Goal: Task Accomplishment & Management: Manage account settings

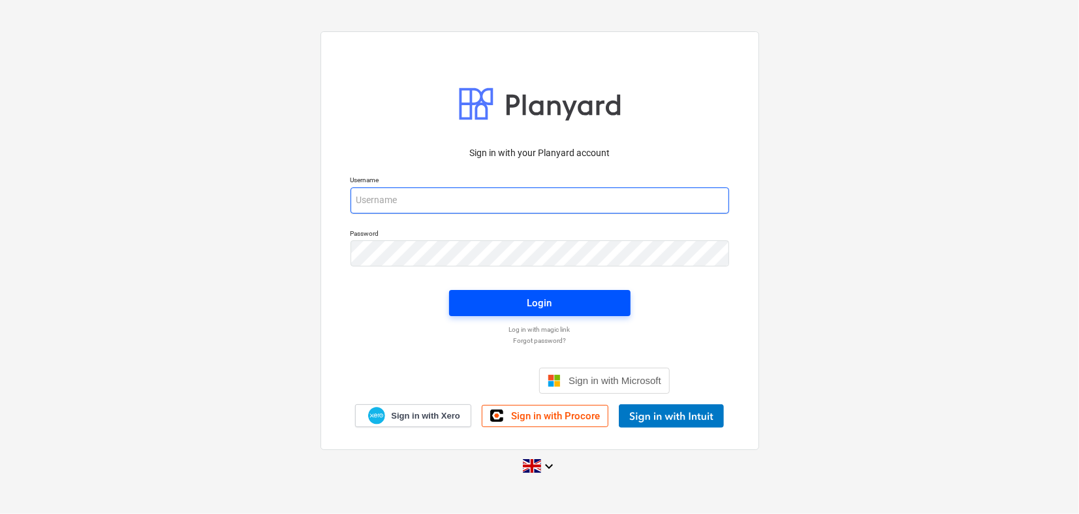
type input "[PERSON_NAME][EMAIL_ADDRESS][DOMAIN_NAME]"
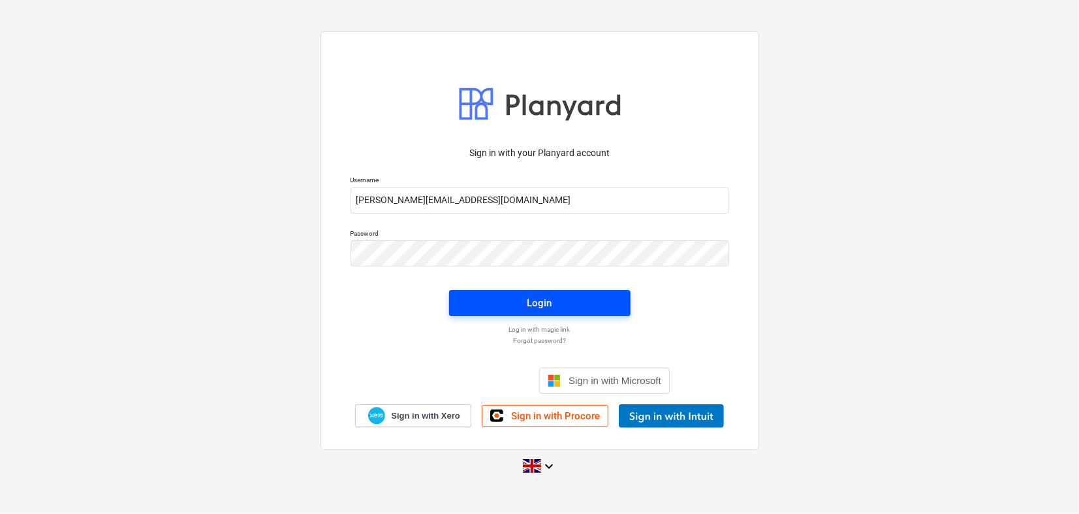
click at [520, 302] on span "Login" at bounding box center [540, 302] width 150 height 17
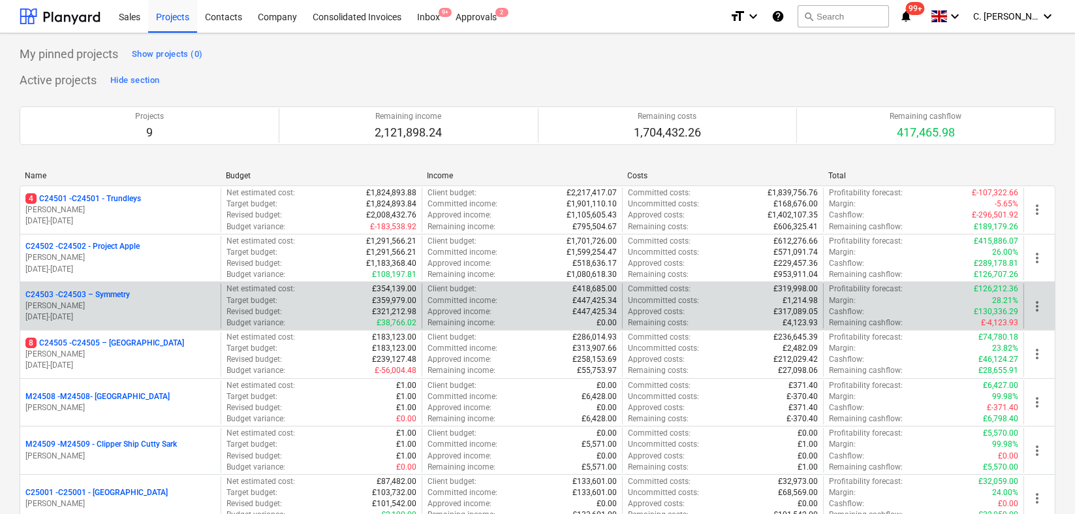
click at [571, 309] on div "Approved income : £447,425.34" at bounding box center [522, 311] width 189 height 11
drag, startPoint x: 69, startPoint y: 199, endPoint x: 123, endPoint y: 206, distance: 53.9
click at [70, 200] on p "4 C24501 - C24501 - Trundleys" at bounding box center [83, 198] width 116 height 11
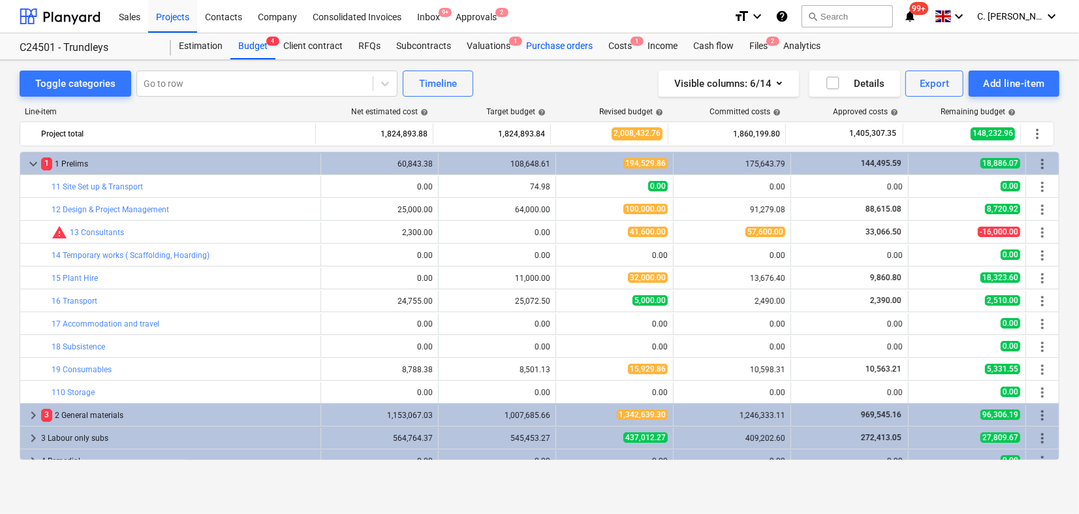
click at [553, 42] on div "Purchase orders" at bounding box center [559, 46] width 82 height 26
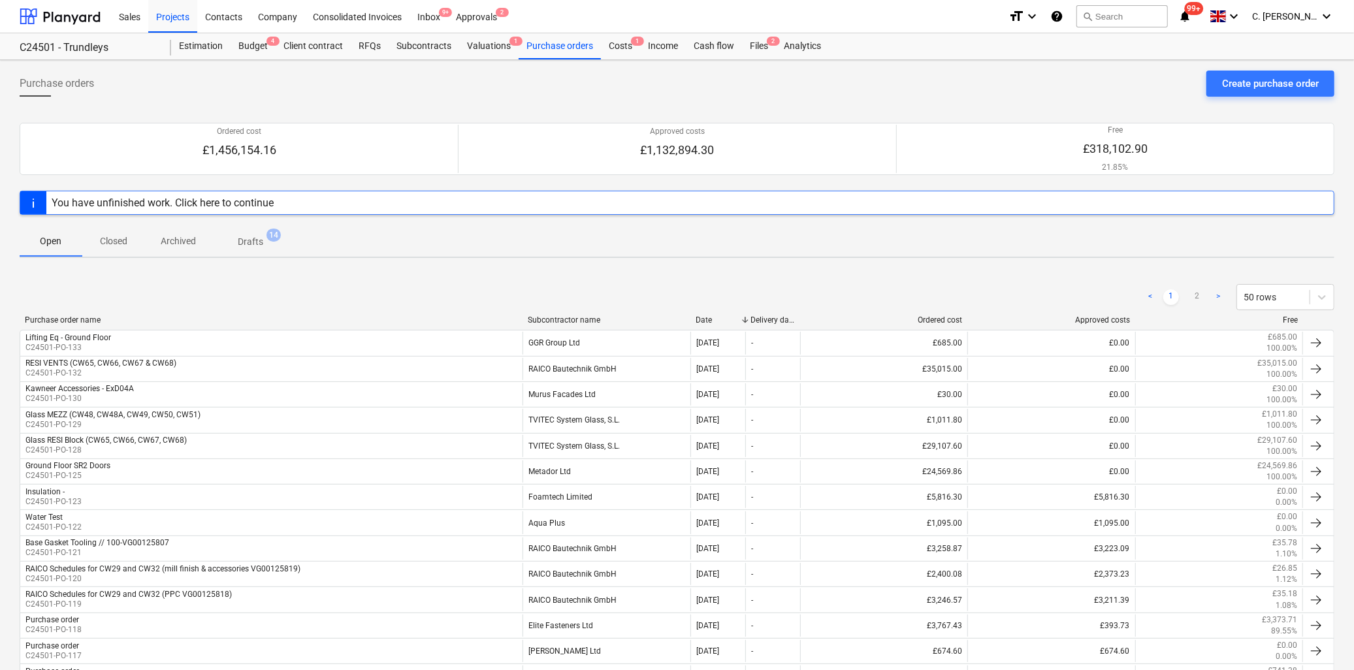
click at [573, 317] on div "Subcontractor name" at bounding box center [606, 319] width 157 height 9
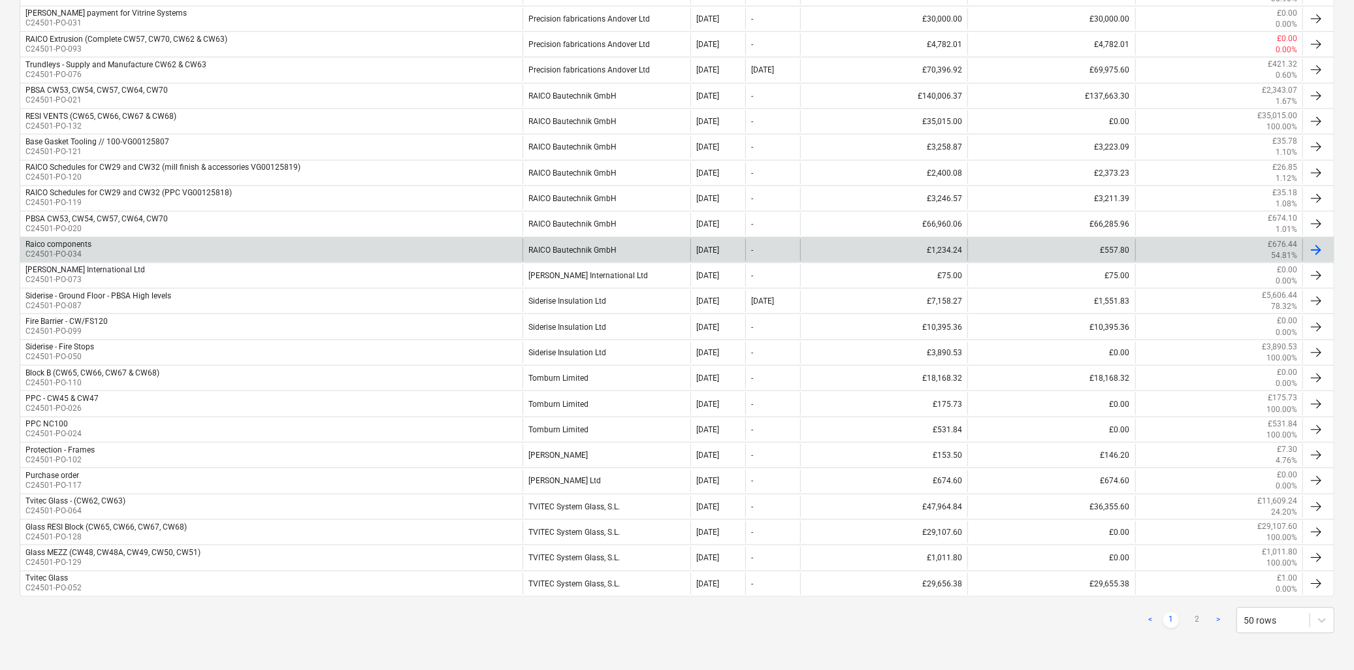
scroll to position [1021, 0]
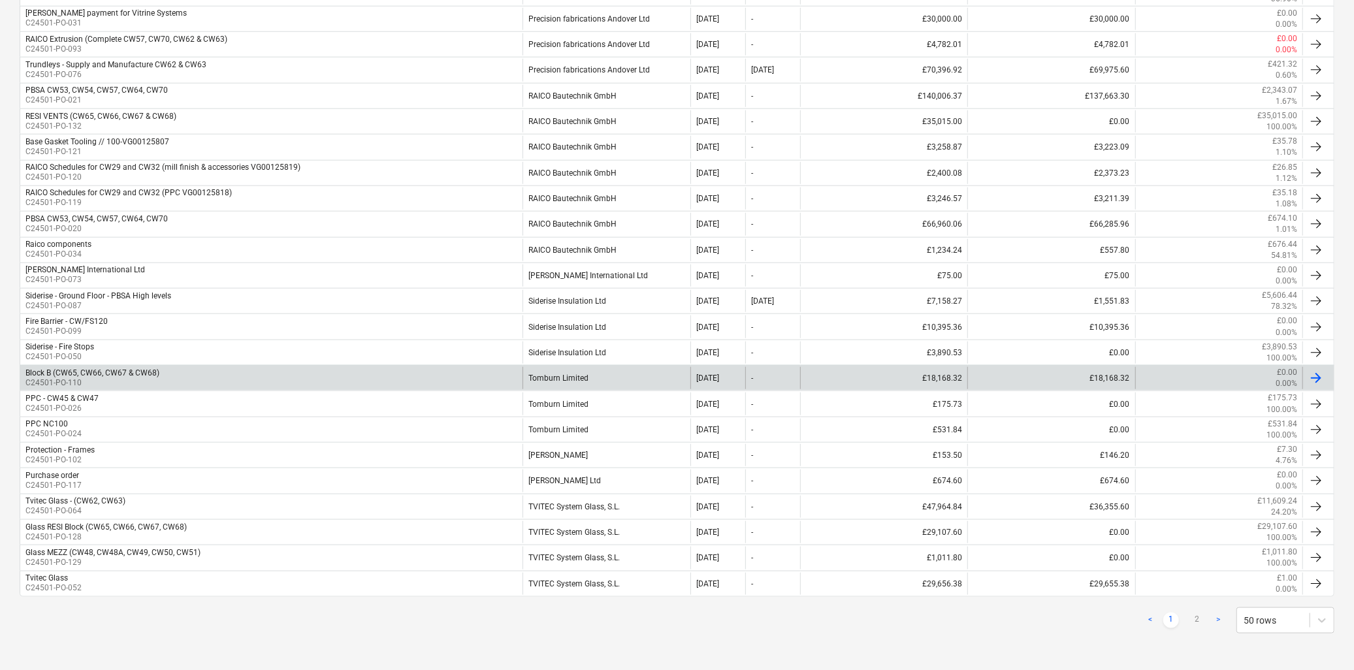
click at [586, 375] on div "Tomburn Limited" at bounding box center [605, 378] width 167 height 22
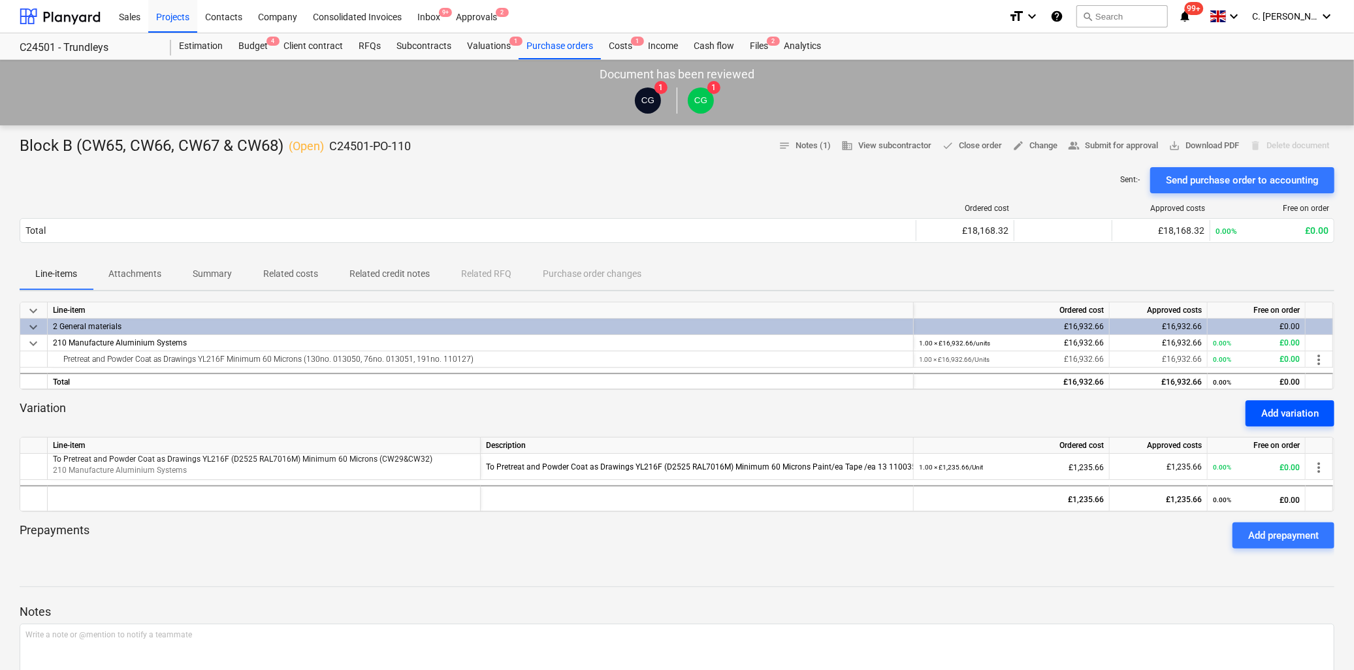
click at [1079, 409] on div "Add variation" at bounding box center [1289, 413] width 57 height 17
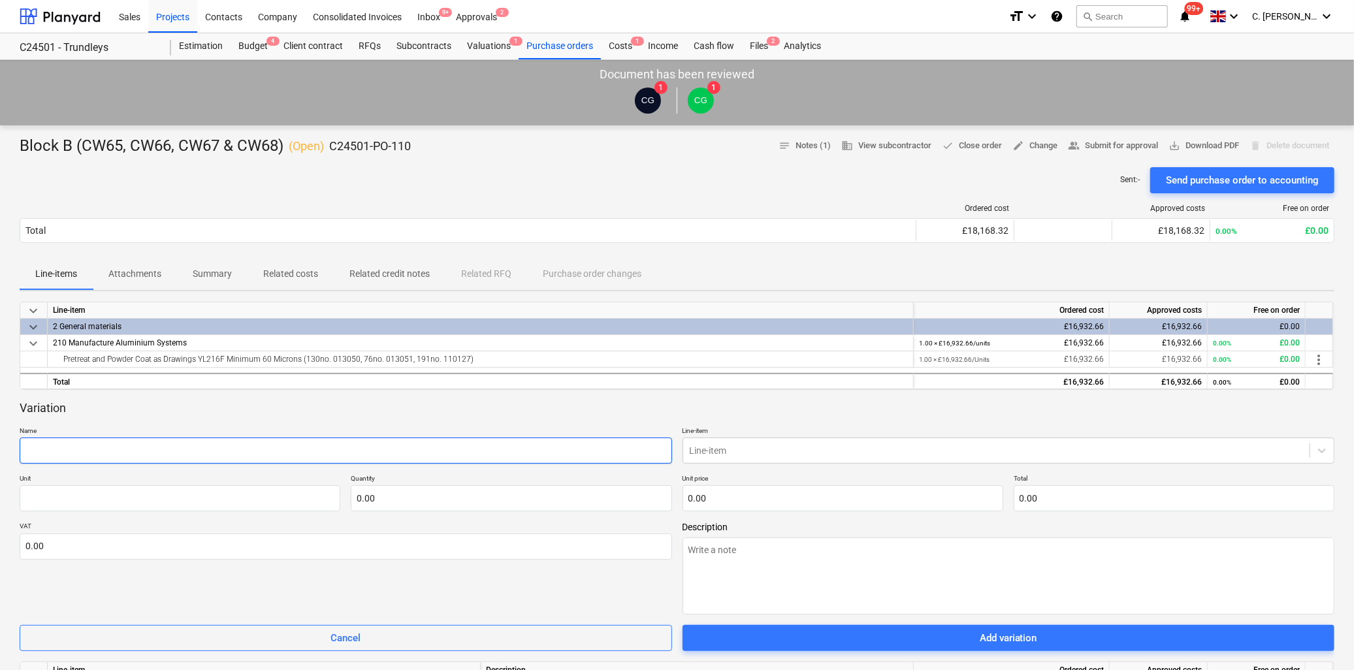
click at [73, 448] on input "text" at bounding box center [346, 450] width 652 height 26
paste input "Pretreat and Powder Coat Significant Faces YL216F Minimum 60 Microns"
type textarea "x"
type input "Pretreat and Powder Coat Significant Faces YL216F Minimum 60 Microns"
type textarea "x"
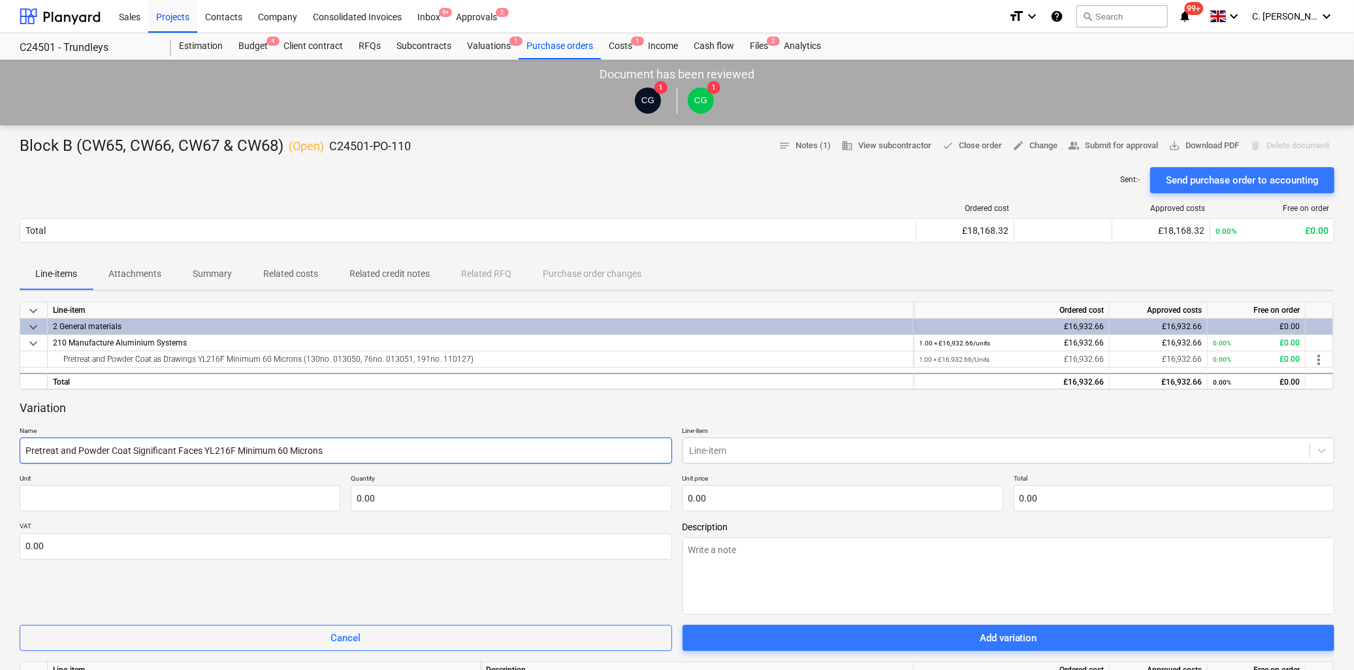
type input "Pretreat and Powder Coat Significant Faces YL216F Minimum 60 Microns"
type textarea "x"
type input "Pretreat and Powder Coat Significant Faces YL216F Minimum 60 Microns ("
type textarea "x"
type input "Pretreat and Powder Coat Significant Faces YL216F Minimum 60 Microns (V"
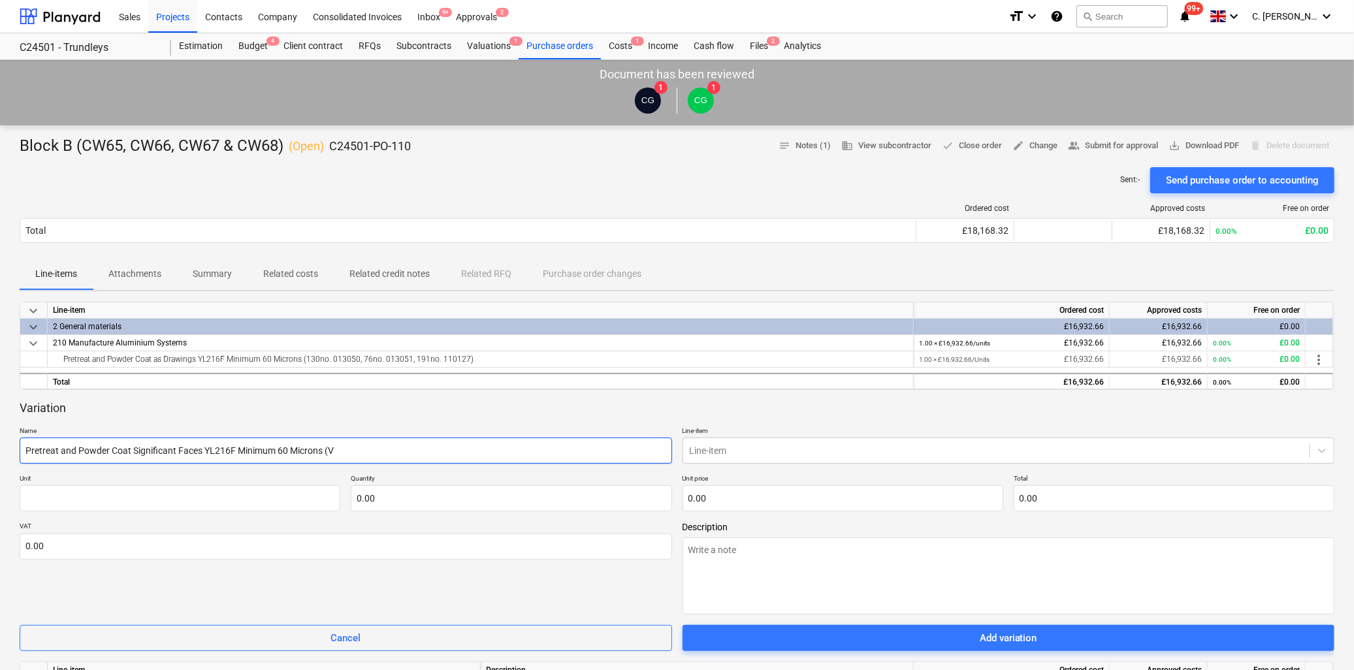
type textarea "x"
type input "Pretreat and Powder Coat Significant Faces YL216F Minimum 60 Microns (Ve"
type textarea "x"
type input "Pretreat and Powder Coat Significant Faces YL216F Minimum 60 Microns (Ven"
type textarea "x"
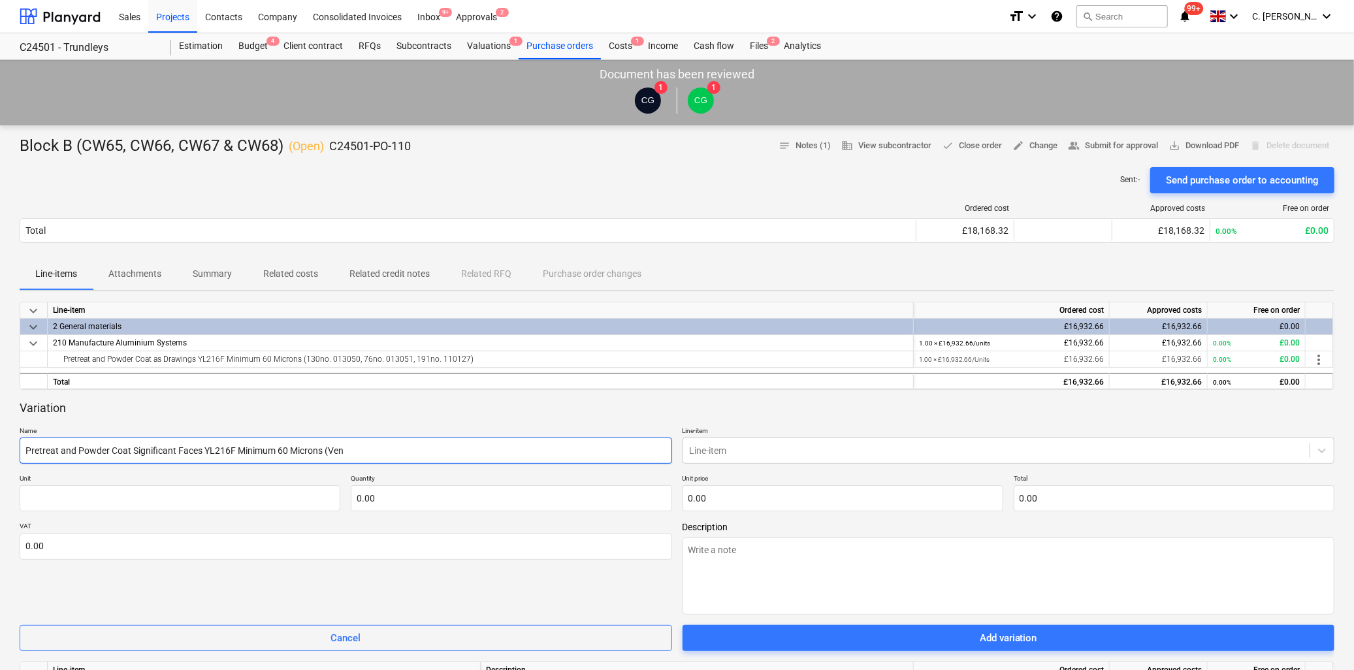
type input "Pretreat and Powder Coat Significant Faces YL216F Minimum 60 Microns (Vent"
type textarea "x"
type input "Pretreat and Powder Coat Significant Faces YL216F Minimum 60 Microns (Vent"
type textarea "x"
type input "Pretreat and Powder Coat Significant Faces YL216F Minimum 60 Microns (Vent P"
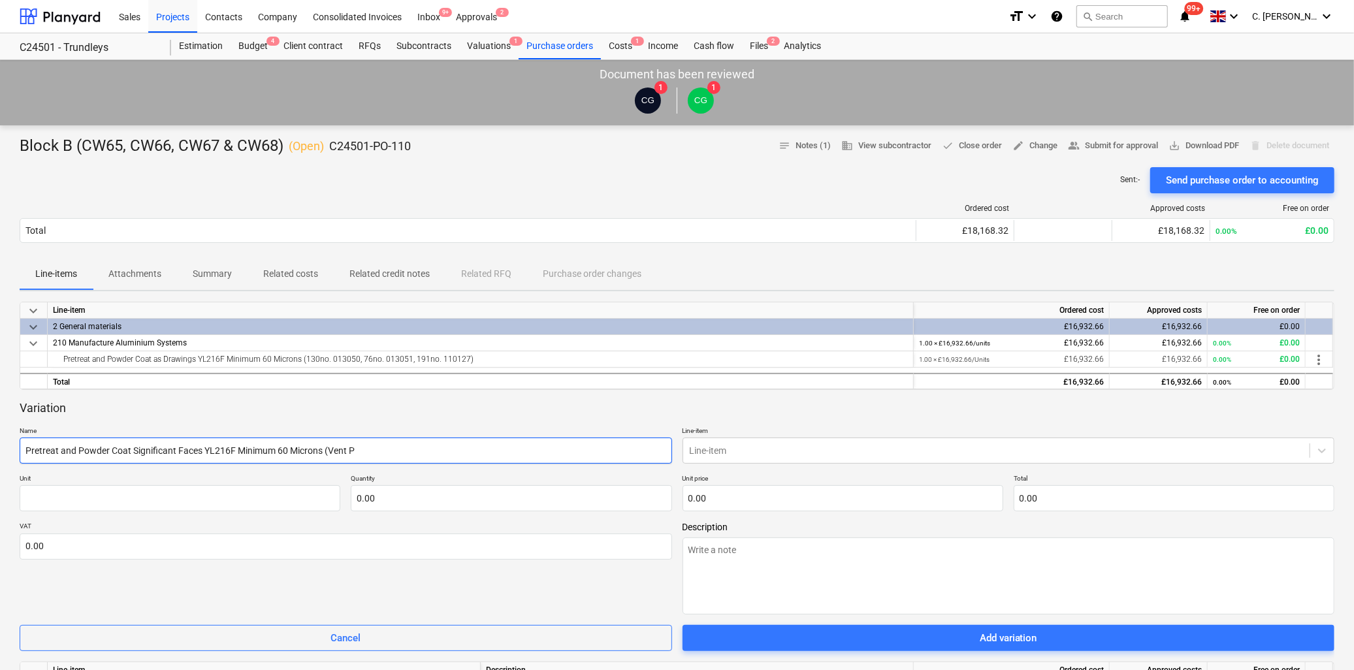
type textarea "x"
type input "Pretreat and Powder Coat Significant Faces YL216F Minimum 60 Microns (Vent Pr"
type textarea "x"
type input "Pretreat and Powder Coat Significant Faces YL216F Minimum 60 Microns (Vent Pro"
type textarea "x"
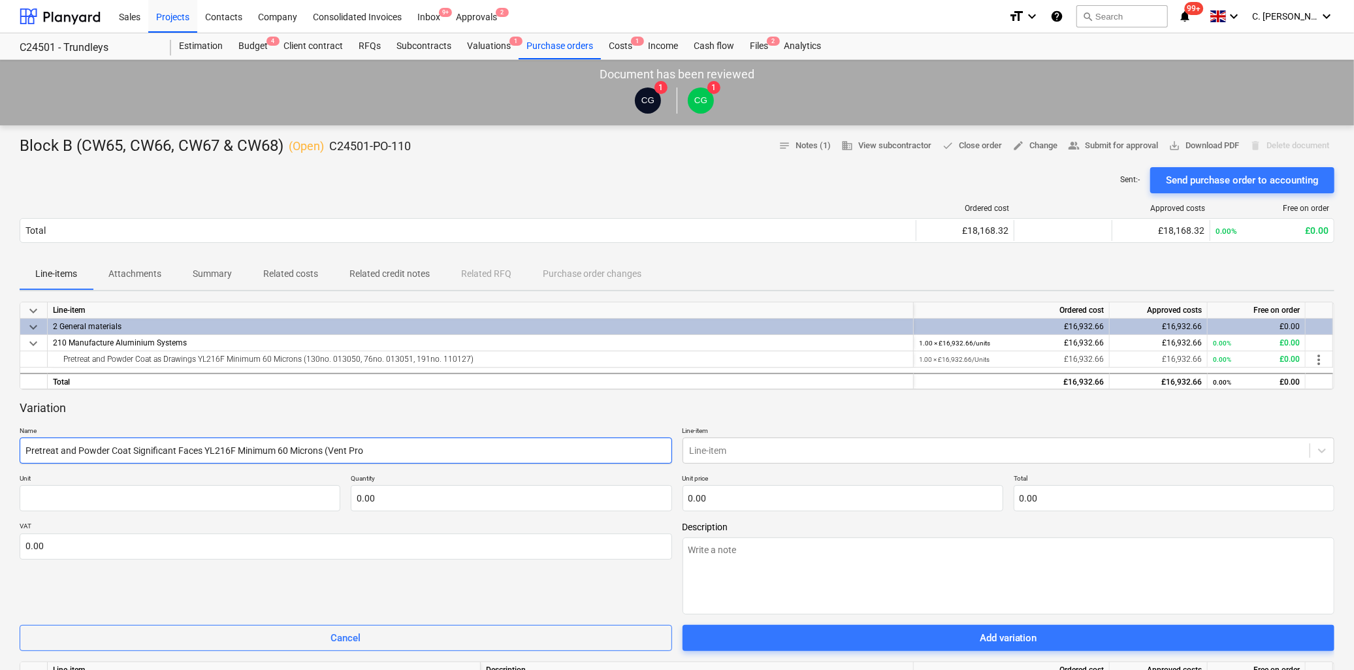
type input "Pretreat and Powder Coat Significant Faces YL216F Minimum 60 Microns (Vent Prof"
type textarea "x"
type input "Pretreat and Powder Coat Significant Faces YL216F Minimum 60 Microns (Vent Profi"
type textarea "x"
type input "Pretreat and Powder Coat Significant Faces YL216F Minimum 60 Microns (Vent Prof…"
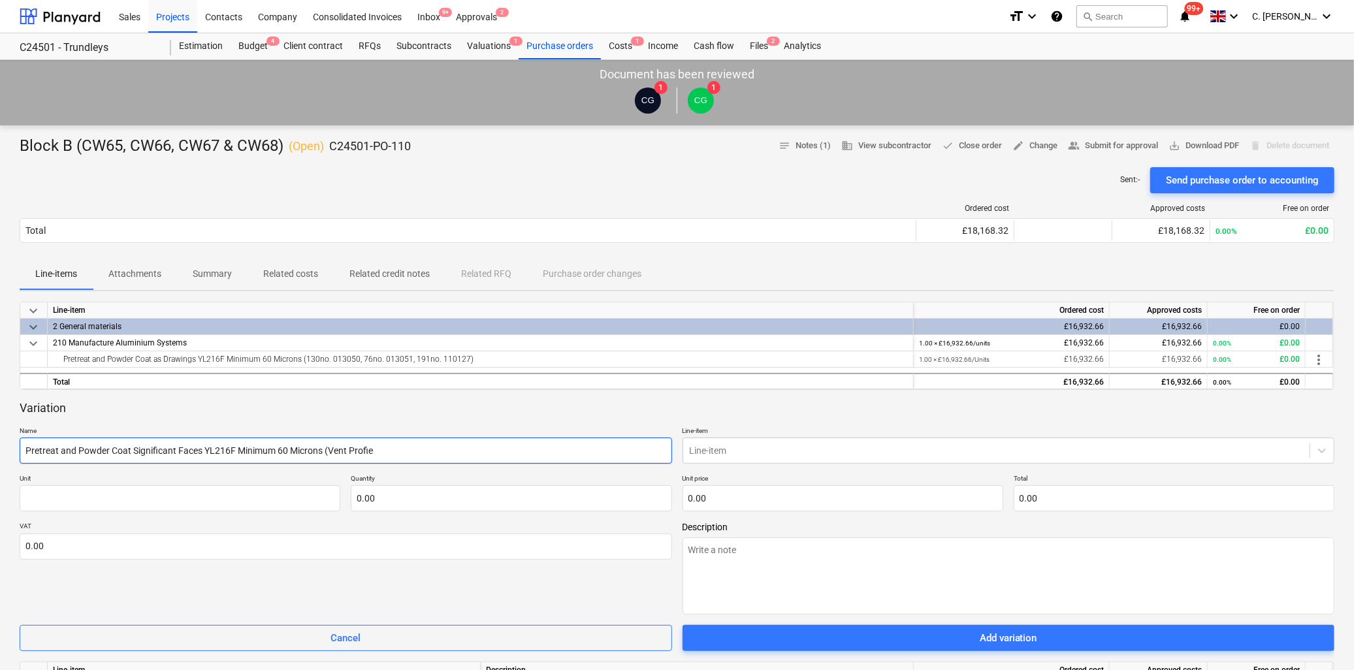
type textarea "x"
type input "Pretreat and Powder Coat Significant Faces YL216F Minimum 60 Microns (Vent Prof…"
type textarea "x"
type input "Pretreat and Powder Coat Significant Faces YL216F Minimum 60 Microns (Vent Prof…"
type textarea "x"
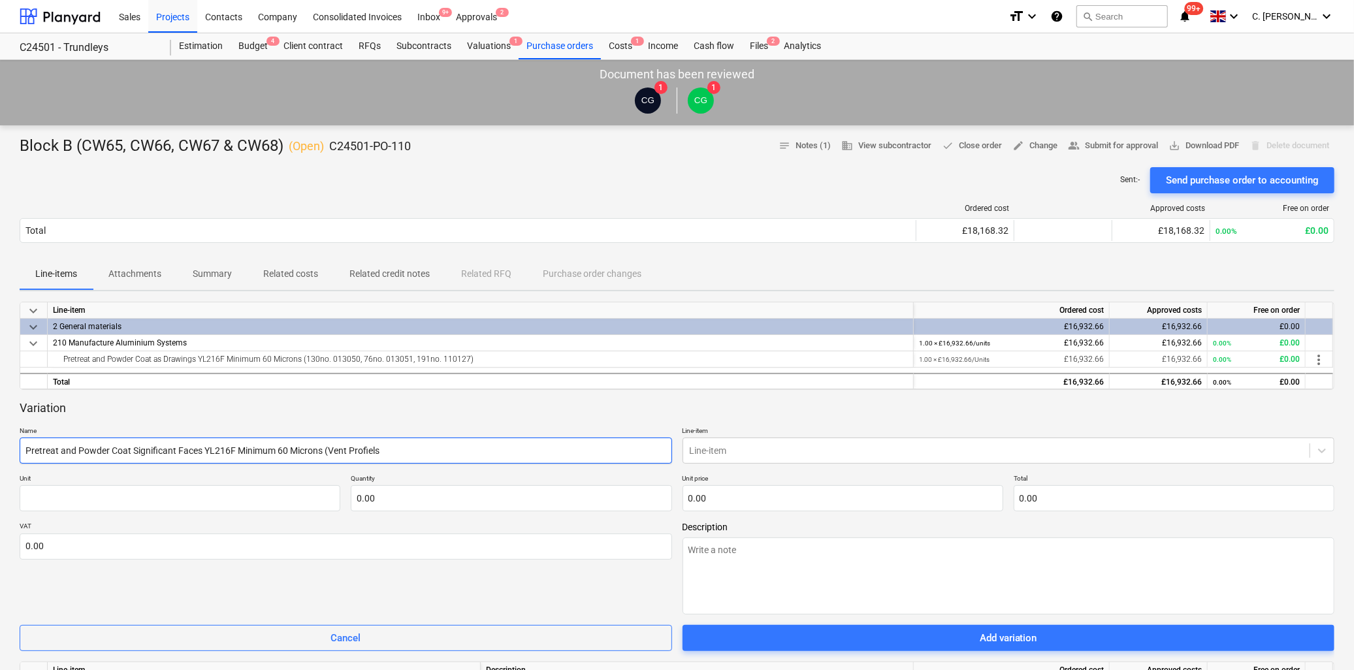
type input "Pretreat and Powder Coat Significant Faces YL216F Minimum 60 Microns (Vent Prof…"
type textarea "x"
type input "Pretreat and Powder Coat Significant Faces YL216F Minimum 60 Microns (Vent Prof…"
type textarea "x"
type input "Pretreat and Powder Coat Significant Faces YL216F Minimum 60 Microns (Vent Prof…"
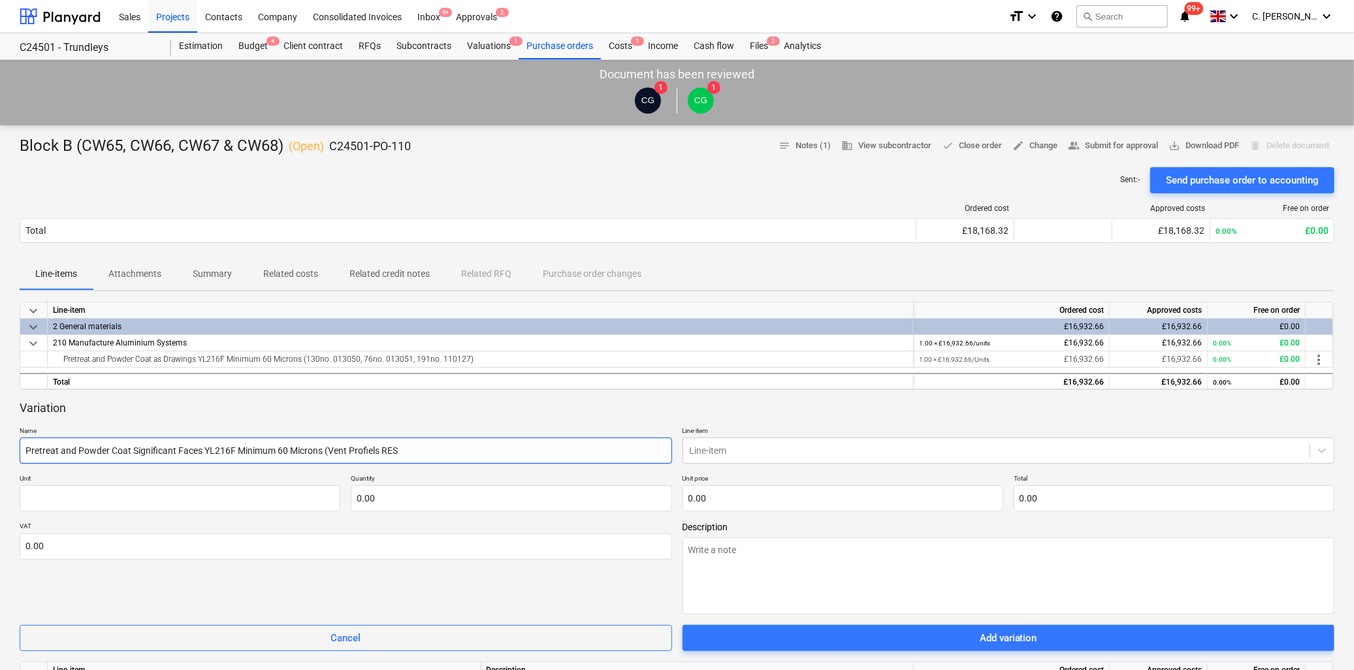
type textarea "x"
type input "Pretreat and Powder Coat Significant Faces YL216F Minimum 60 Microns (Vent Prof…"
type textarea "x"
type input "Pretreat and Powder Coat Significant Faces YL216F Minimum 60 Microns (Vent Prof…"
type textarea "x"
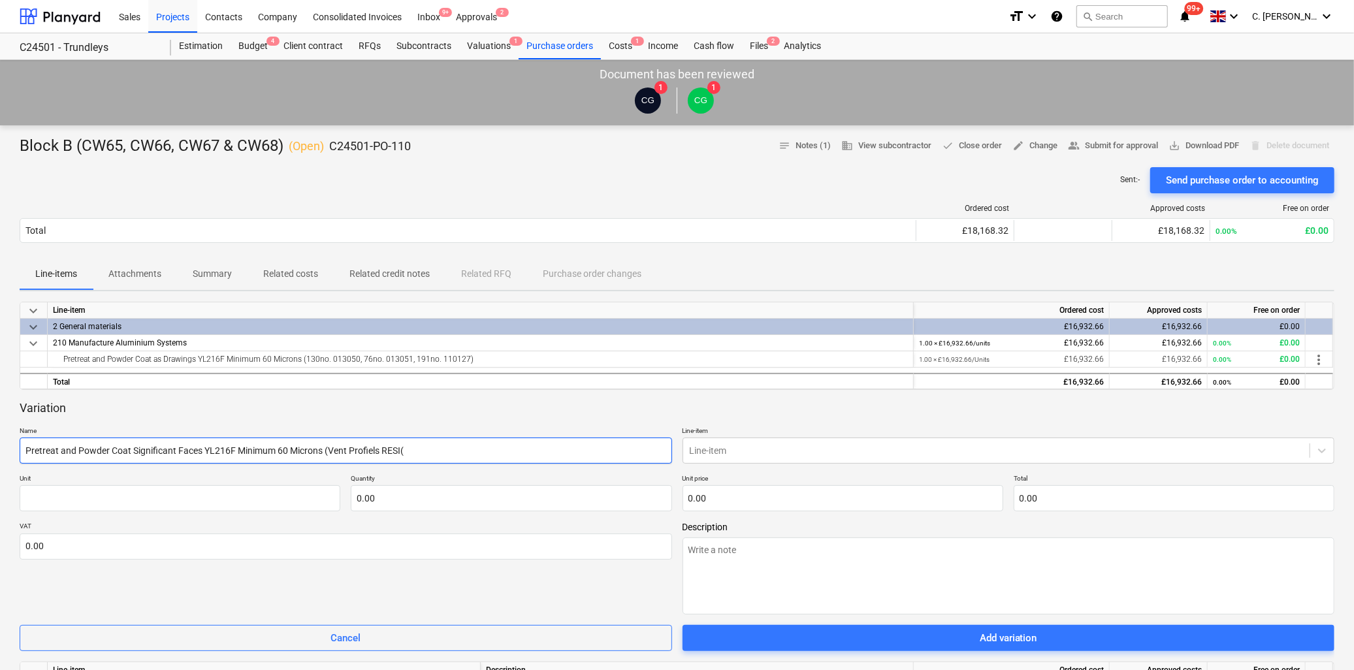
type input "Pretreat and Powder Coat Significant Faces YL216F Minimum 60 Microns (Vent Prof…"
type textarea "x"
type input "Pretreat and Powder Coat Significant Faces YL216F Minimum 60 Microns (Vent Prof…"
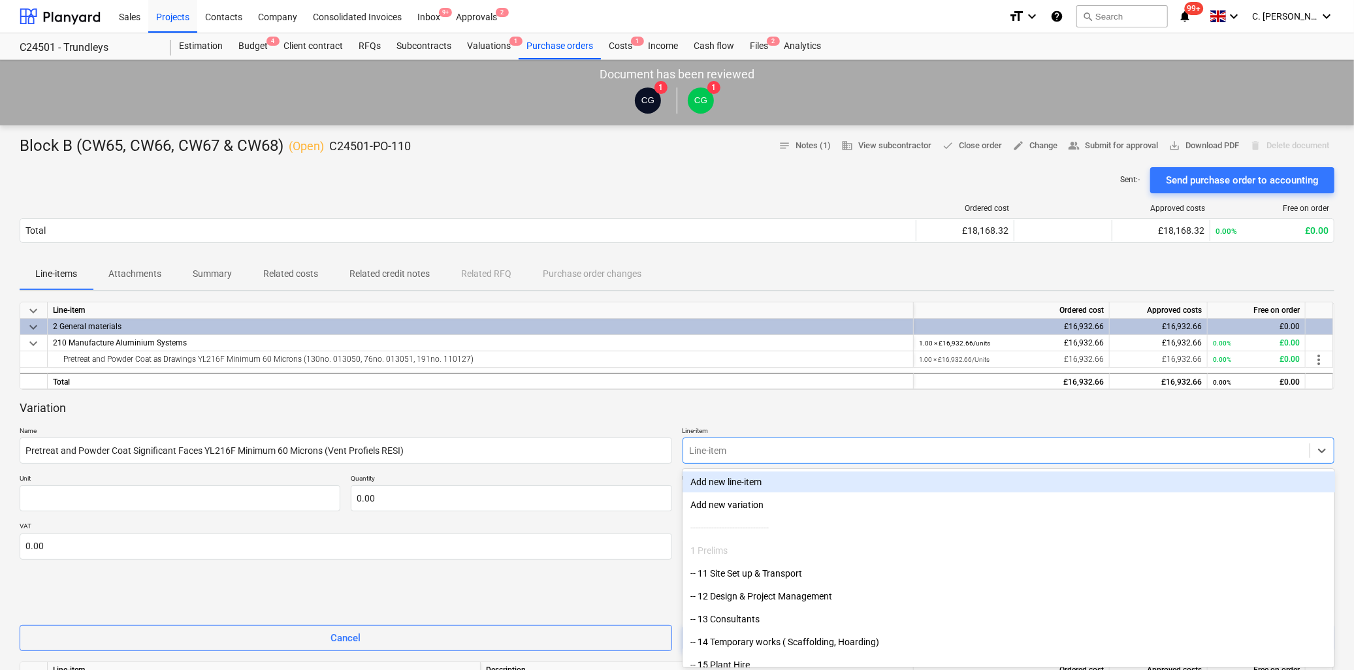
click at [752, 449] on div at bounding box center [997, 450] width 614 height 13
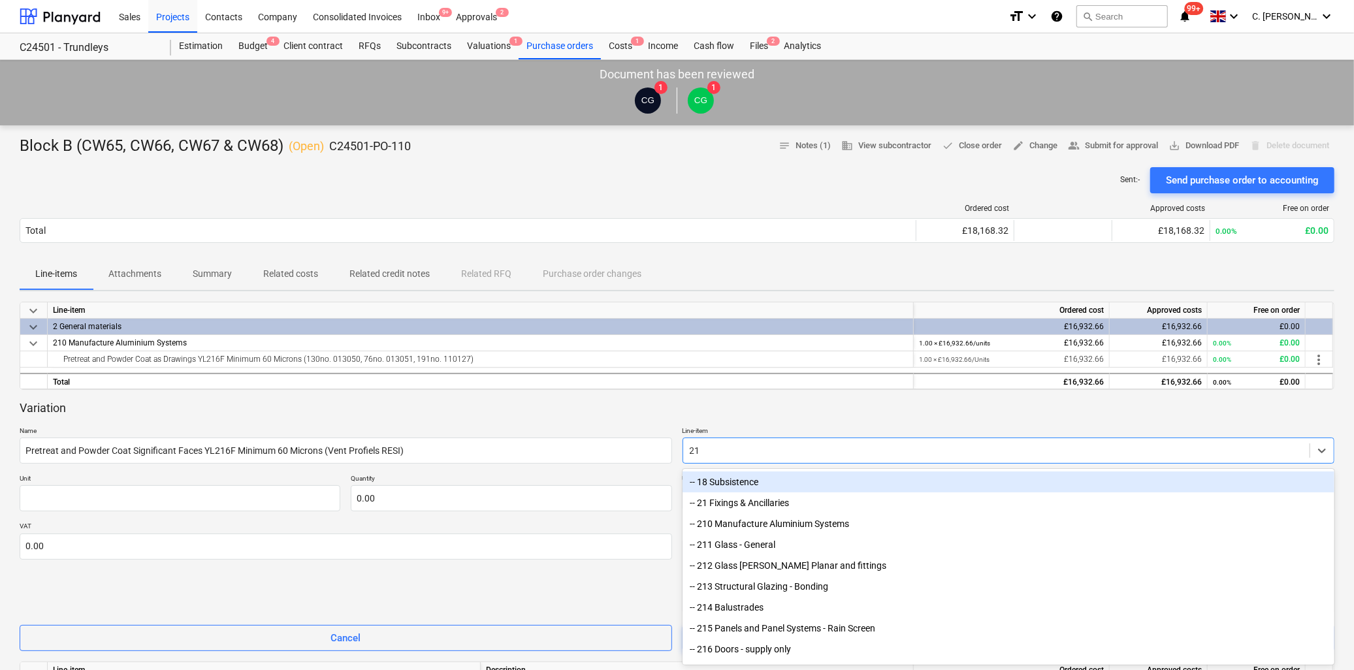
type input "210"
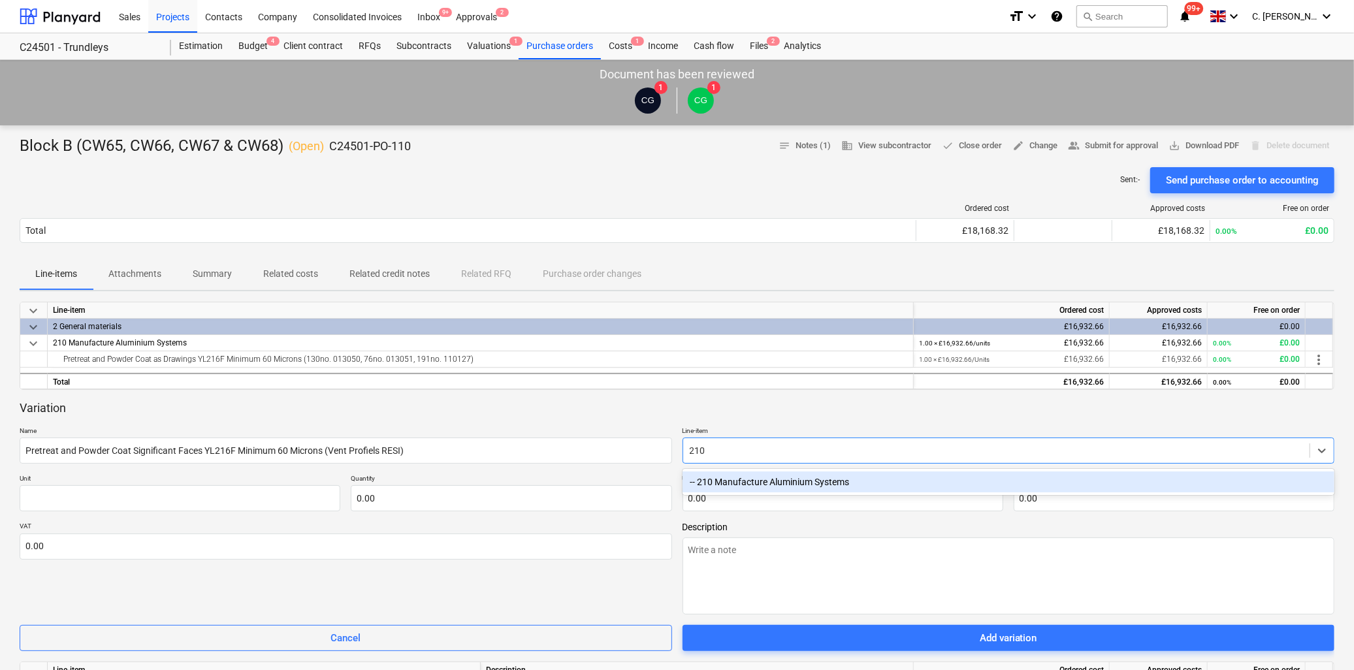
click at [749, 475] on div "-- 210 Manufacture Aluminium Systems" at bounding box center [1008, 481] width 652 height 21
type textarea "x"
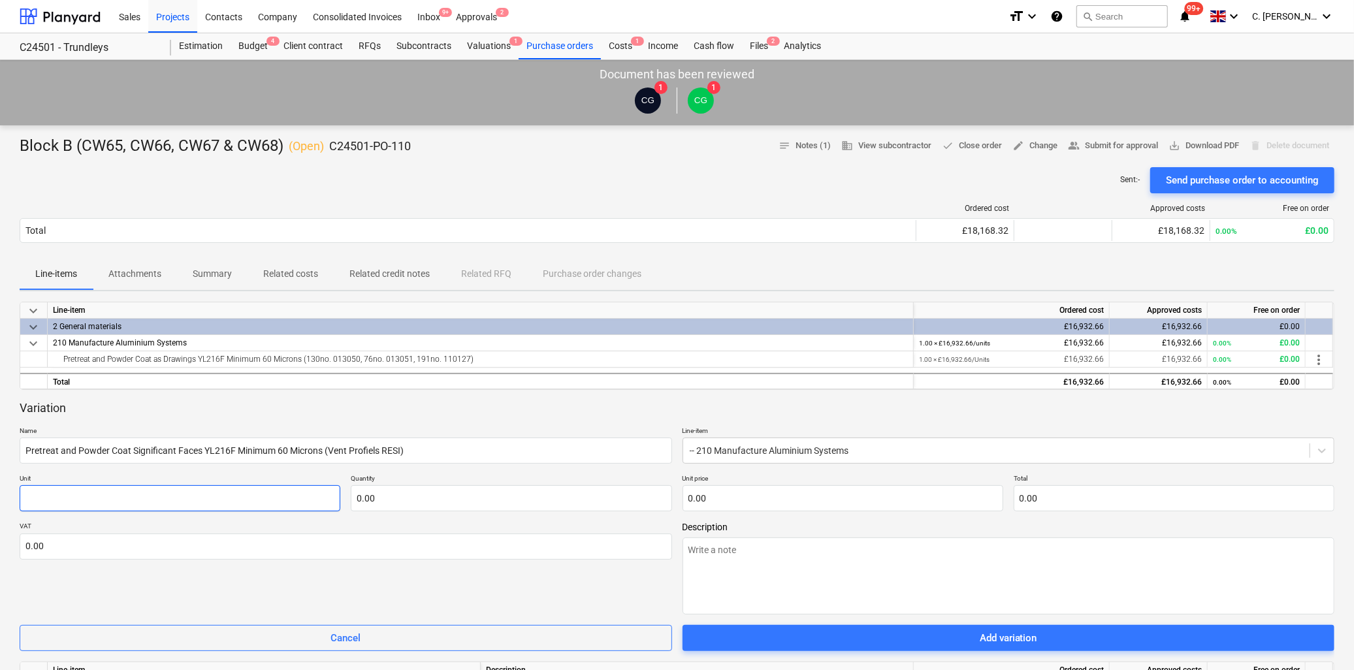
click at [244, 507] on input "text" at bounding box center [180, 498] width 321 height 26
type textarea "x"
type input "U"
type textarea "x"
type input "Un"
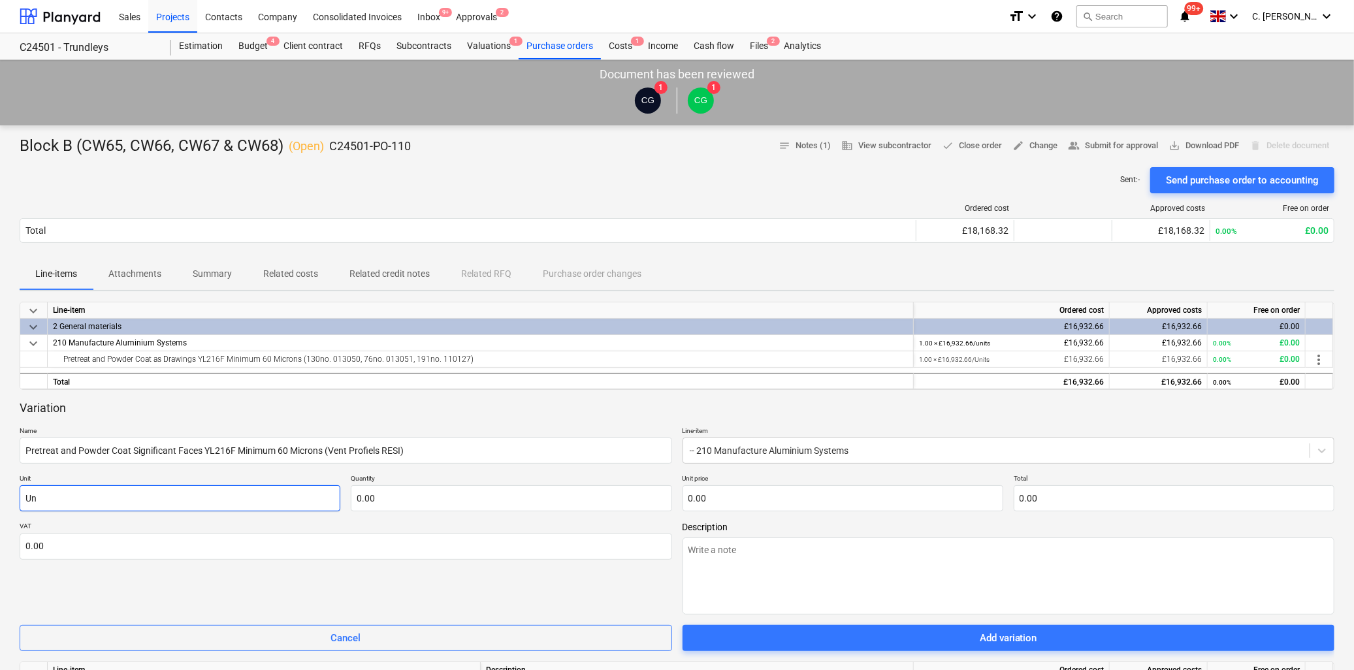
type textarea "x"
type input "Uni"
type textarea "x"
type input "Unit"
click at [454, 501] on input "text" at bounding box center [511, 498] width 321 height 26
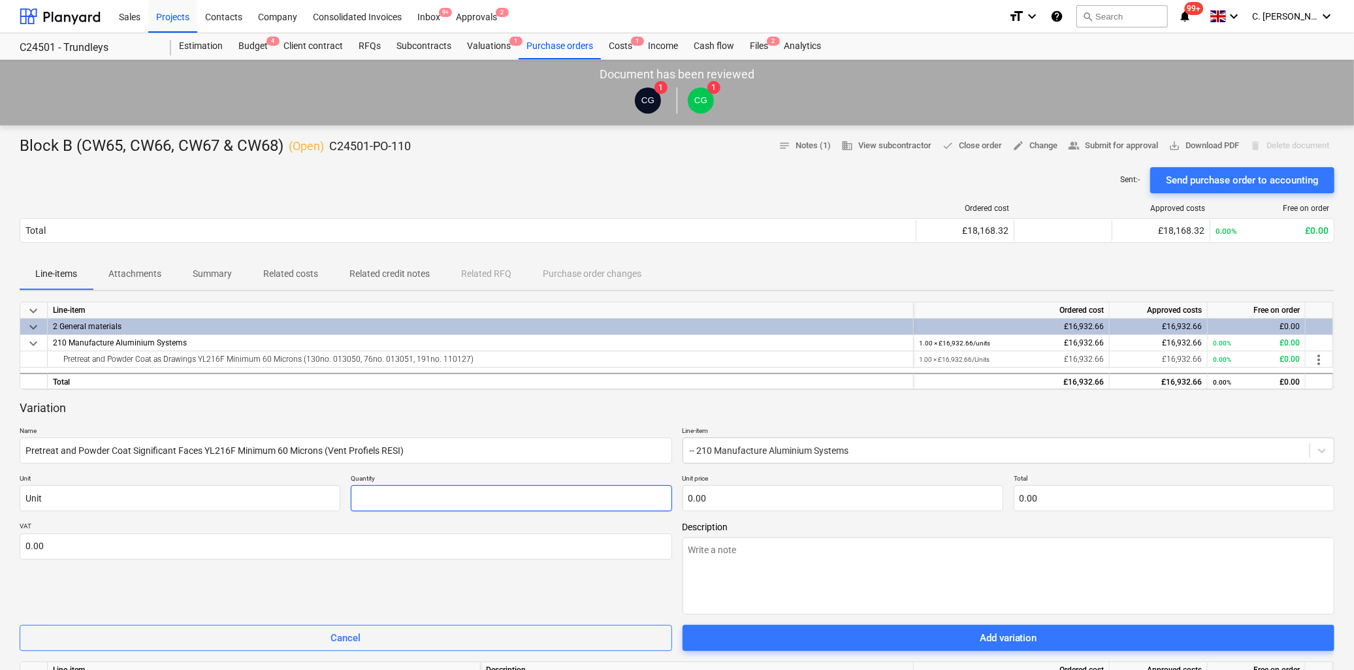
type textarea "x"
type input "1.00"
click at [725, 503] on input "text" at bounding box center [842, 498] width 321 height 26
paste input "5747.82"
type textarea "x"
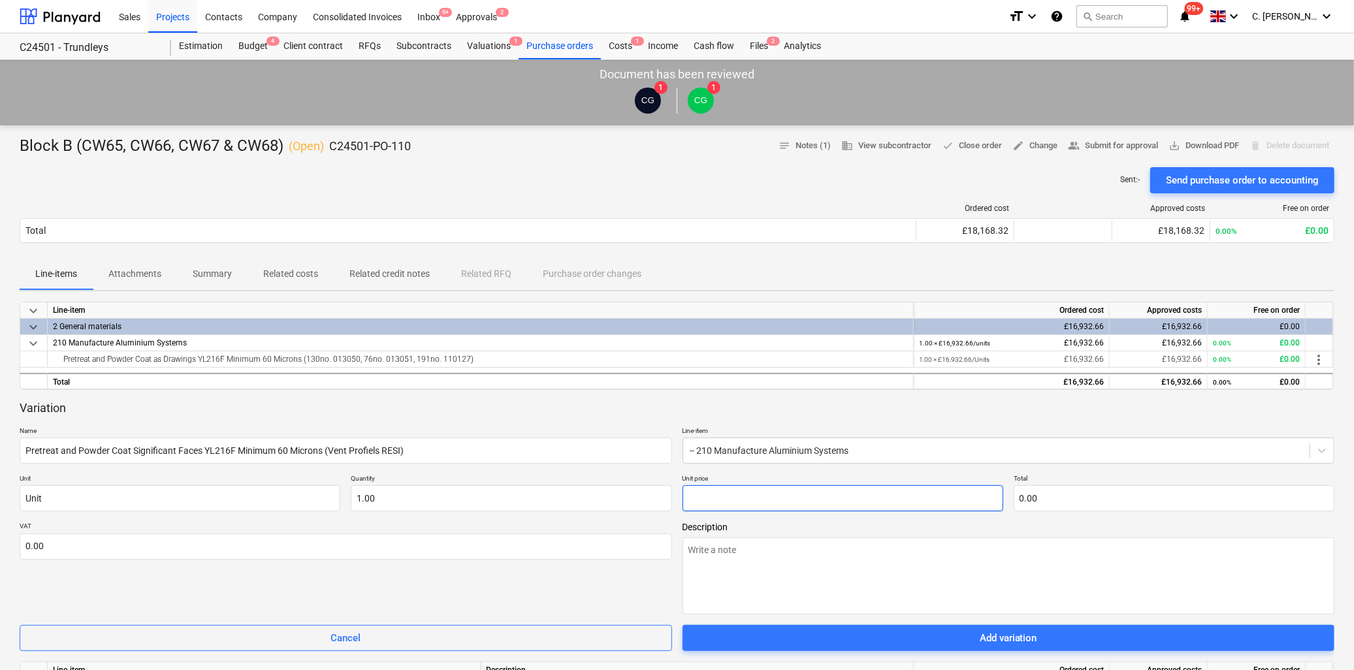
type input "5747.82"
type input "5,747.82"
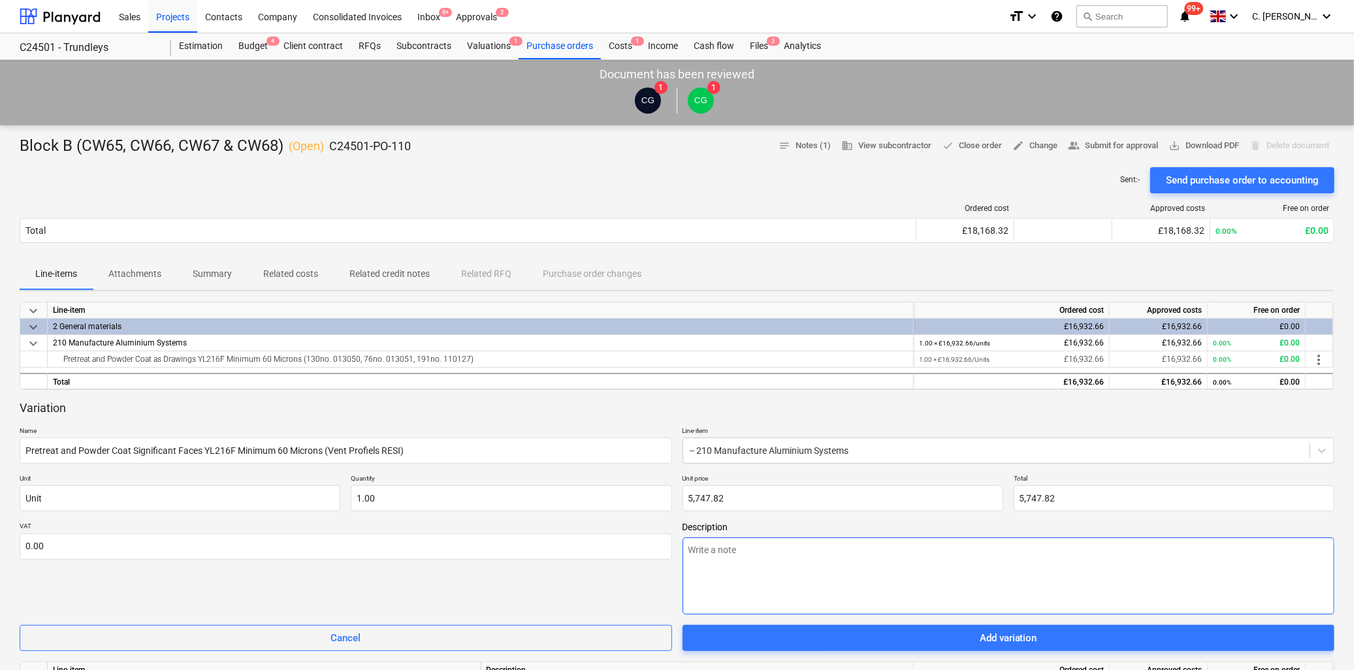
click at [742, 513] on textarea at bounding box center [1008, 575] width 652 height 77
type textarea "x"
type textarea "R"
type textarea "x"
type textarea "RE"
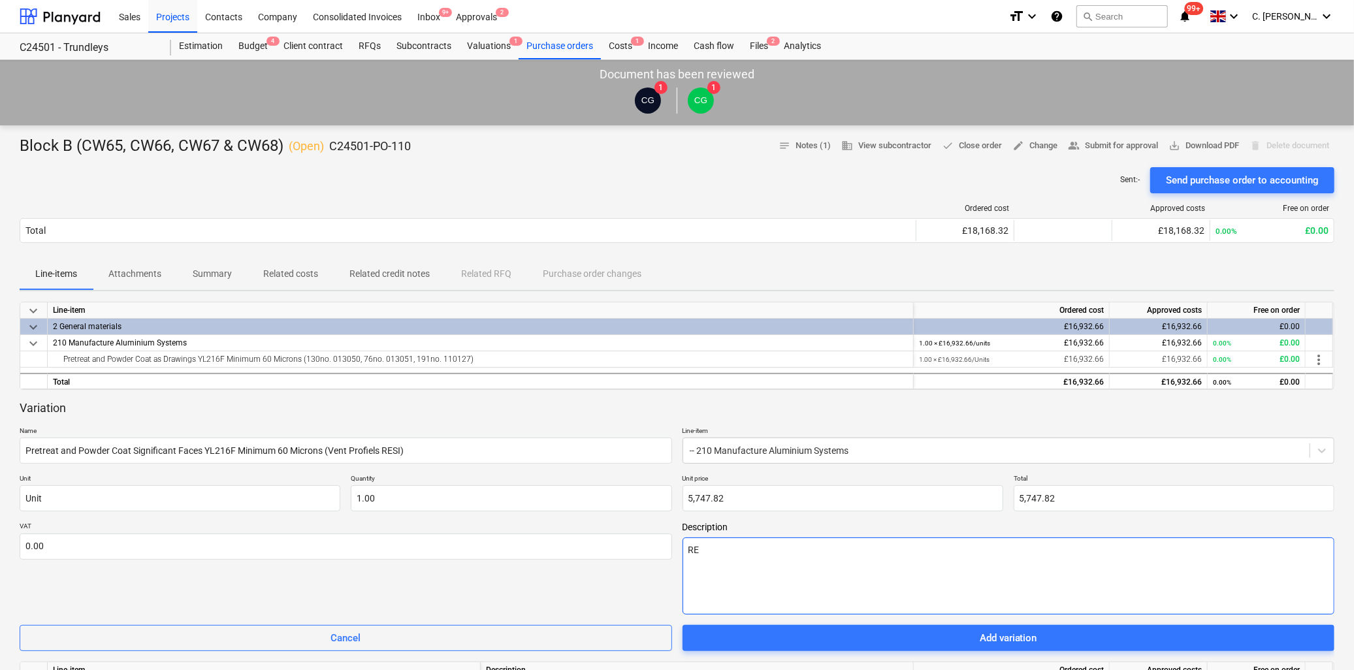
type textarea "x"
type textarea "RES"
type textarea "x"
type textarea "RESI"
type textarea "x"
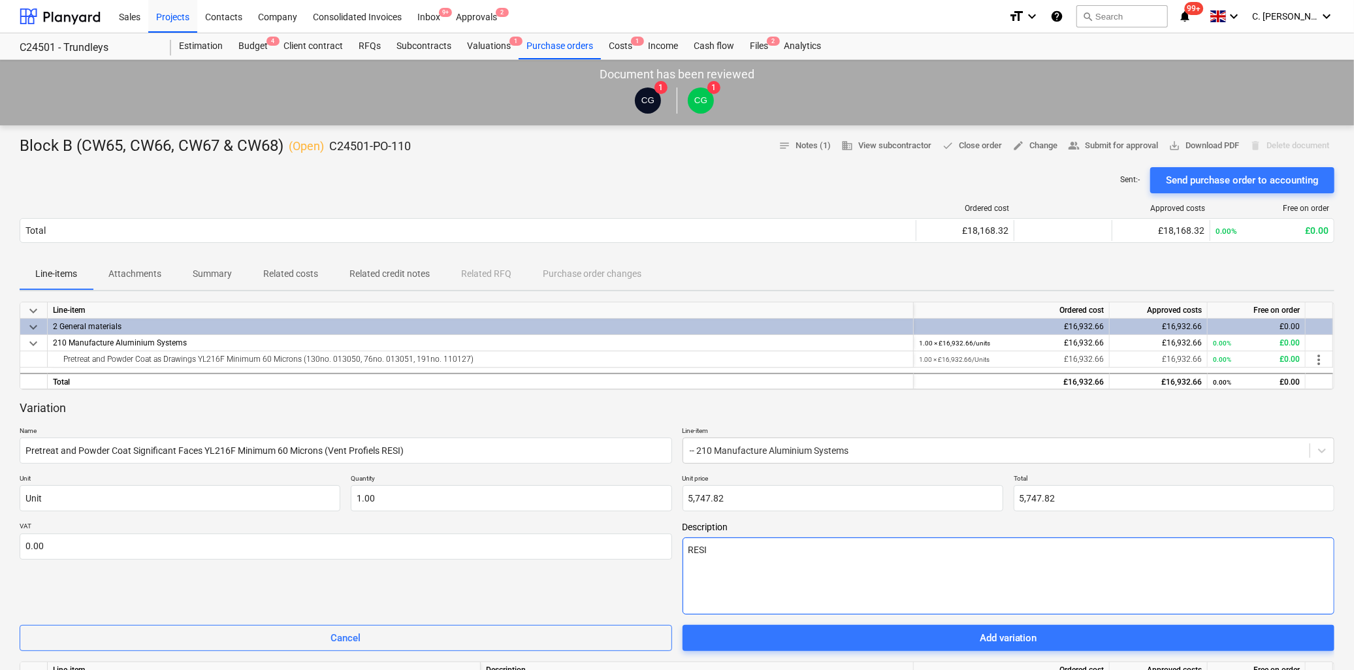
type textarea "RESI"
type textarea "x"
type textarea "RESI -"
type textarea "x"
type textarea "RESI -"
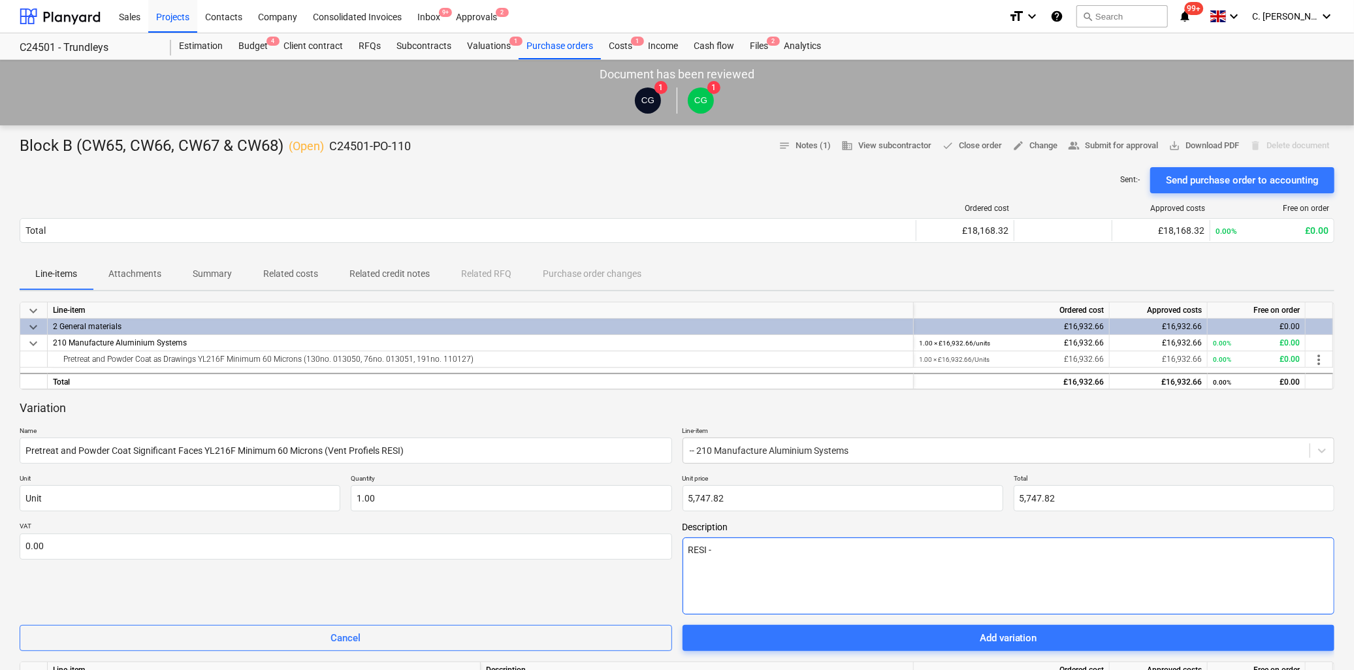
type textarea "x"
type textarea "RESI - V"
type textarea "x"
type textarea "RESI - Ve"
type textarea "x"
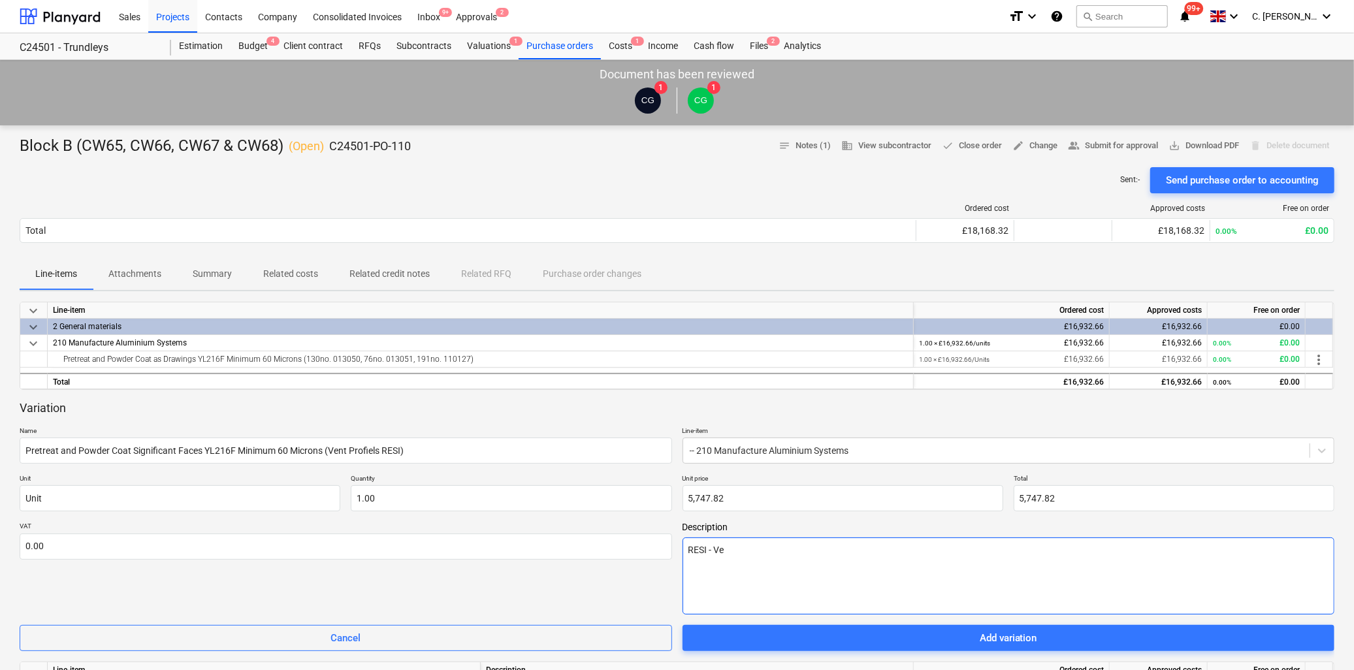
type textarea "RESI - Ven"
type textarea "x"
type textarea "RESI - Vent"
type textarea "x"
type textarea "RESI - Vent"
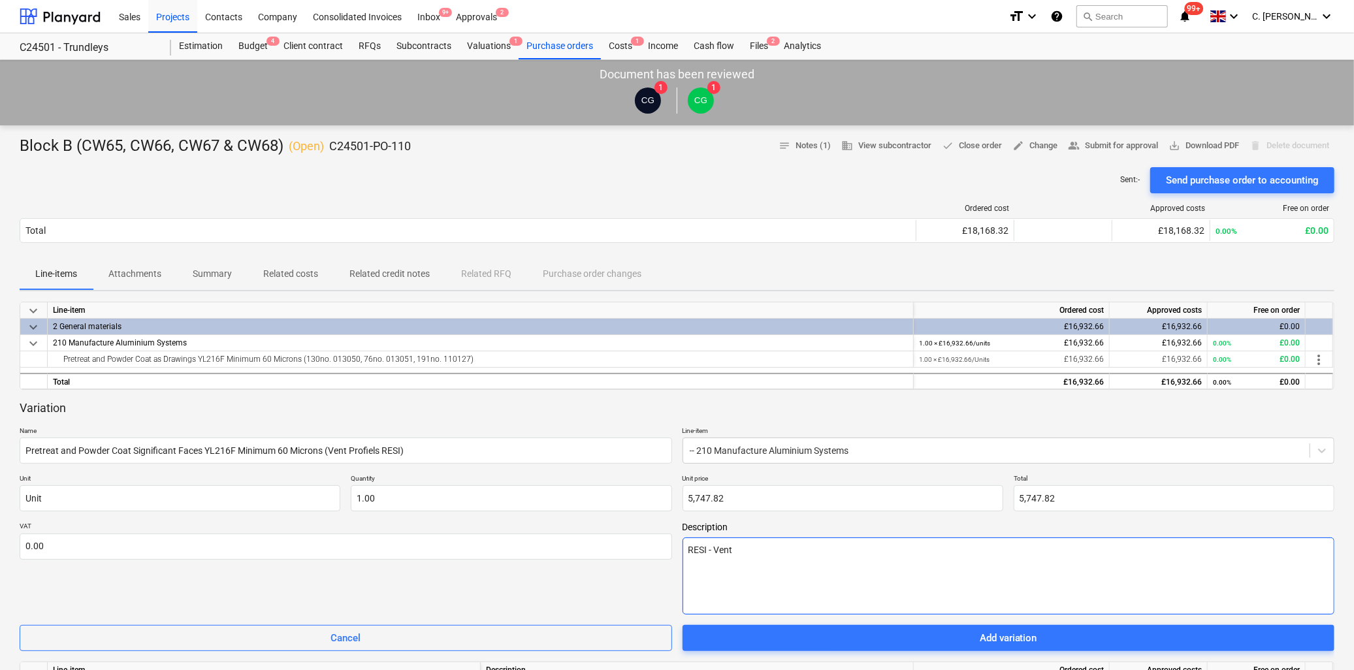
type textarea "x"
type textarea "RESI - Vent P"
type textarea "x"
type textarea "RESI - Vent Pr"
type textarea "x"
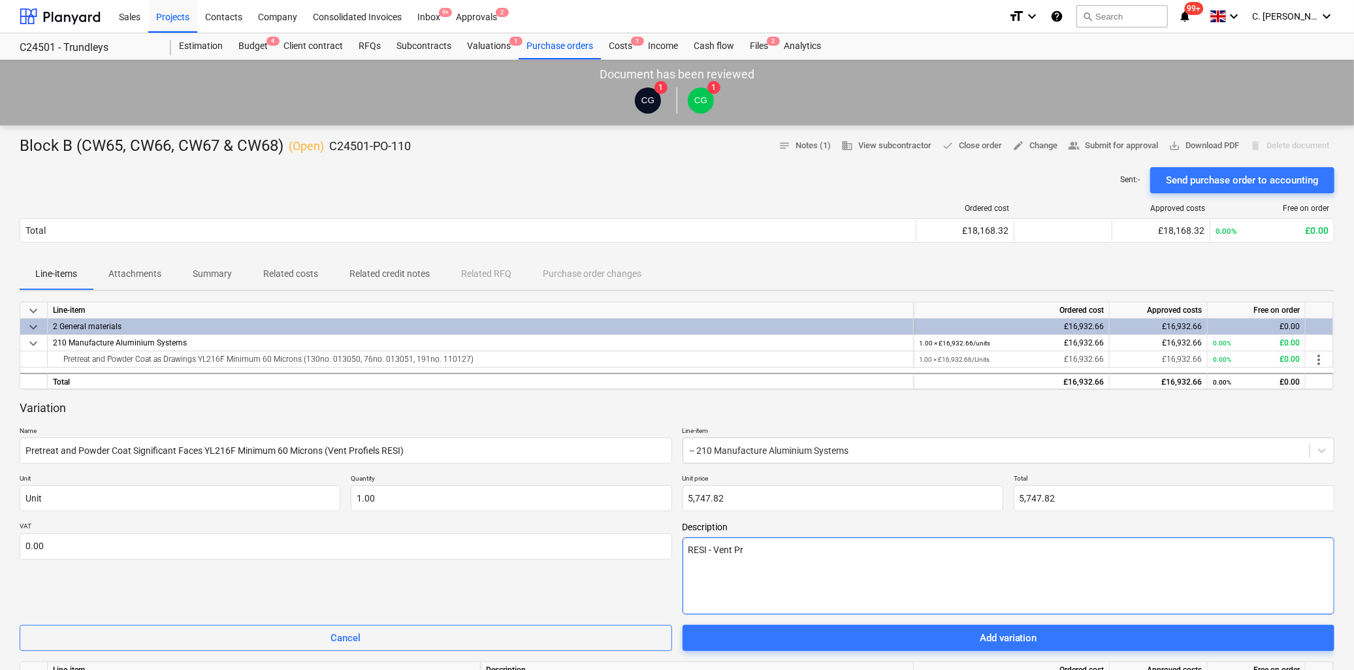
type textarea "RESI - Vent Pro"
type textarea "x"
type textarea "RESI - Vent Prof"
type textarea "x"
type textarea "RESI - Vent Profo"
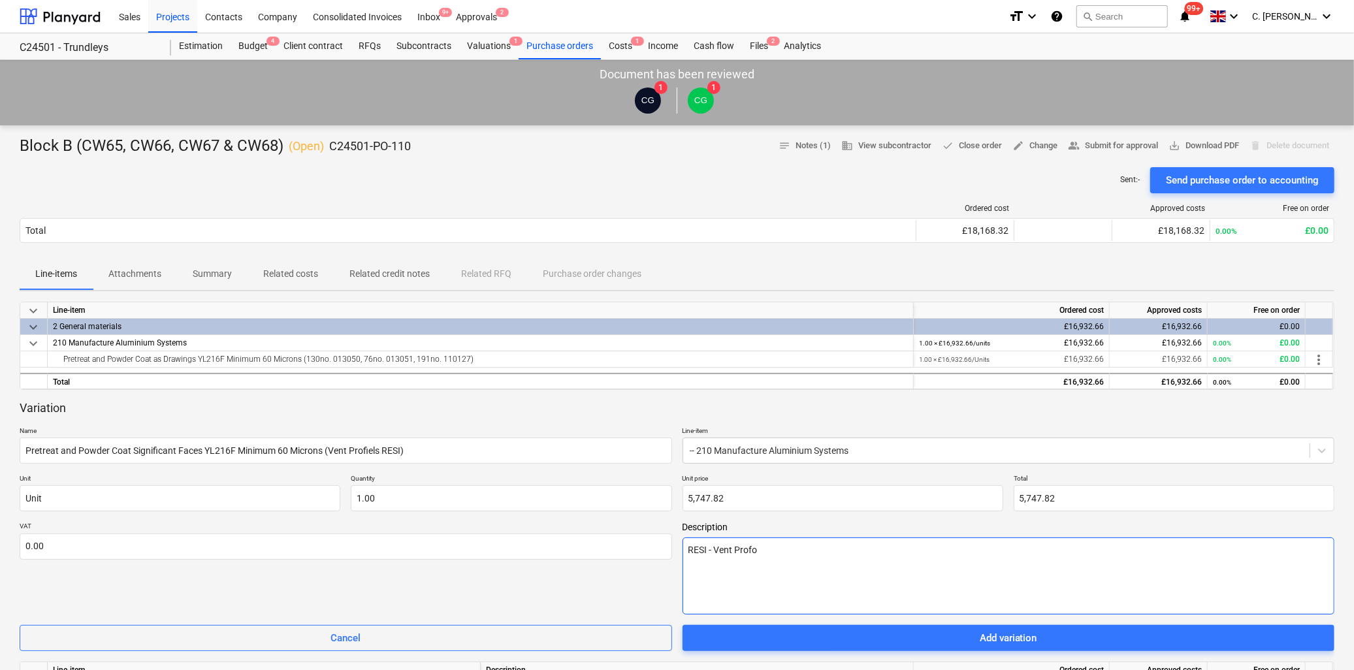
type textarea "x"
type textarea "RESI - Vent Prof"
type textarea "x"
type textarea "RESI - Vent Profil"
type textarea "x"
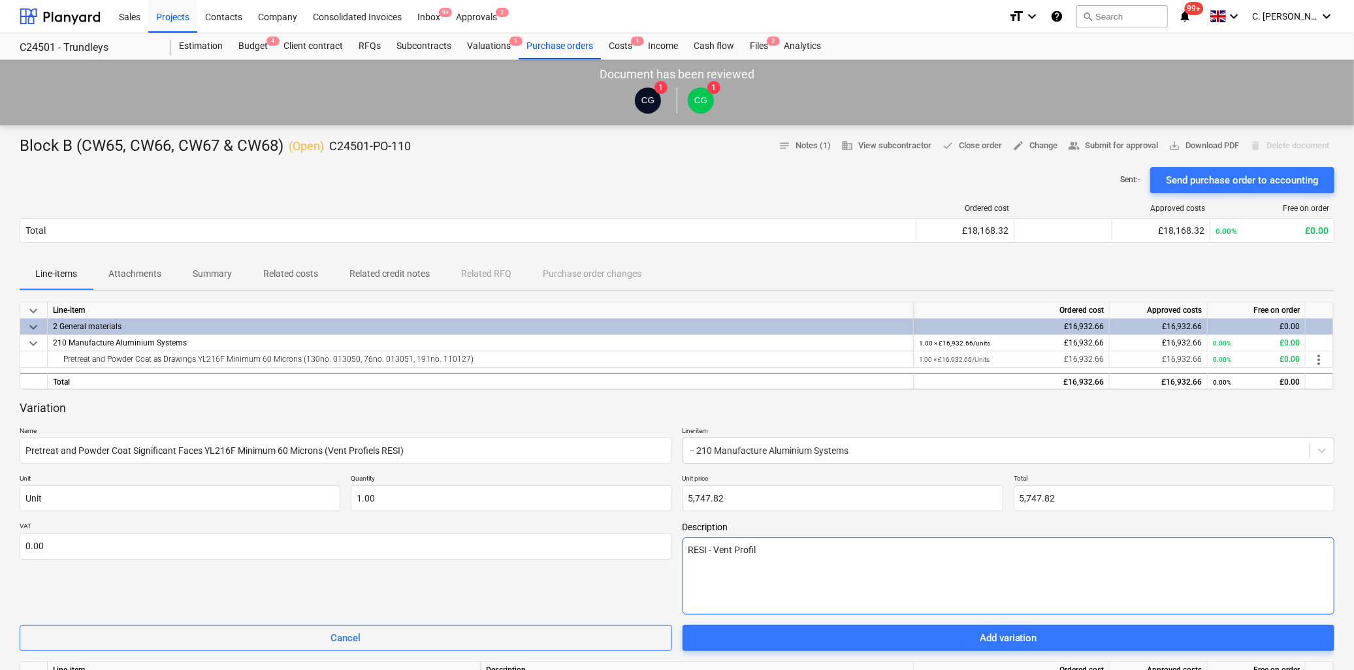
type textarea "RESI - Vent Profile"
type textarea "x"
type textarea "RESI - Vent Profiles"
type textarea "x"
type textarea "RESI - Vent Profiles"
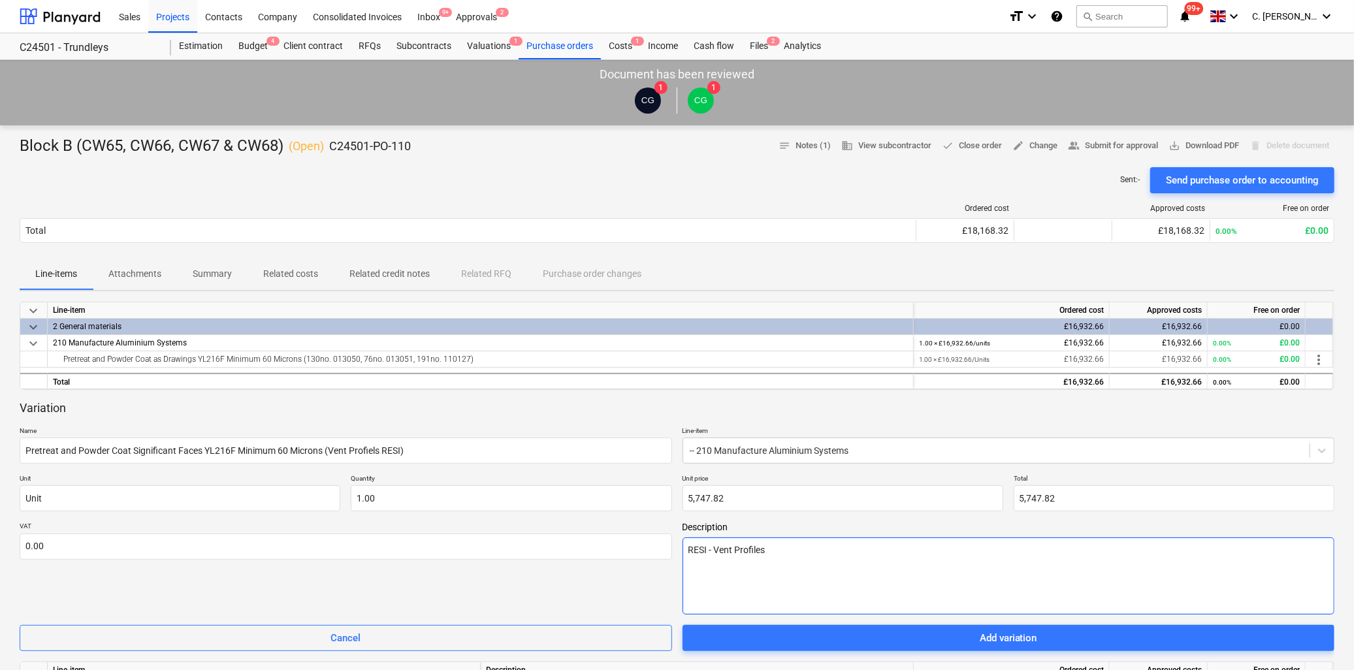
type textarea "x"
type textarea "RESI - Vent Profiles -"
type textarea "x"
type textarea "RESI - Vent Profiles -"
type textarea "x"
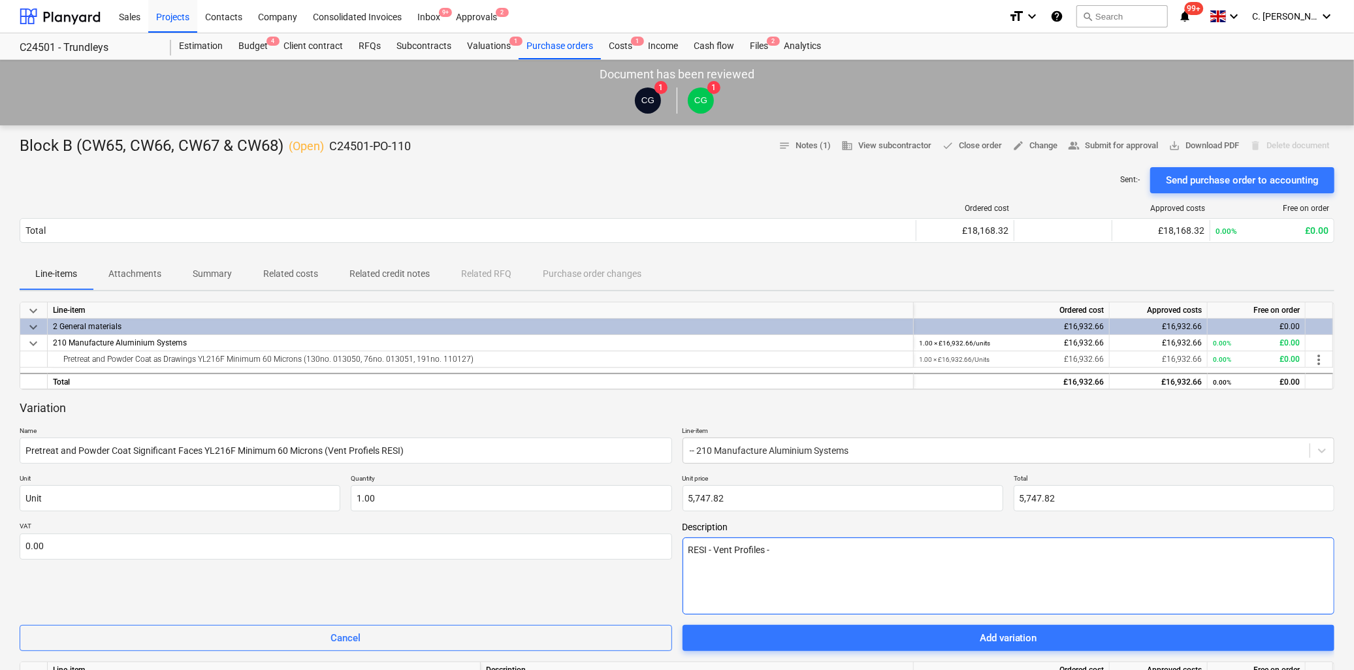
type textarea "RESI - Vent Profiles - P"
type textarea "x"
type textarea "RESI - Vent Profiles - PP"
type textarea "x"
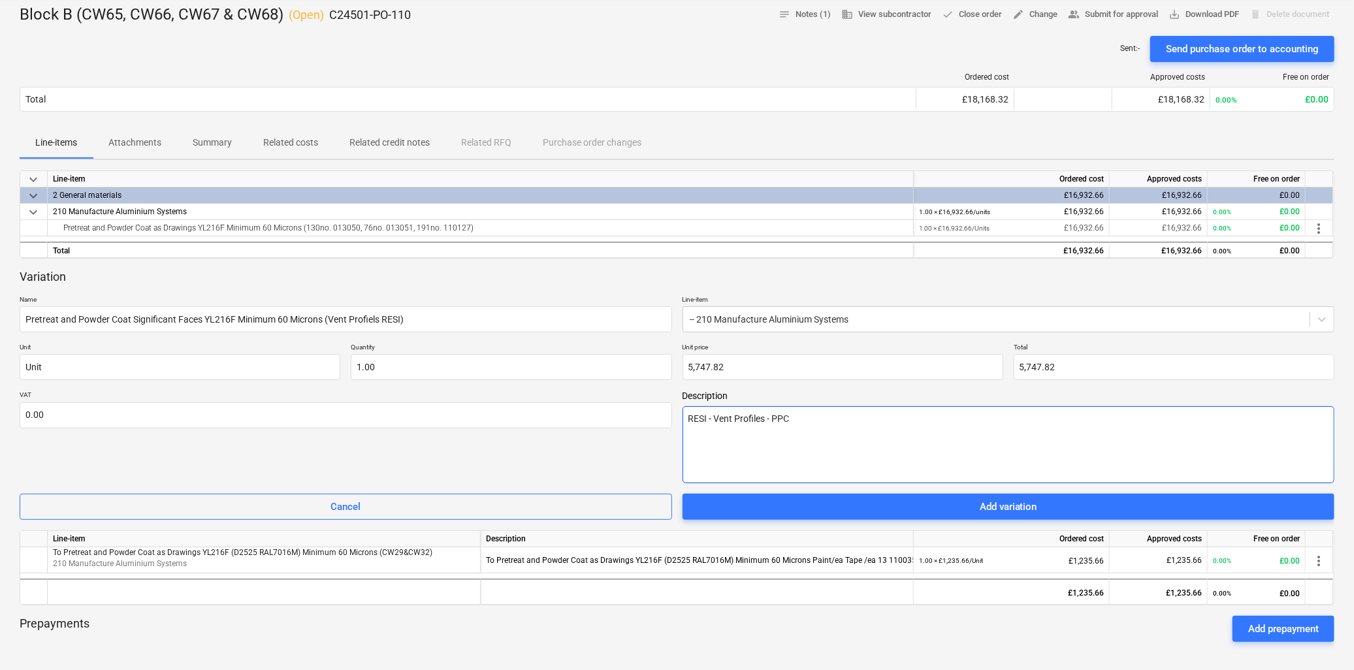
scroll to position [145, 0]
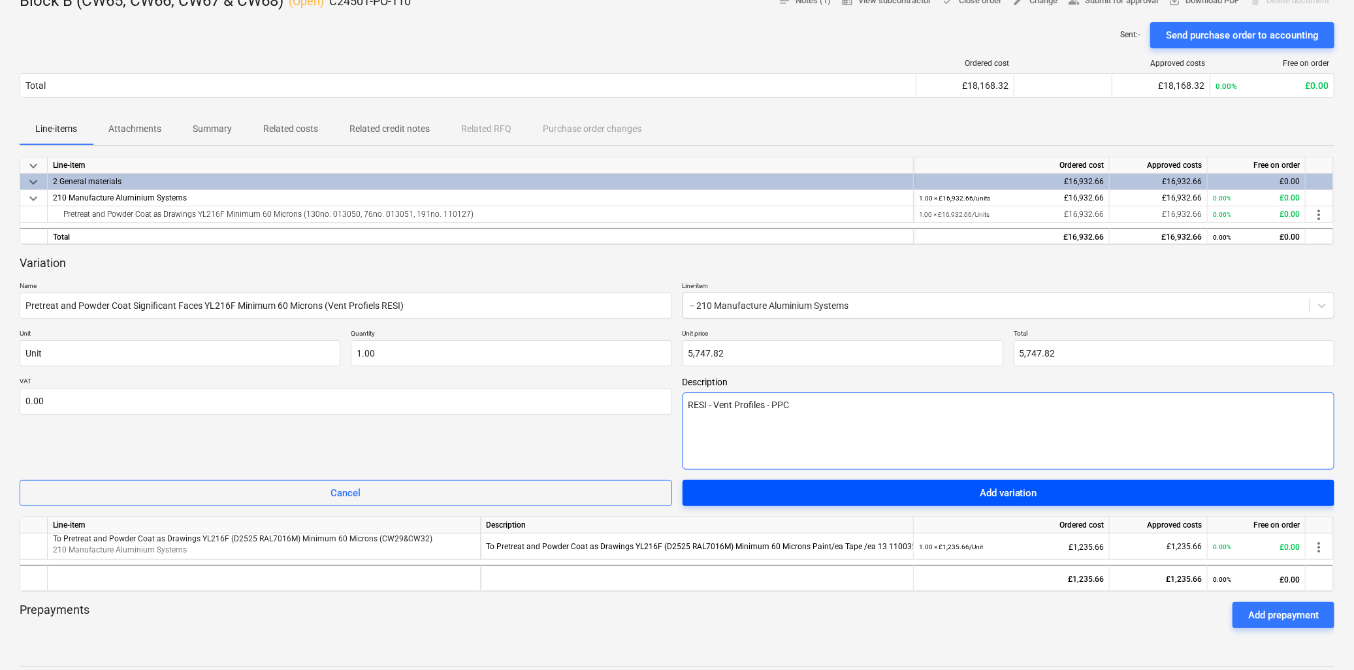
type textarea "RESI - Vent Profiles - PPC"
click at [989, 490] on div "Add variation" at bounding box center [1007, 493] width 57 height 17
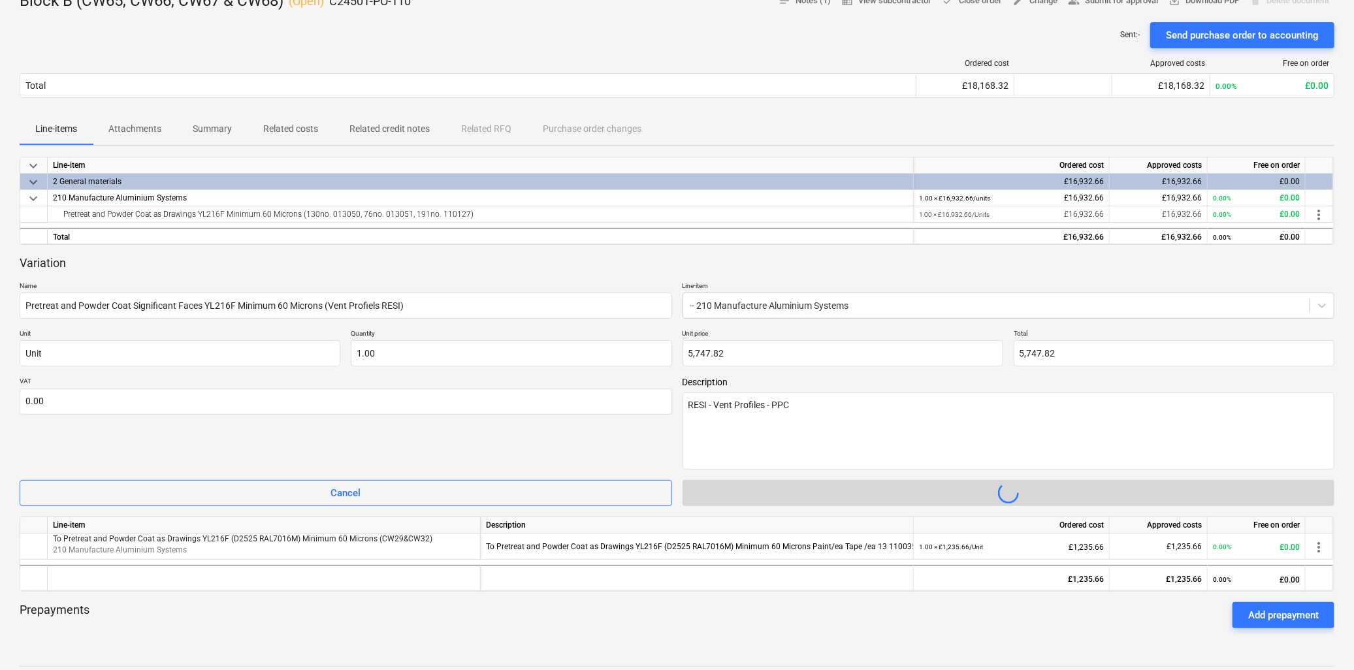
type textarea "x"
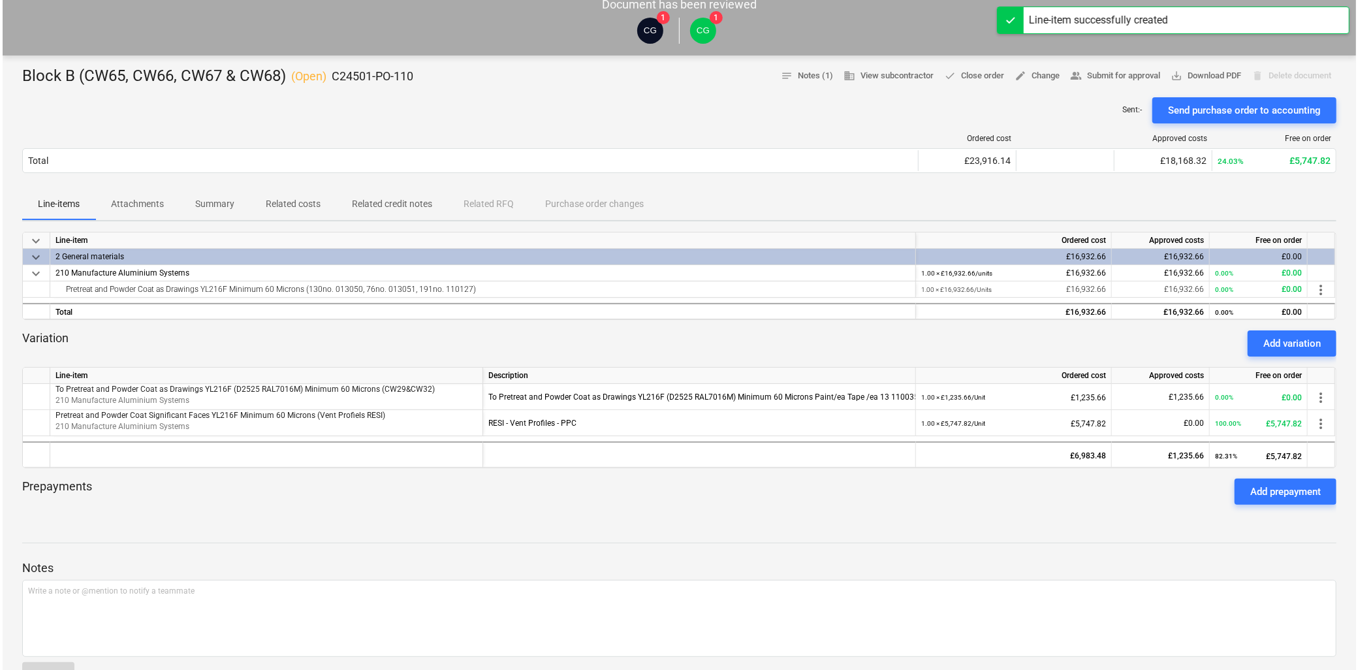
scroll to position [0, 0]
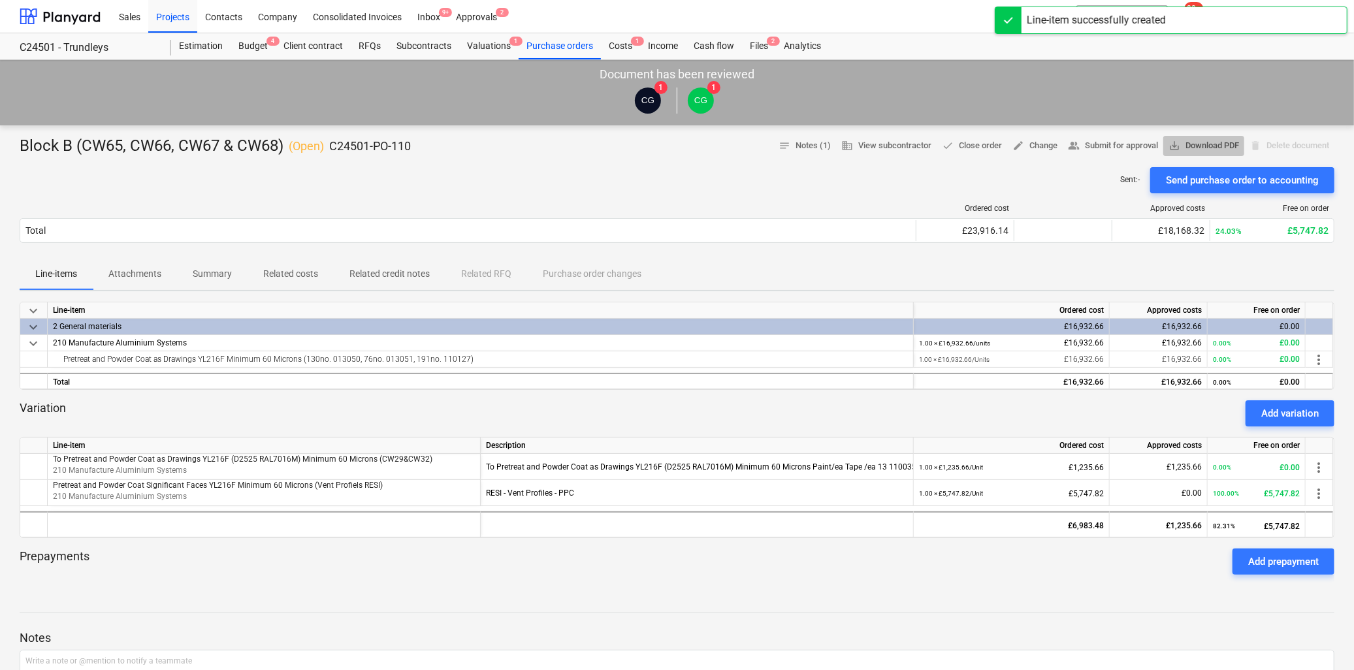
click at [1079, 149] on span "save_alt Download PDF" at bounding box center [1203, 145] width 71 height 15
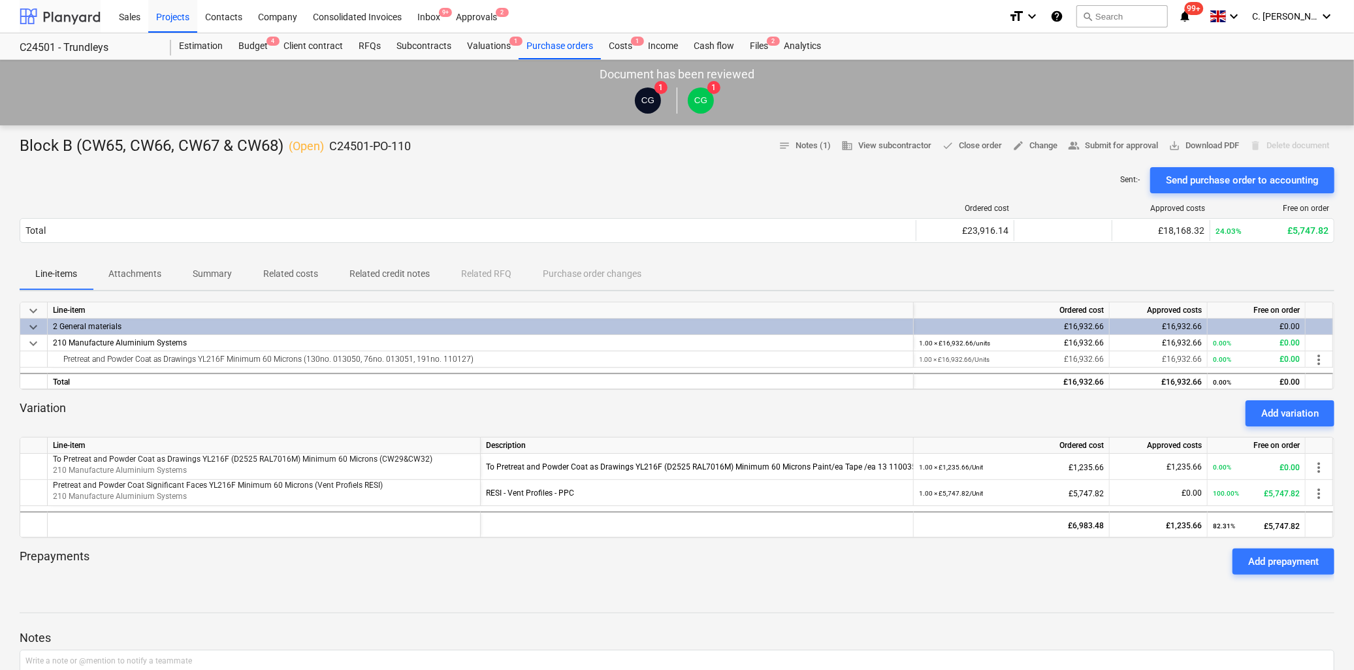
click at [64, 14] on div at bounding box center [60, 16] width 81 height 33
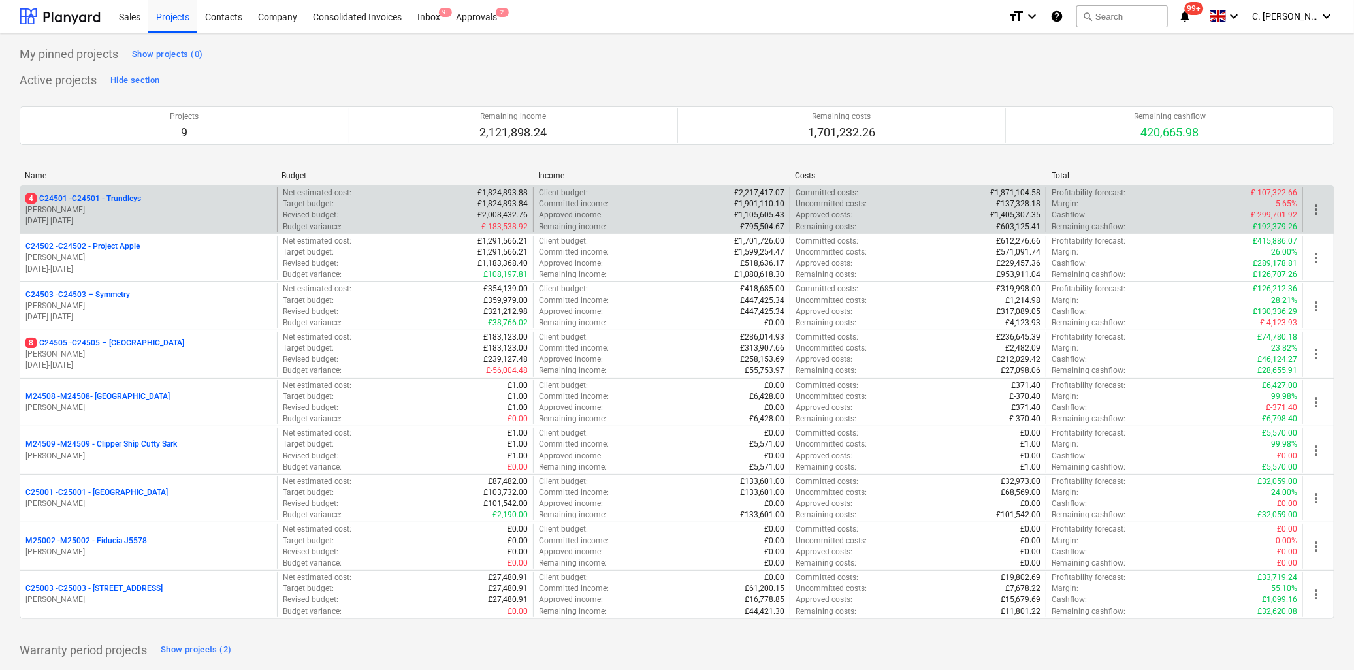
click at [126, 215] on p "[DATE] - [DATE]" at bounding box center [148, 220] width 246 height 11
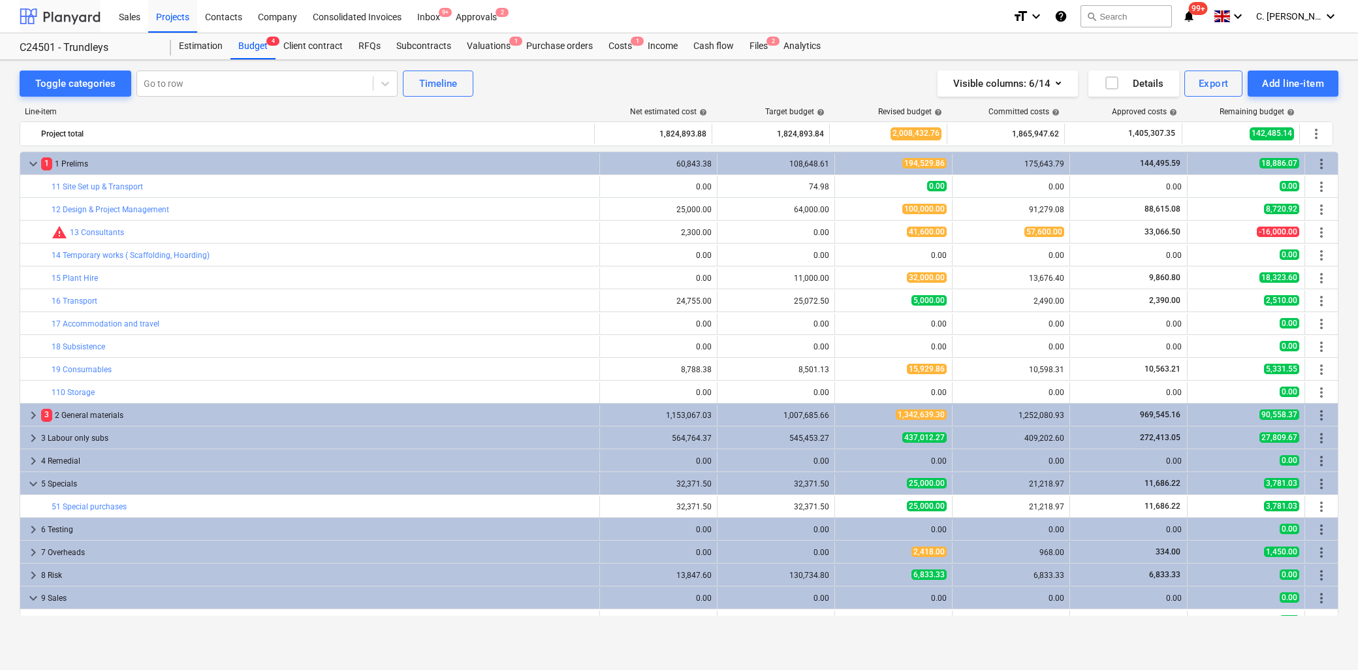
click at [83, 17] on div at bounding box center [60, 16] width 81 height 33
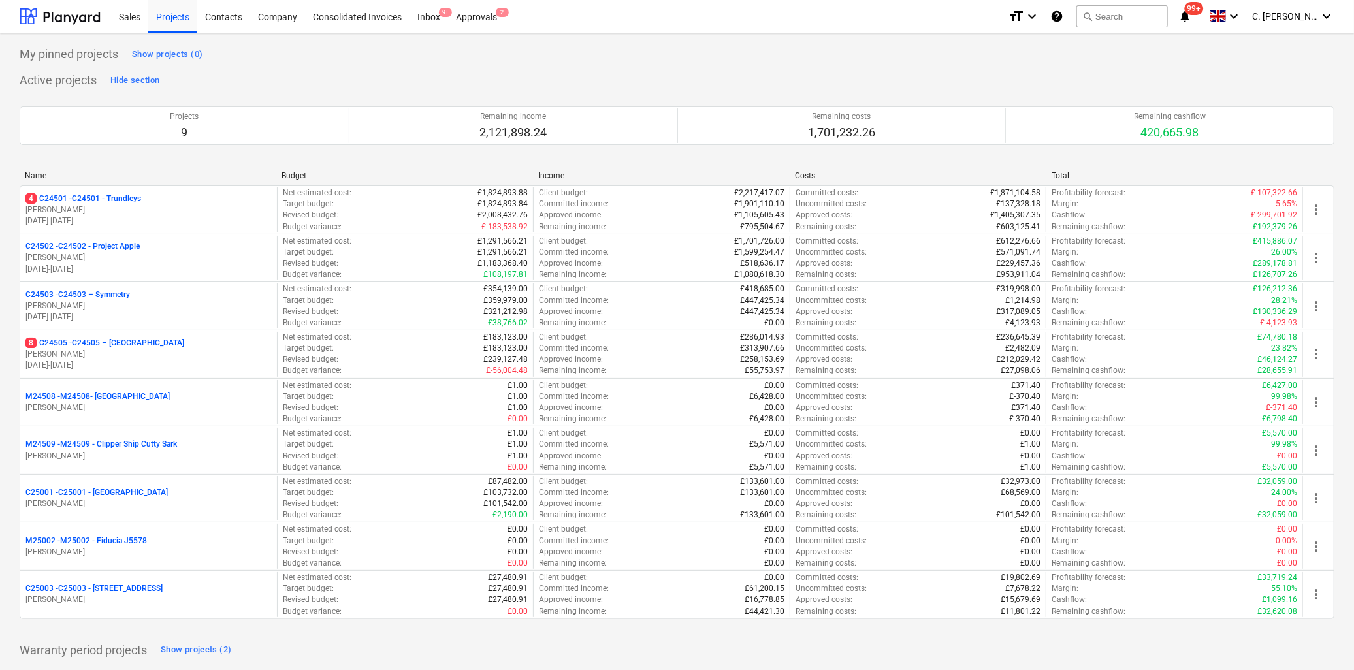
click at [99, 340] on p "8 C24505 - C24505 – [GEOGRAPHIC_DATA]" at bounding box center [104, 343] width 159 height 11
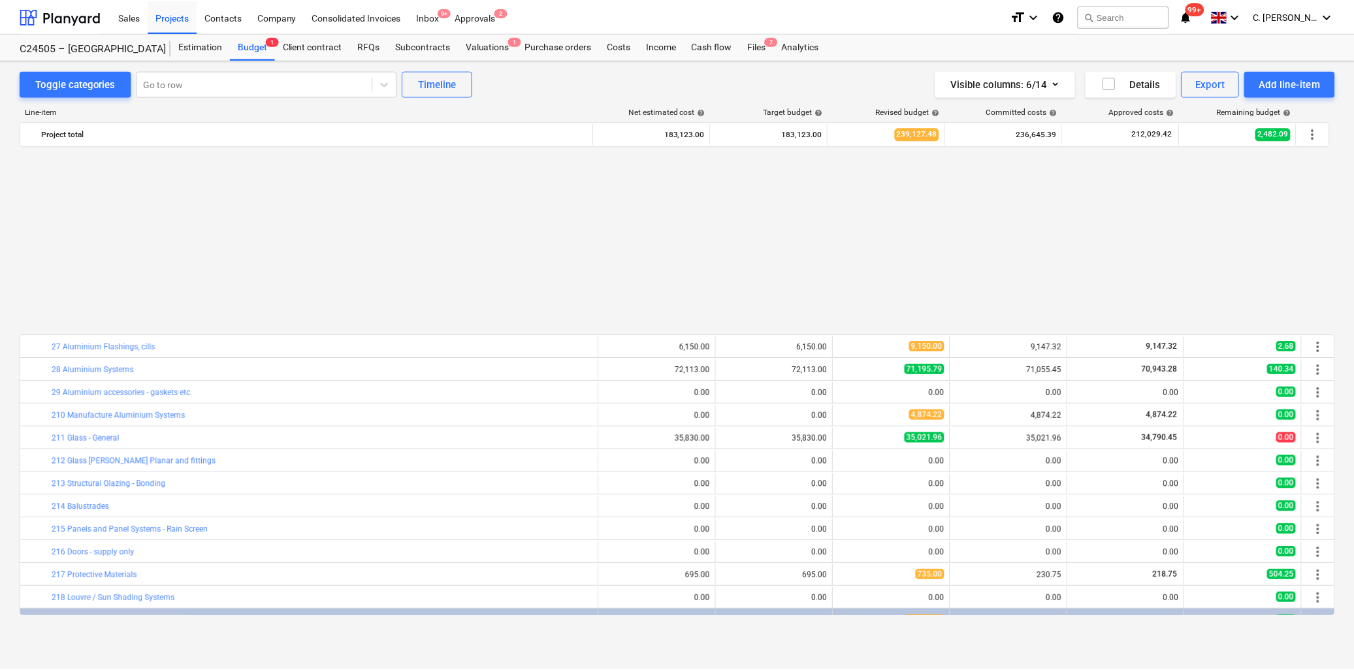
scroll to position [656, 0]
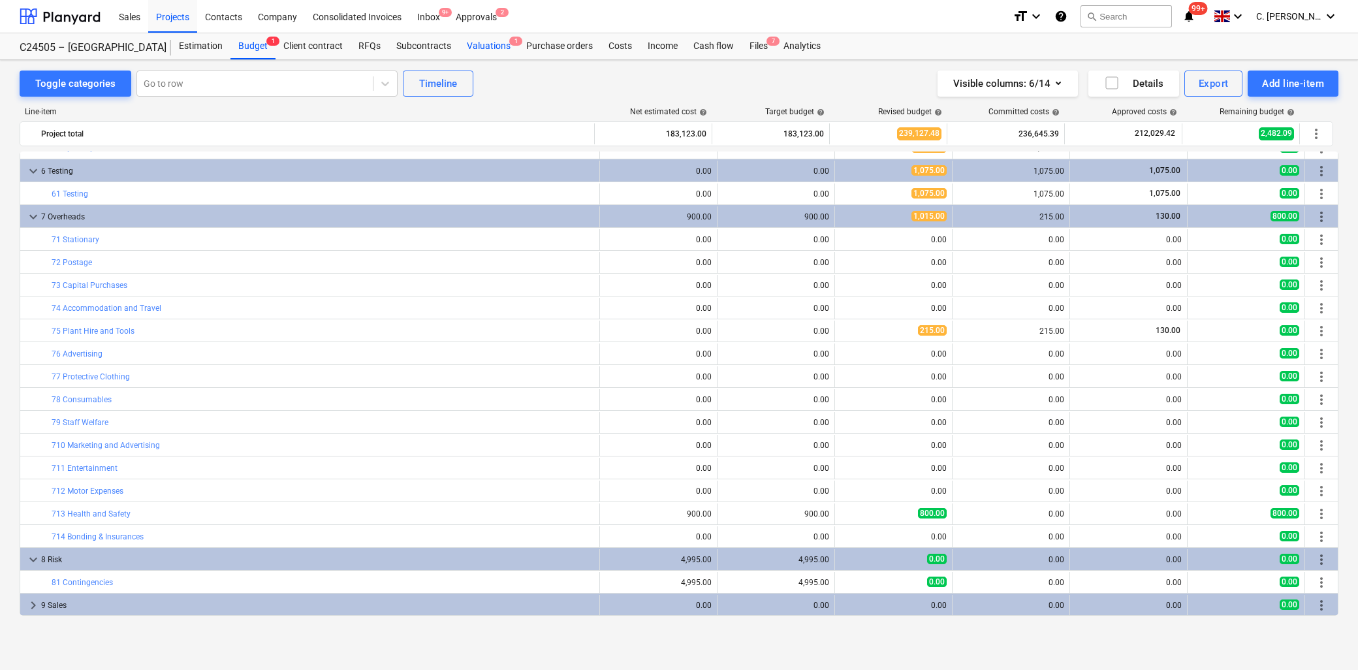
click at [485, 40] on div "Valuations 1" at bounding box center [488, 46] width 59 height 26
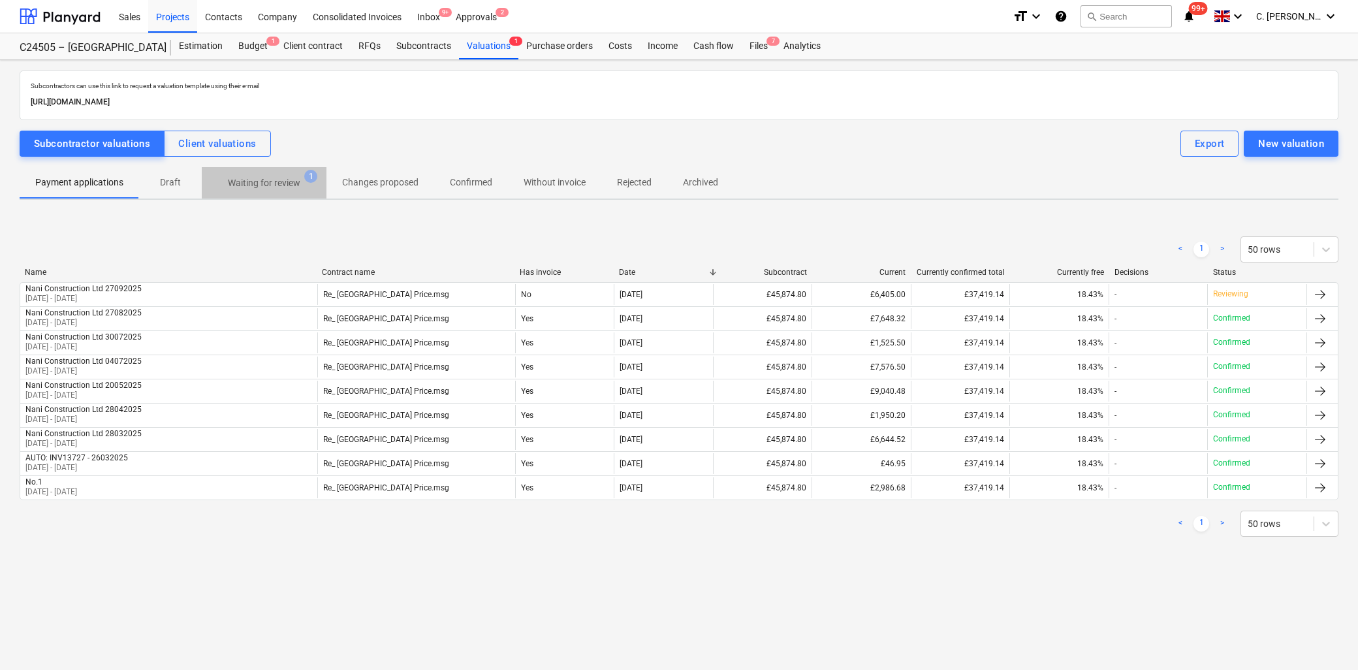
click at [289, 185] on p "Waiting for review" at bounding box center [264, 183] width 72 height 14
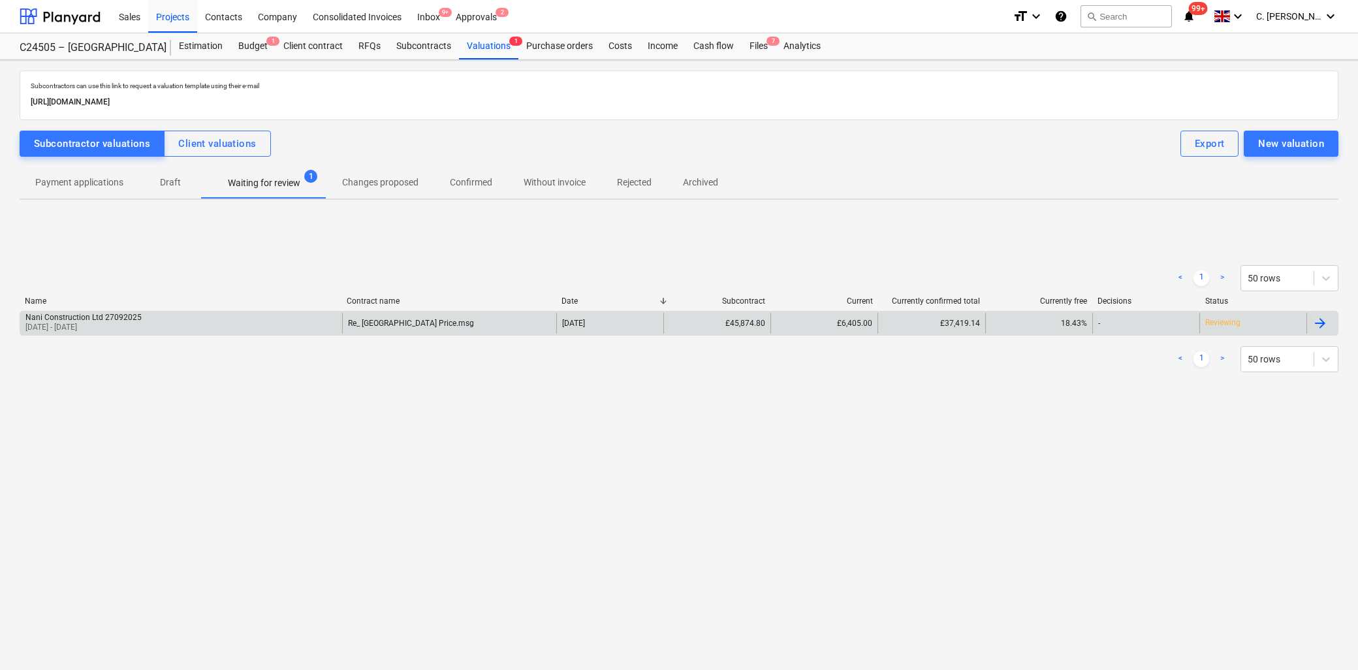
click at [82, 323] on p "[DATE] - [DATE]" at bounding box center [83, 327] width 116 height 11
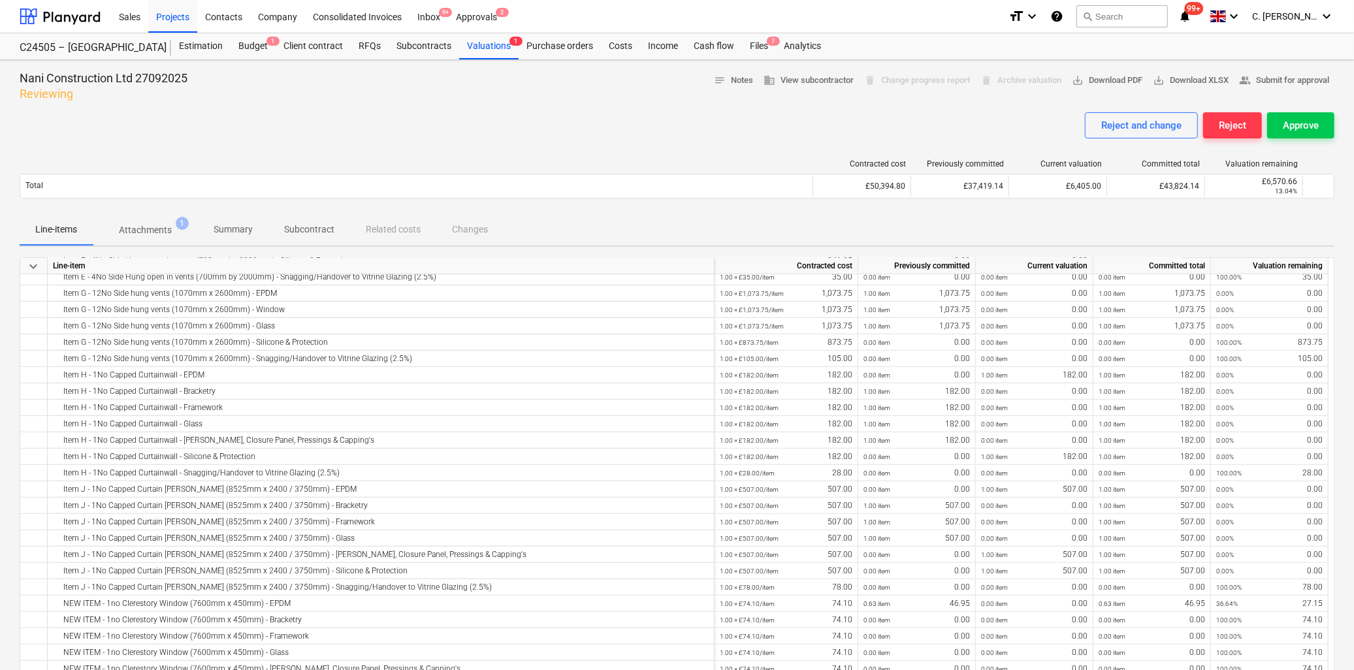
click at [165, 232] on p "Attachments" at bounding box center [145, 230] width 53 height 14
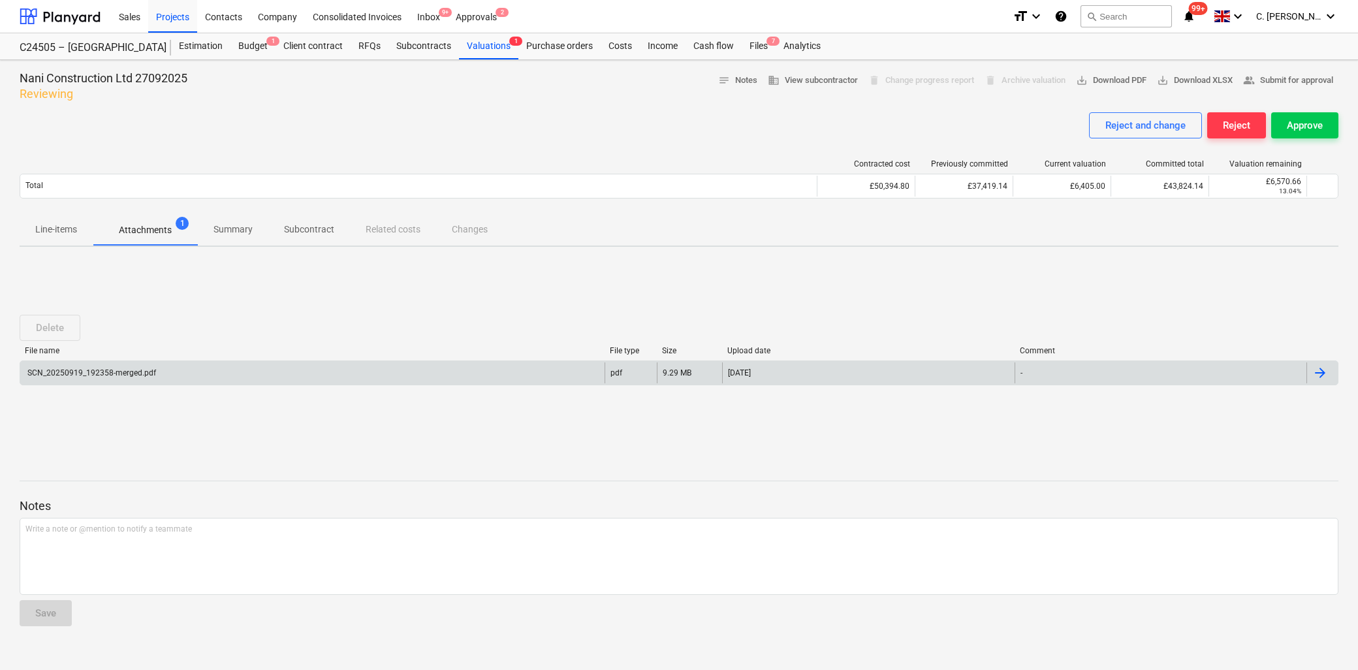
click at [93, 375] on div "SCN_20250919_192358-merged.pdf" at bounding box center [90, 372] width 131 height 9
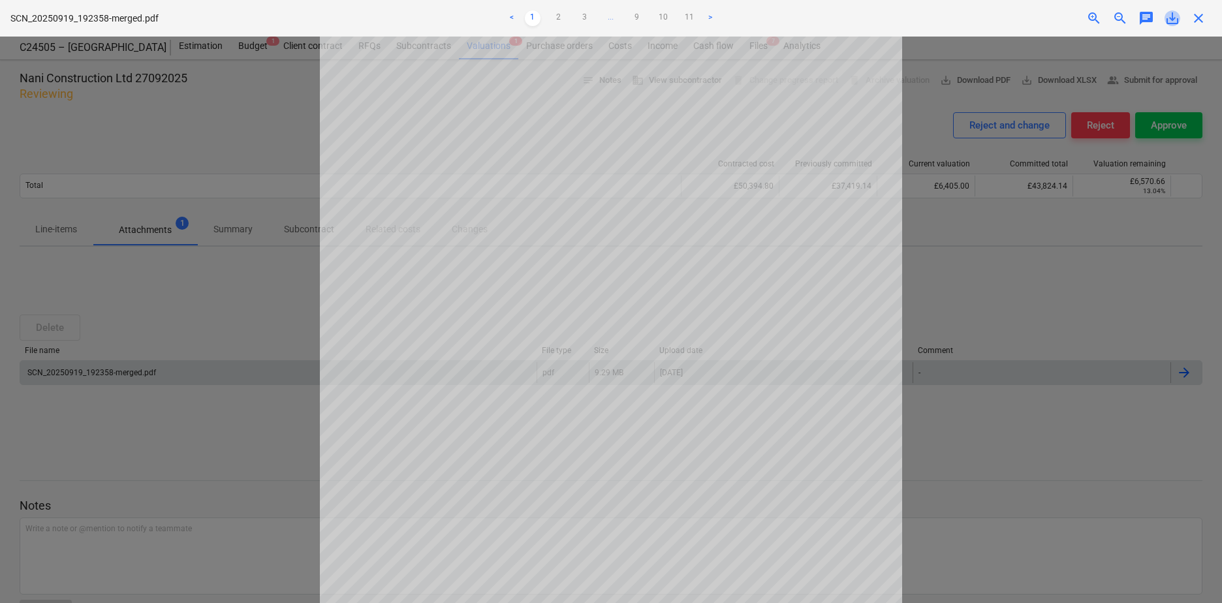
click at [1079, 22] on span "save_alt" at bounding box center [1173, 18] width 16 height 16
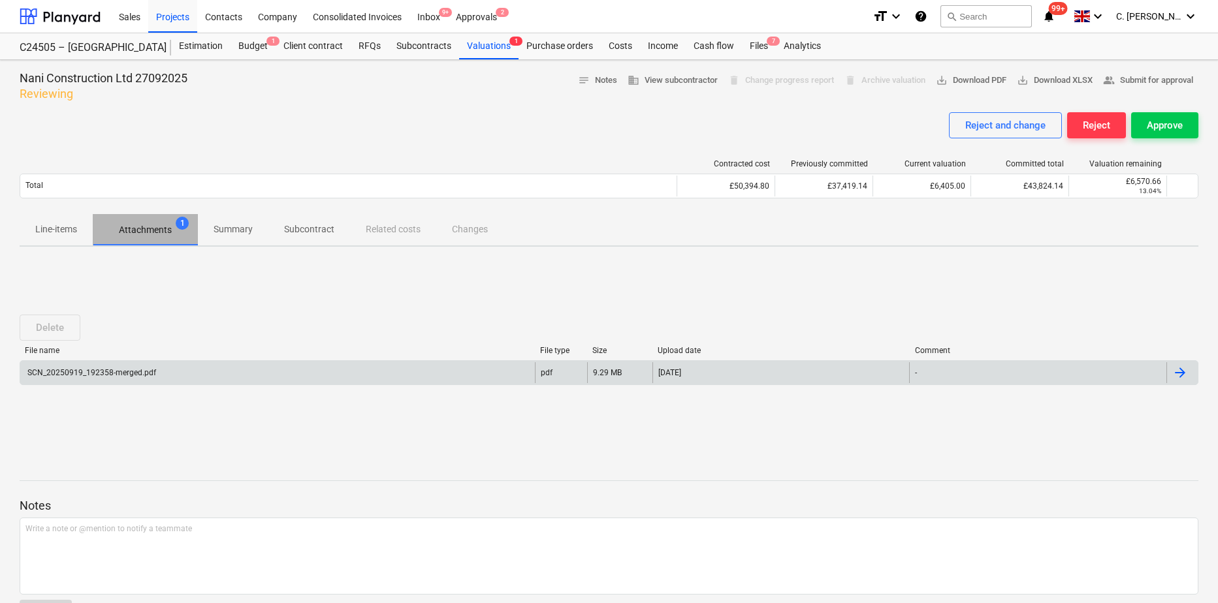
click at [130, 229] on p "Attachments" at bounding box center [145, 230] width 53 height 14
click at [58, 232] on p "Line-items" at bounding box center [56, 230] width 42 height 14
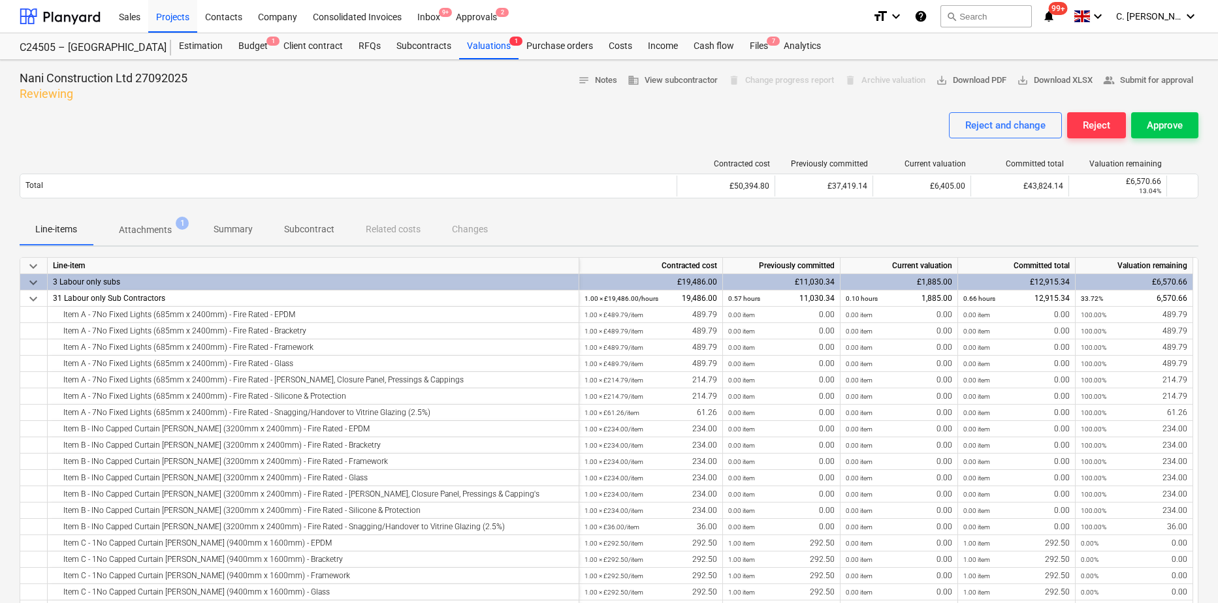
click at [151, 230] on p "Attachments" at bounding box center [145, 230] width 53 height 14
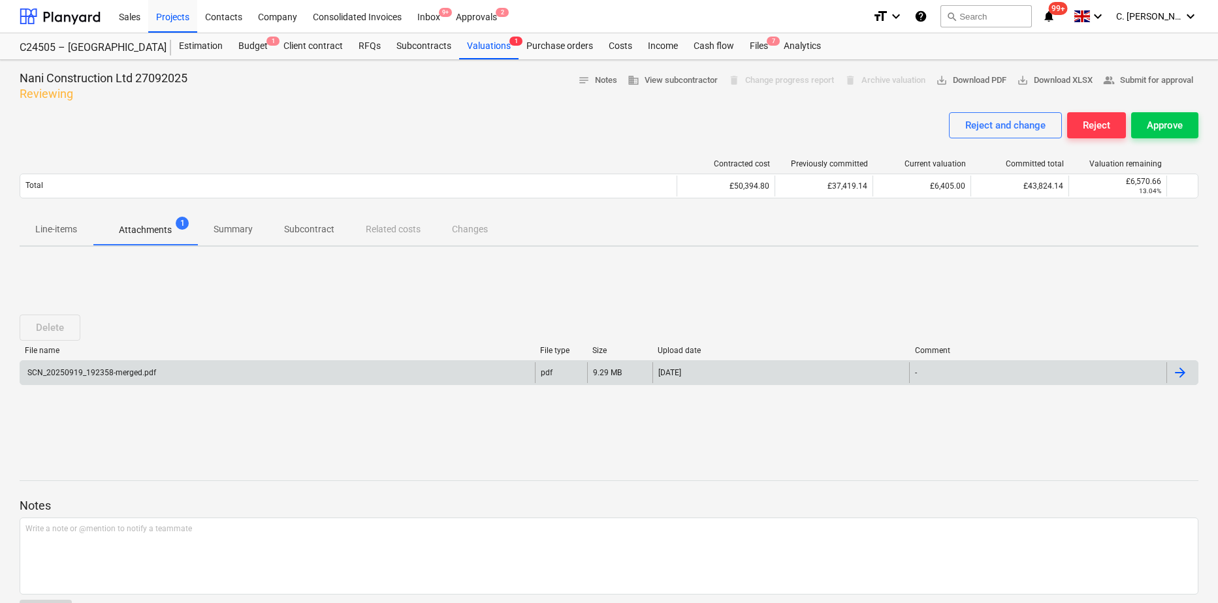
click at [91, 370] on div "SCN_20250919_192358-merged.pdf" at bounding box center [90, 372] width 131 height 9
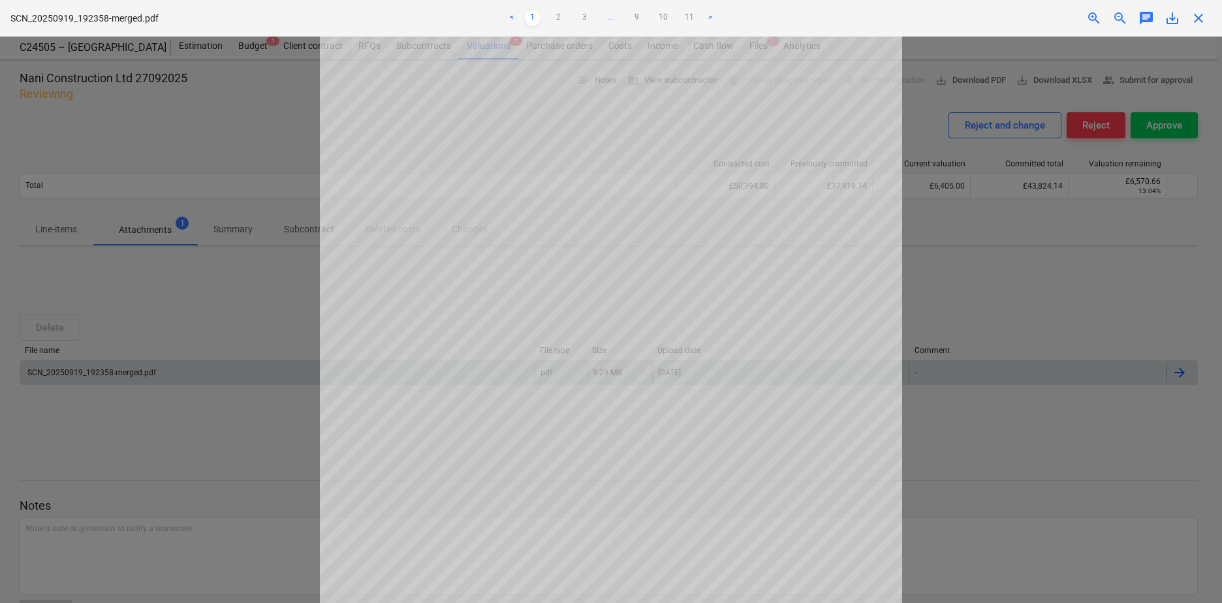
click at [716, 19] on link ">" at bounding box center [711, 18] width 16 height 16
click at [715, 19] on link ">" at bounding box center [711, 18] width 16 height 16
click at [723, 19] on link ">" at bounding box center [724, 18] width 16 height 16
click at [723, 19] on link "11" at bounding box center [716, 18] width 16 height 16
click at [724, 19] on ul "< 1 2 3 ... 9 10 11 >" at bounding box center [611, 18] width 400 height 16
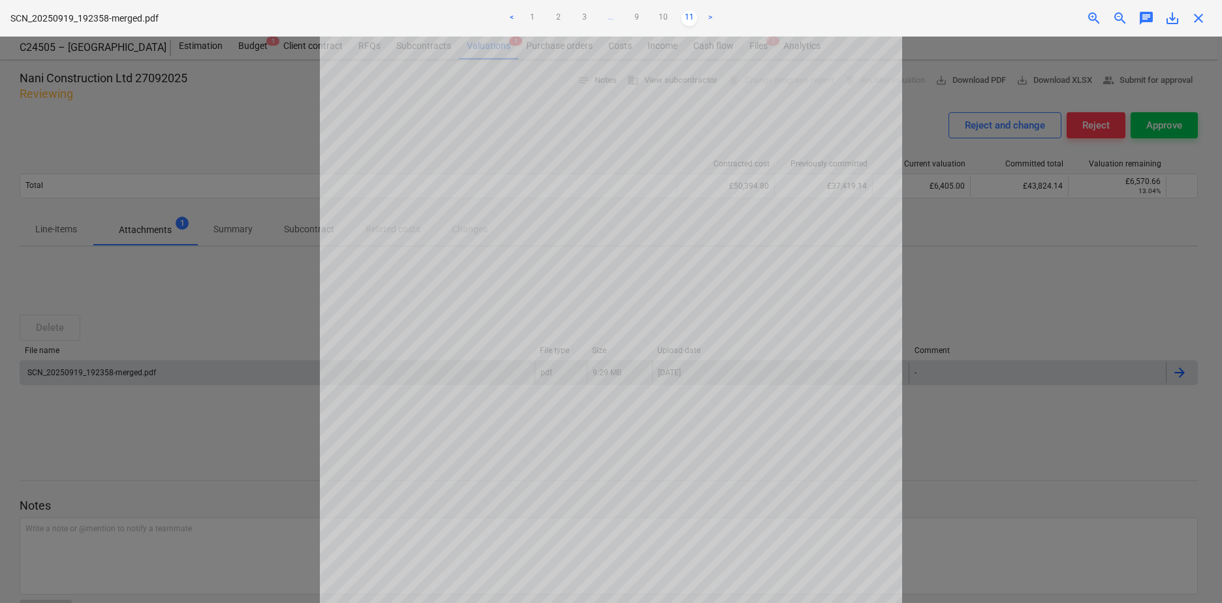
click at [1079, 20] on div "close" at bounding box center [1199, 18] width 26 height 16
click at [1079, 19] on span "close" at bounding box center [1199, 18] width 16 height 16
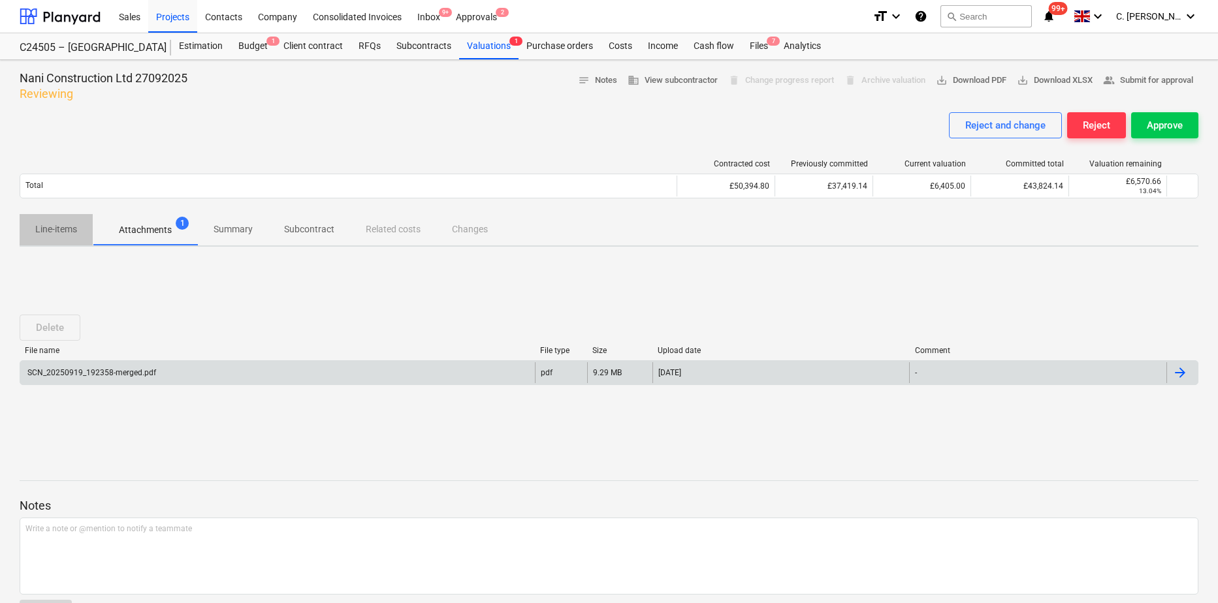
click at [76, 230] on p "Line-items" at bounding box center [56, 230] width 42 height 14
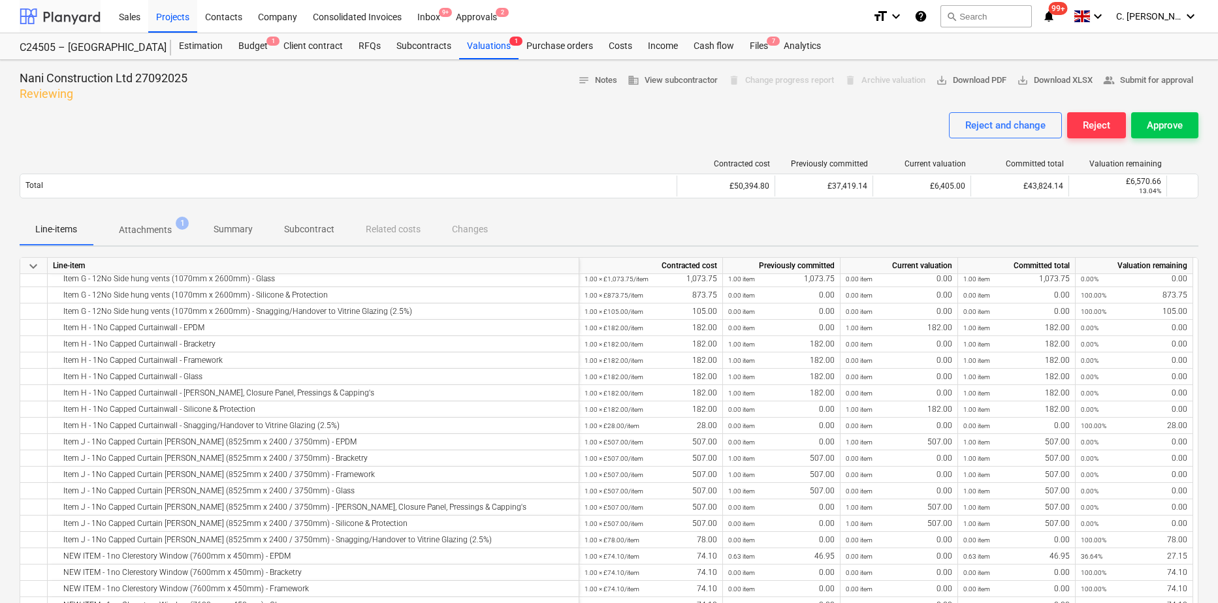
click at [65, 9] on div at bounding box center [60, 16] width 81 height 33
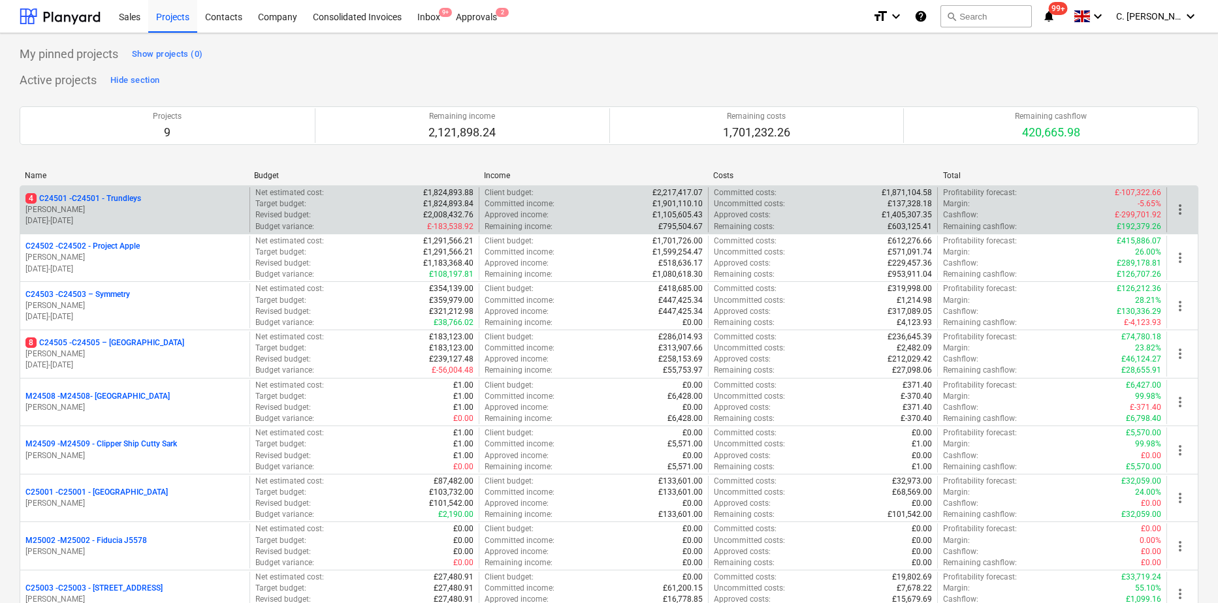
click at [60, 207] on p "[PERSON_NAME]" at bounding box center [134, 209] width 219 height 11
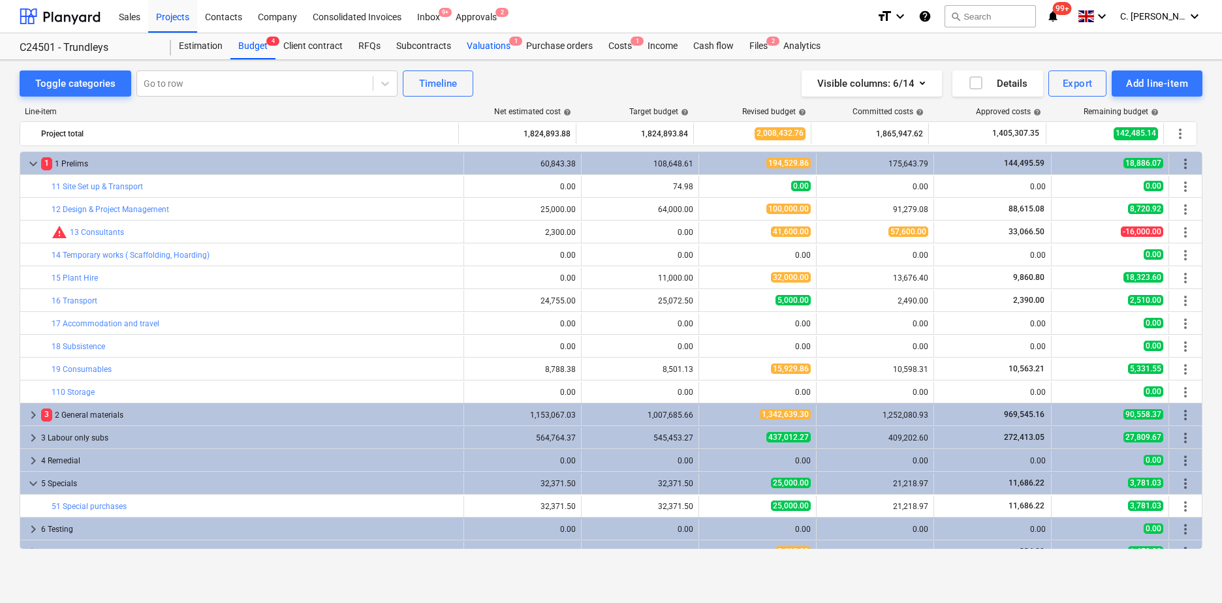
click at [500, 48] on div "Valuations 1" at bounding box center [488, 46] width 59 height 26
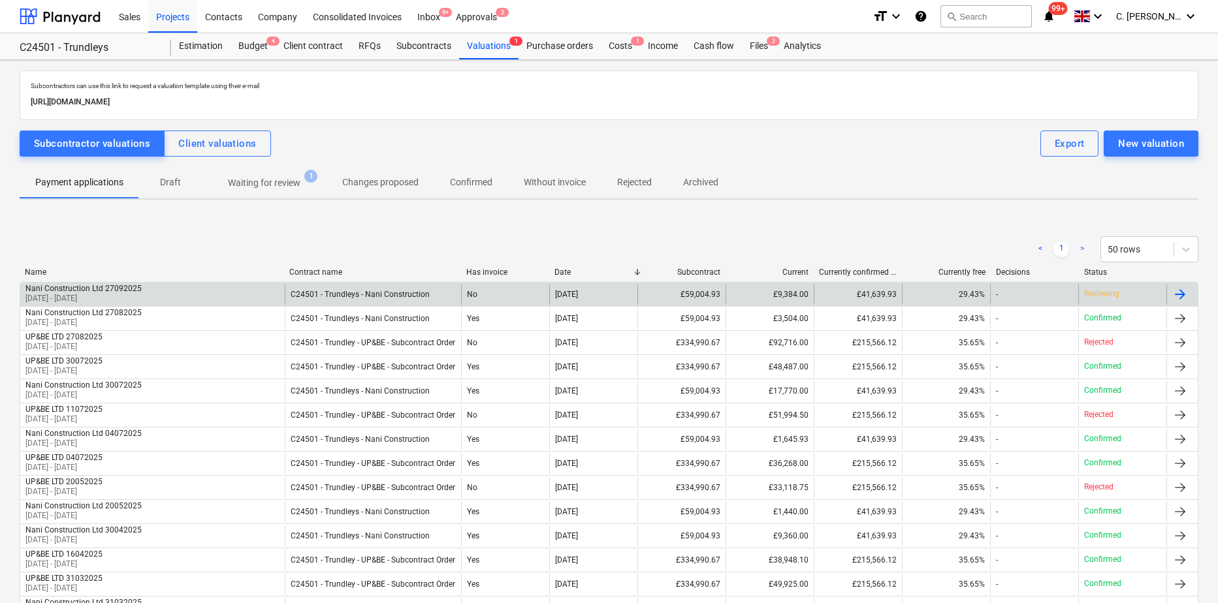
click at [116, 289] on div "Nani Construction Ltd 27092025" at bounding box center [83, 288] width 116 height 9
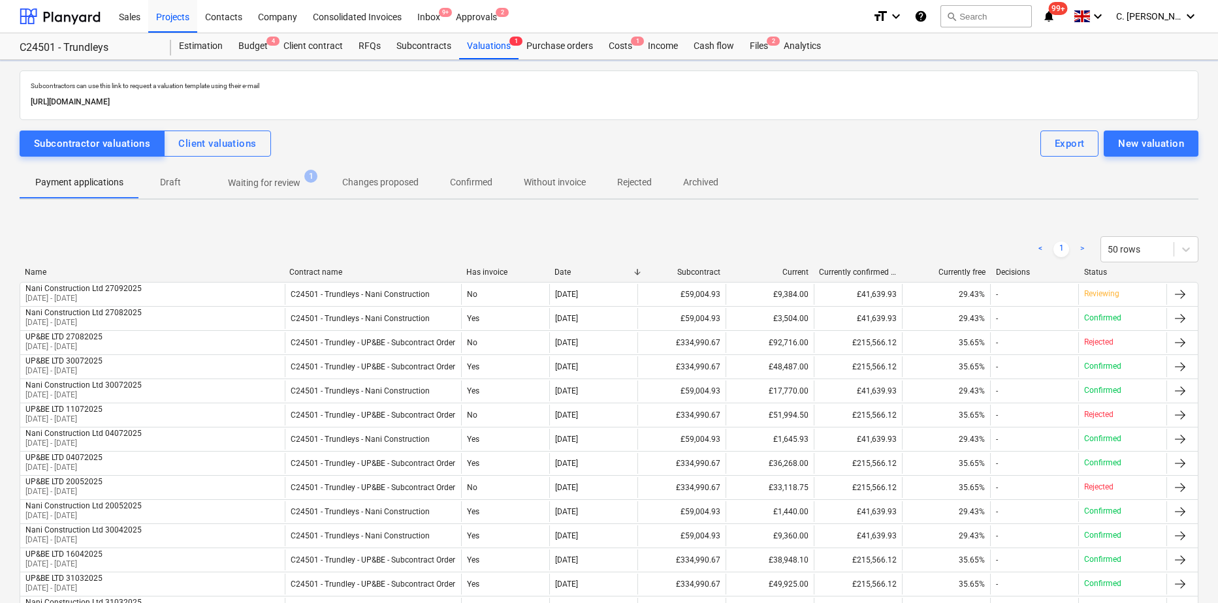
click at [284, 184] on p "Waiting for review" at bounding box center [264, 183] width 72 height 14
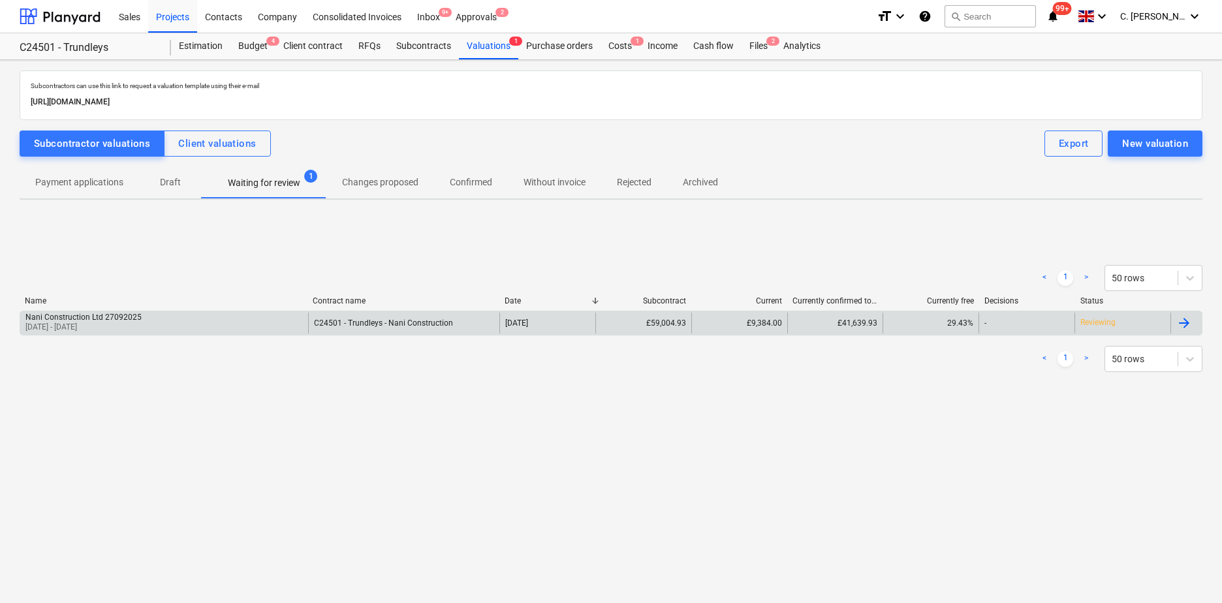
click at [135, 320] on div "Nani Construction Ltd 27092025" at bounding box center [83, 317] width 116 height 9
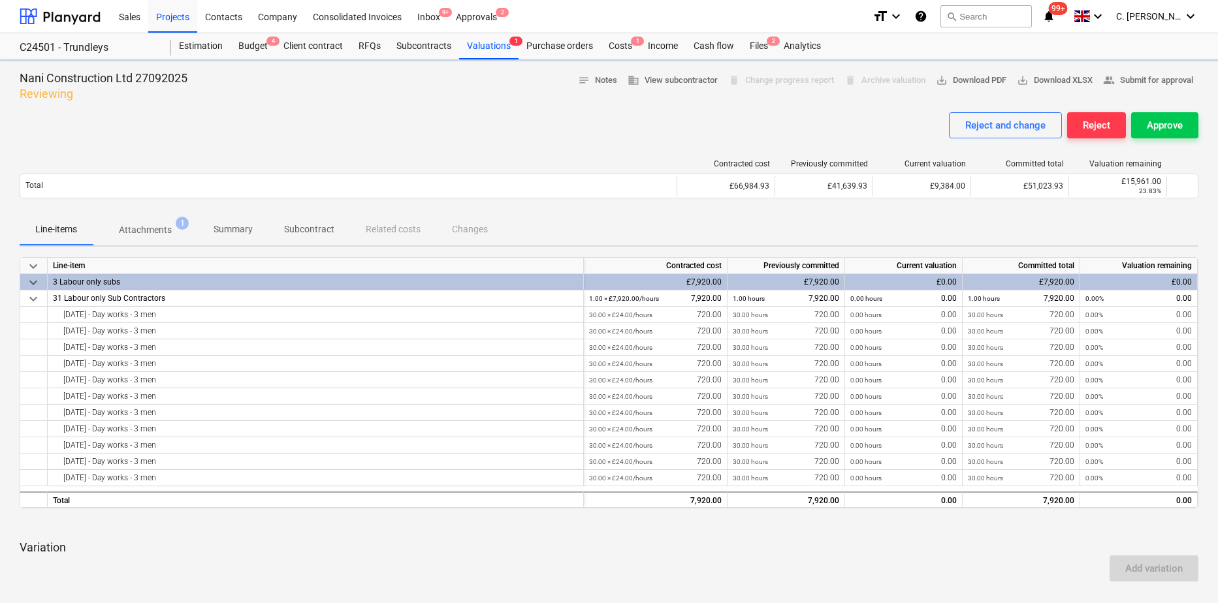
click at [157, 228] on p "Attachments" at bounding box center [145, 230] width 53 height 14
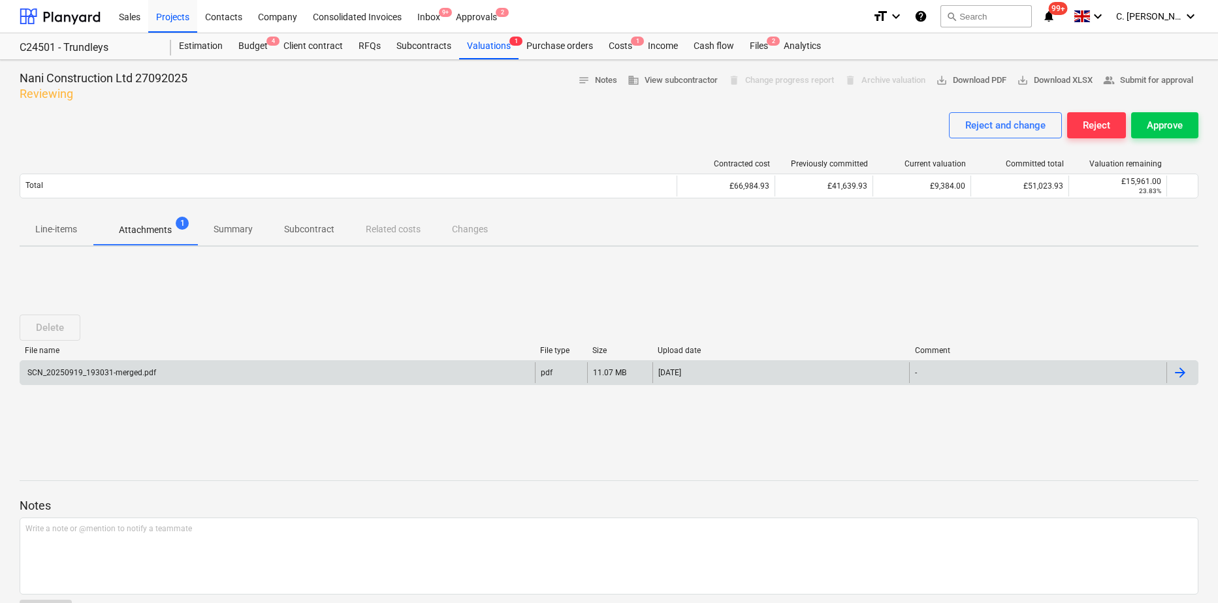
click at [117, 375] on div "SCN_20250919_193031-merged.pdf" at bounding box center [90, 372] width 131 height 9
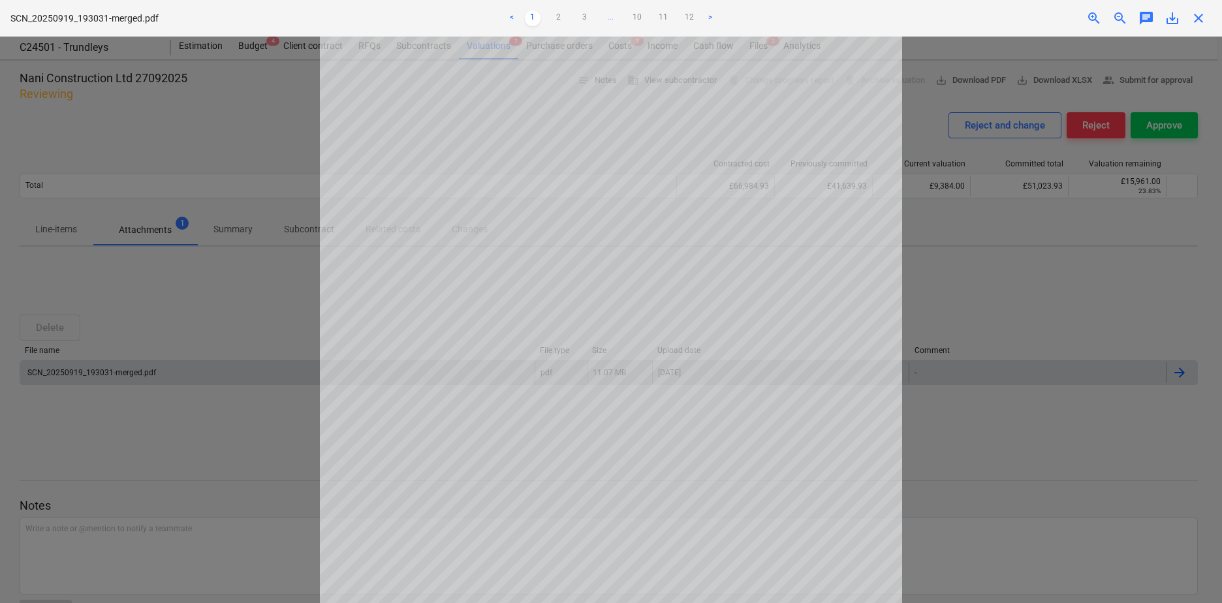
click at [1079, 18] on span "save_alt" at bounding box center [1173, 18] width 16 height 16
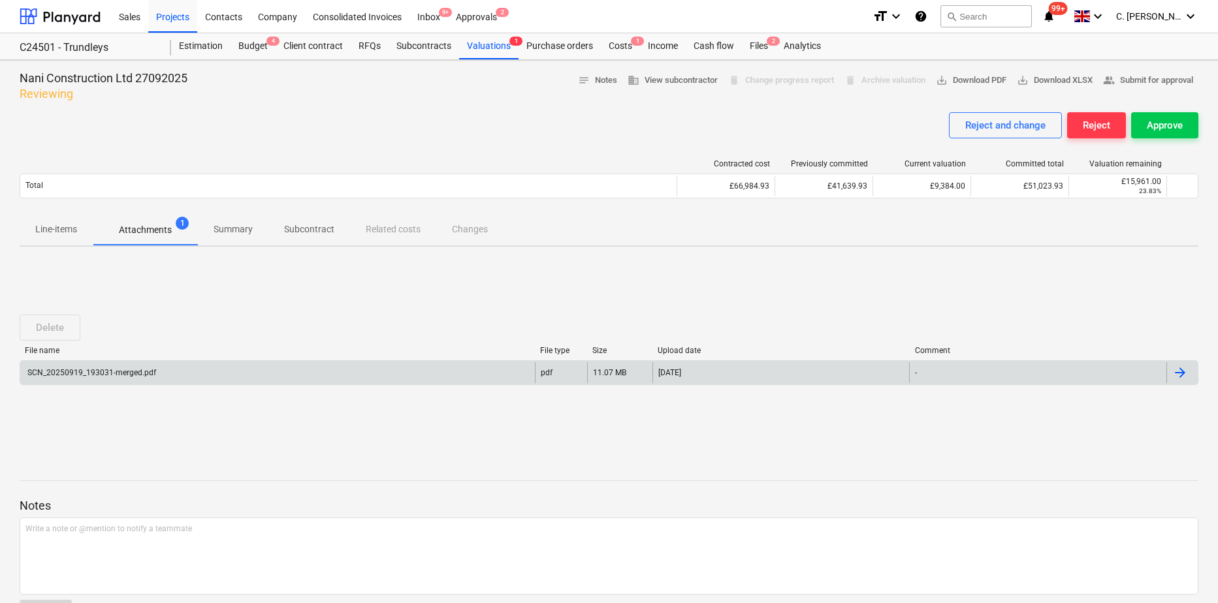
click at [502, 304] on div "Delete File name File type Size Upload date Comment SCN_20250919_193031-merged.…" at bounding box center [609, 355] width 1179 height 112
drag, startPoint x: 484, startPoint y: 46, endPoint x: 509, endPoint y: 48, distance: 25.6
click at [484, 46] on div "Valuations 1" at bounding box center [488, 46] width 59 height 26
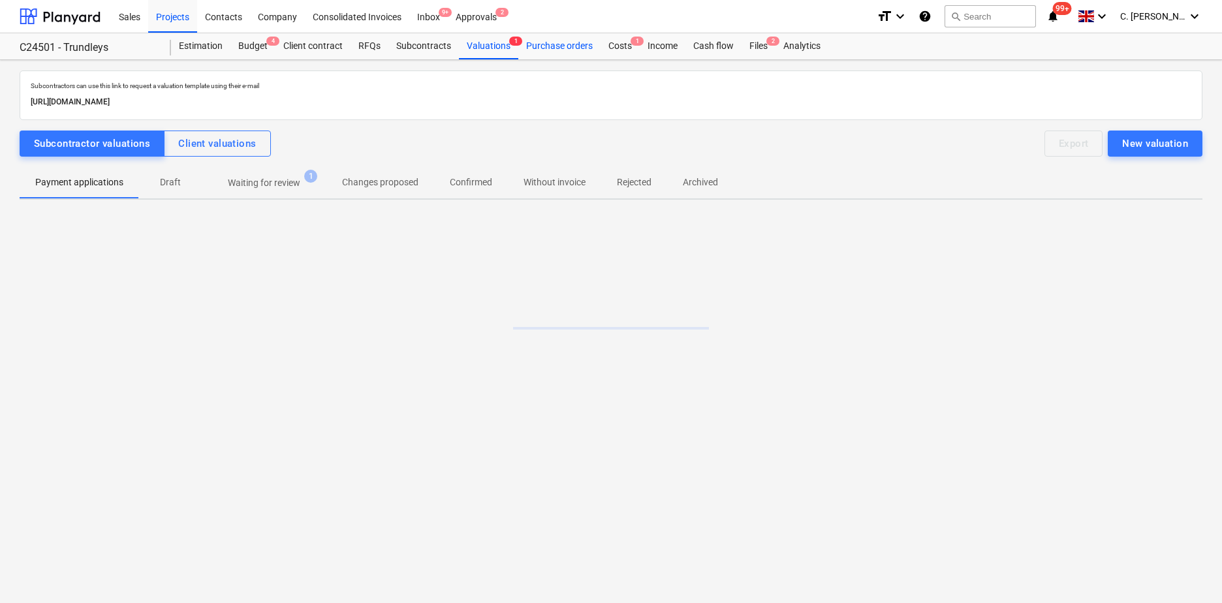
click at [552, 48] on div "Purchase orders" at bounding box center [559, 46] width 82 height 26
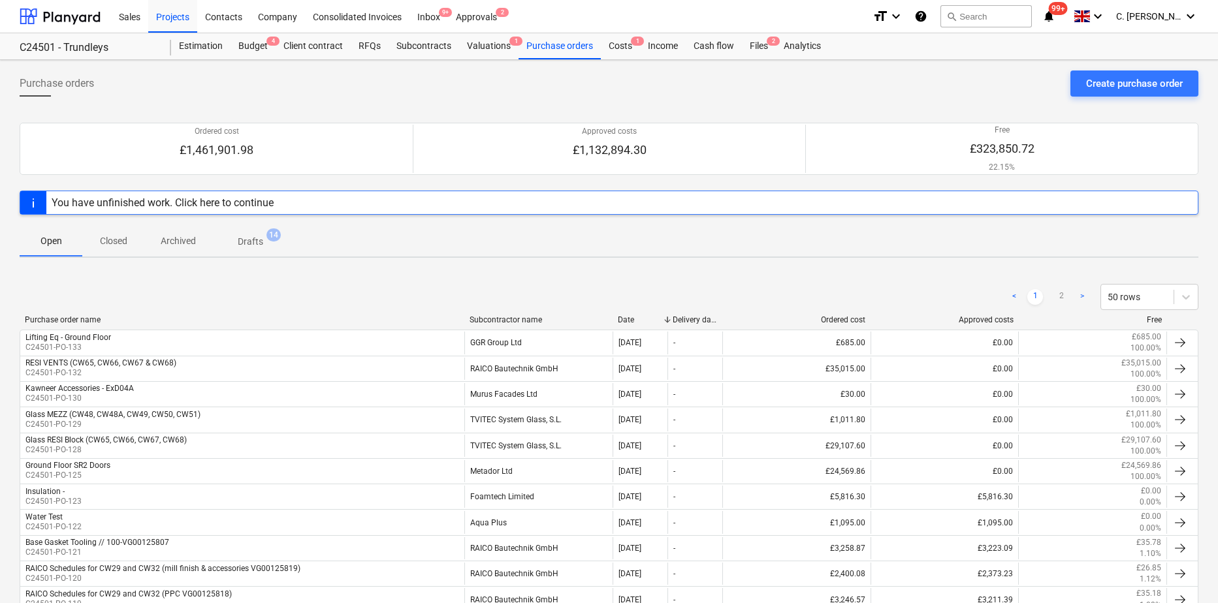
click at [320, 308] on div "< 1 2 > 50 rows" at bounding box center [609, 297] width 1179 height 26
click at [478, 42] on div "Valuations 1" at bounding box center [488, 46] width 59 height 26
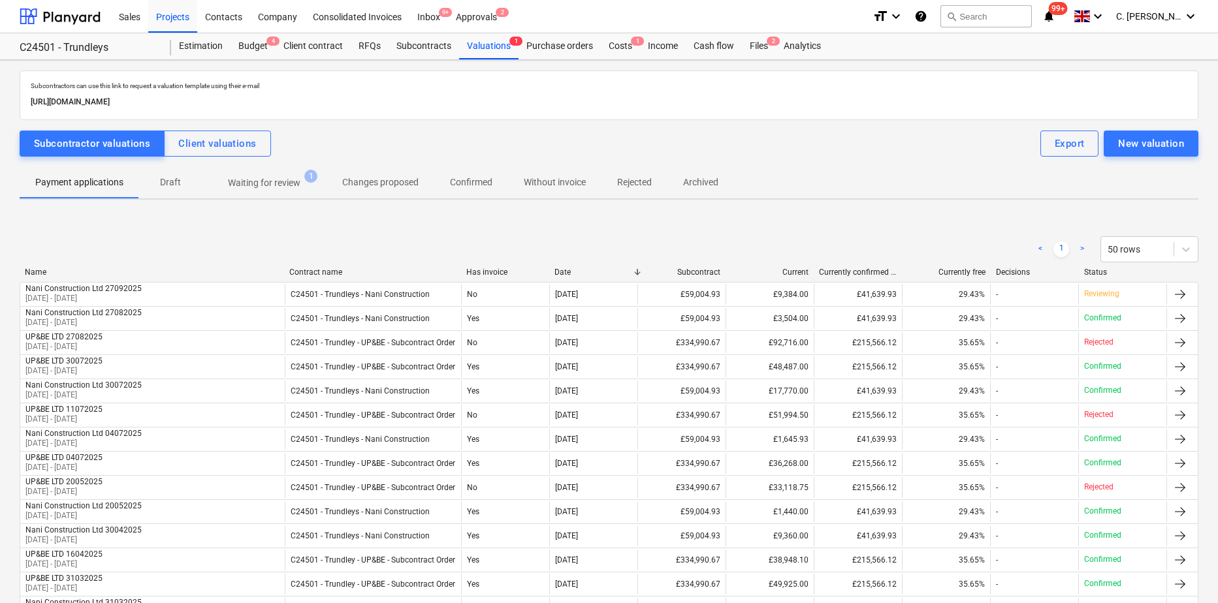
click at [250, 183] on p "Waiting for review" at bounding box center [264, 183] width 72 height 14
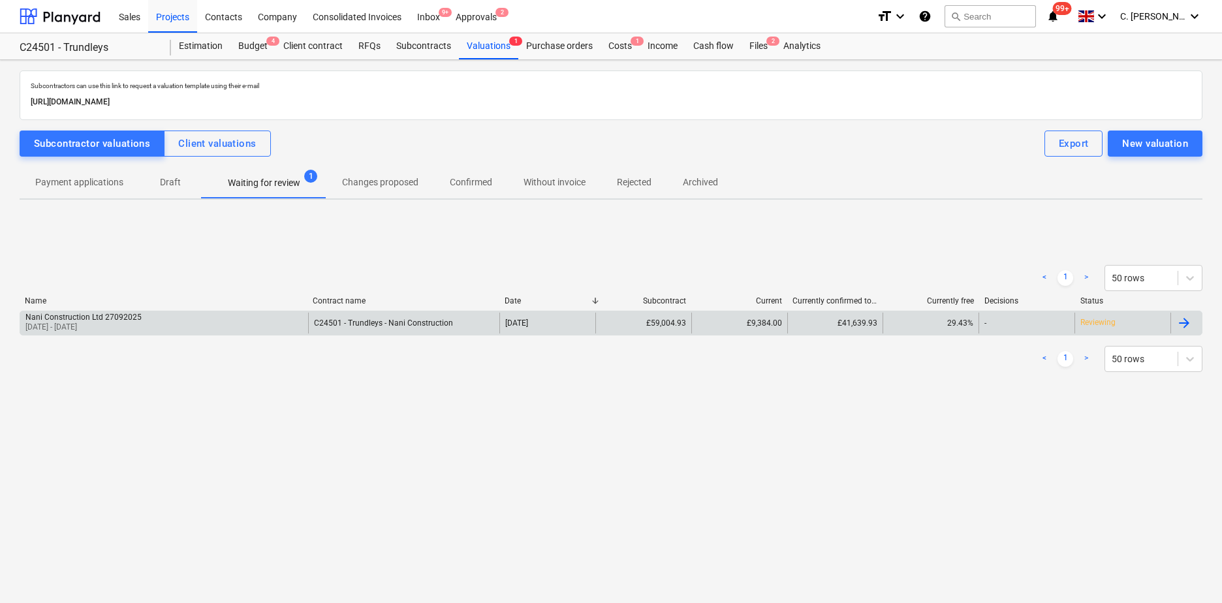
click at [67, 317] on div "Nani Construction Ltd 27092025" at bounding box center [83, 317] width 116 height 9
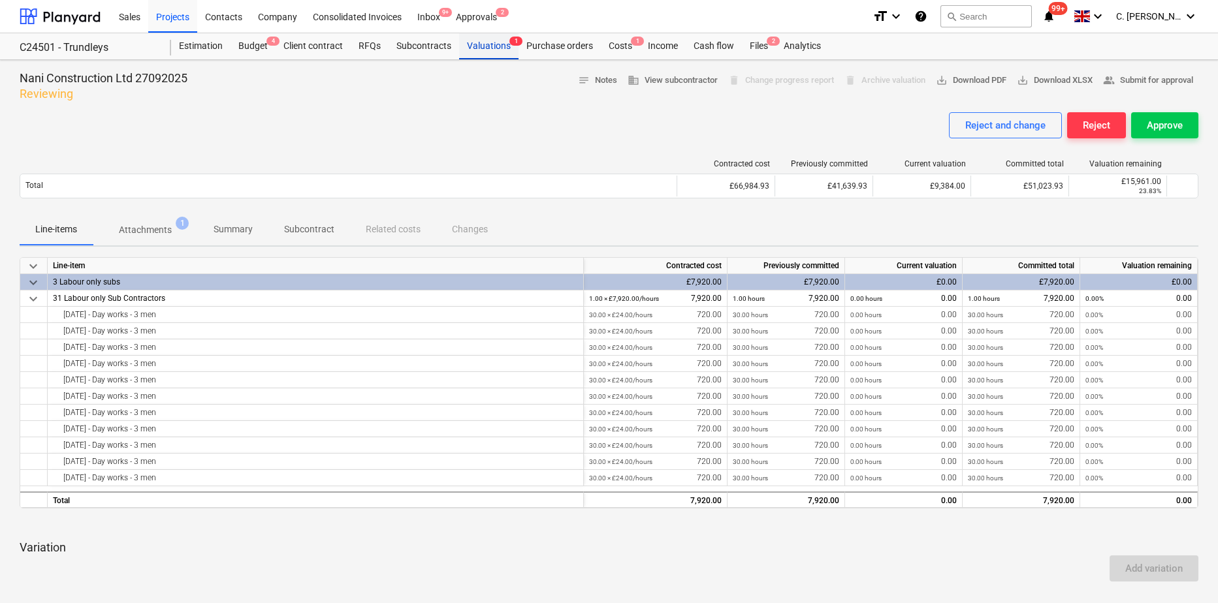
click at [487, 44] on div "Valuations 1" at bounding box center [488, 46] width 59 height 26
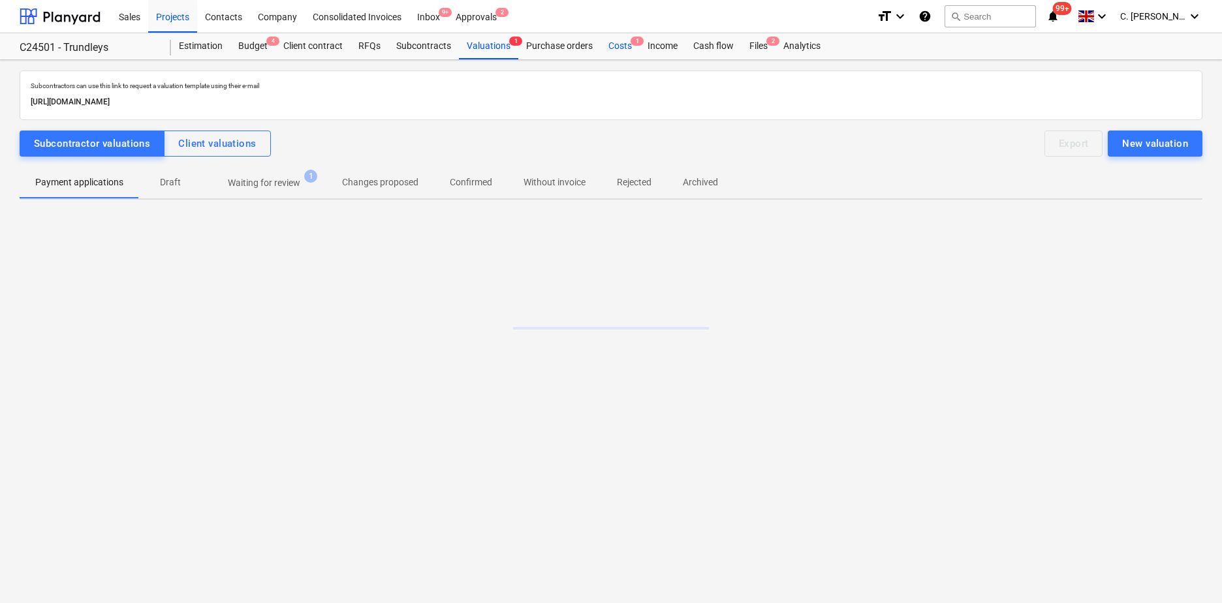
click at [625, 44] on div "Costs 1" at bounding box center [620, 46] width 39 height 26
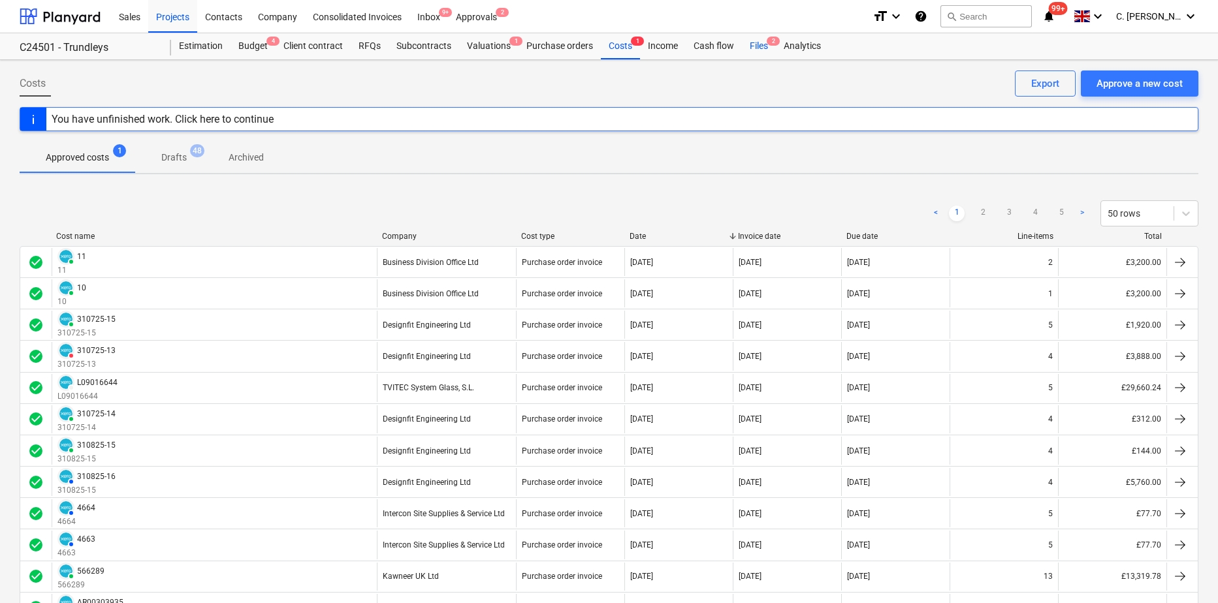
click at [762, 50] on div "Files 2" at bounding box center [759, 46] width 34 height 26
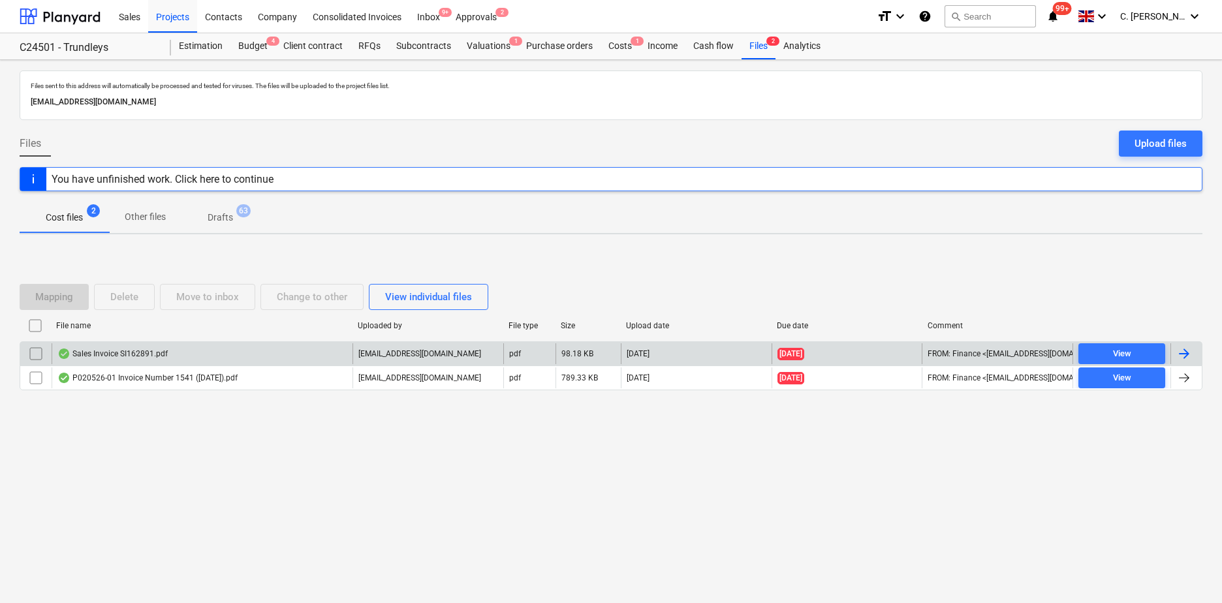
click at [110, 353] on div "Sales Invoice SI162891.pdf" at bounding box center [112, 354] width 110 height 10
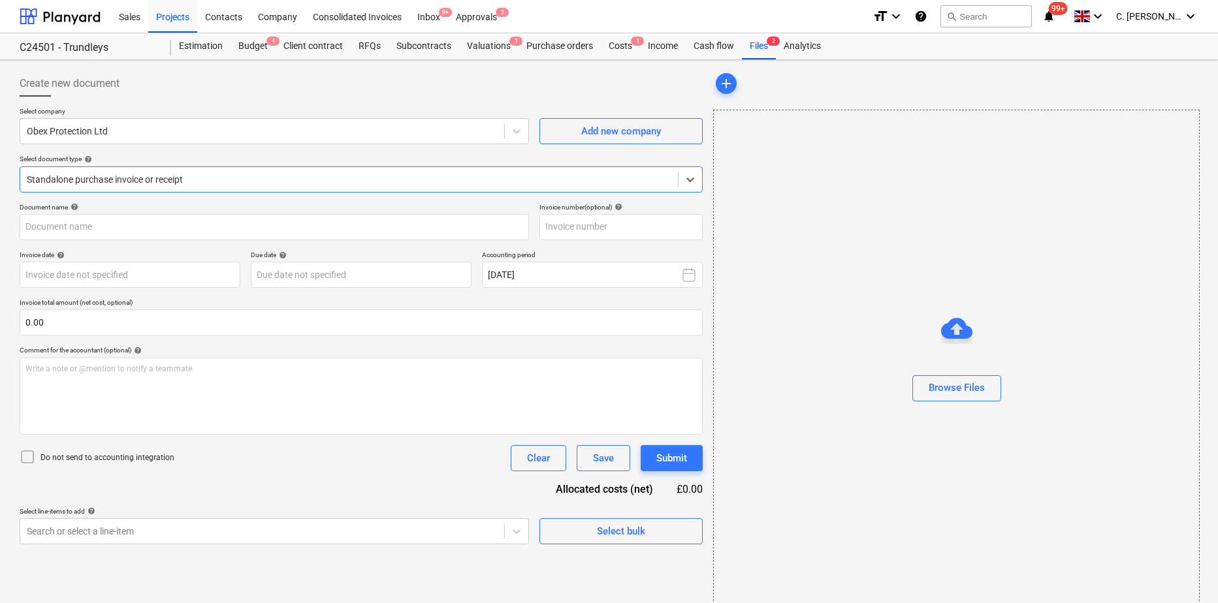
type input "SI162891"
type input "[DATE]"
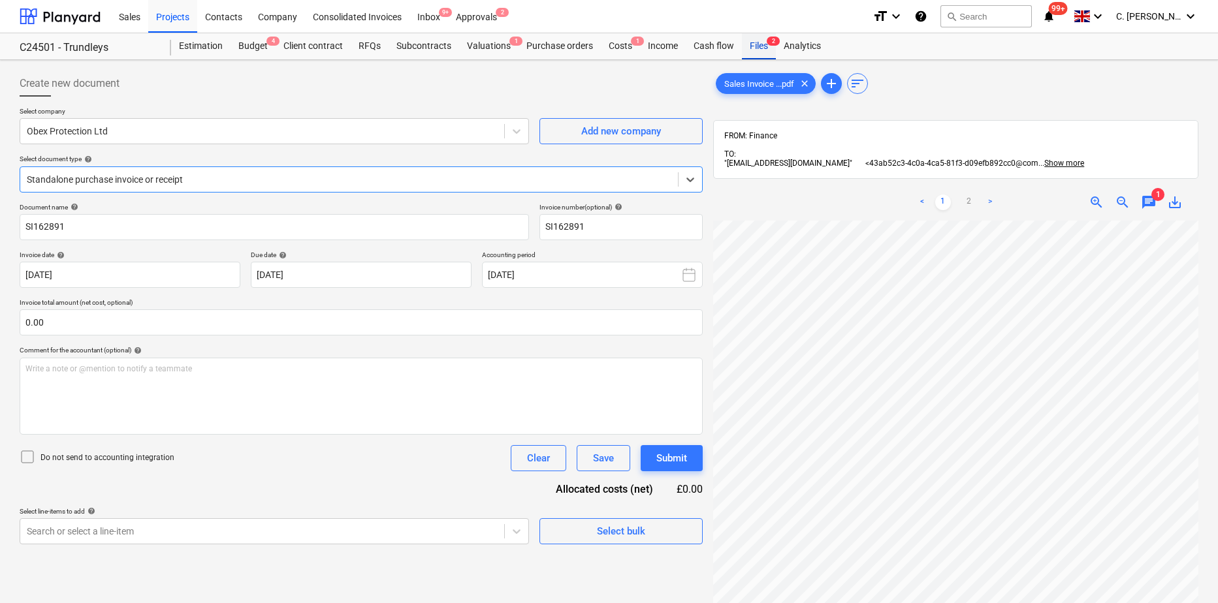
click at [756, 46] on div "Files 2" at bounding box center [759, 46] width 34 height 26
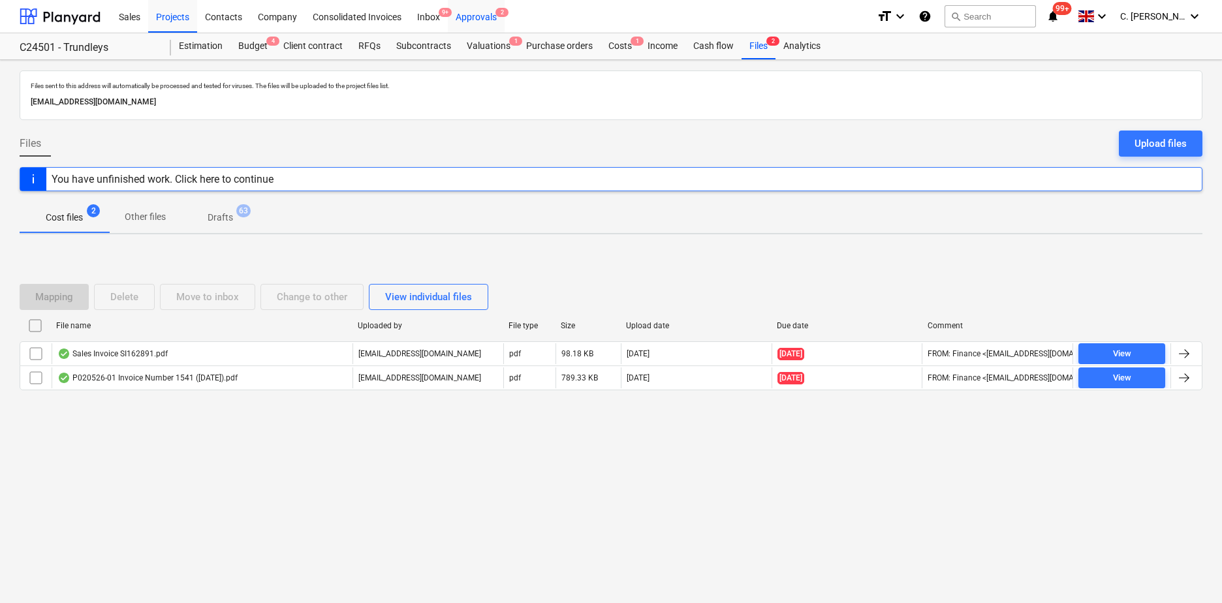
click at [473, 18] on div "Approvals 2" at bounding box center [476, 15] width 57 height 33
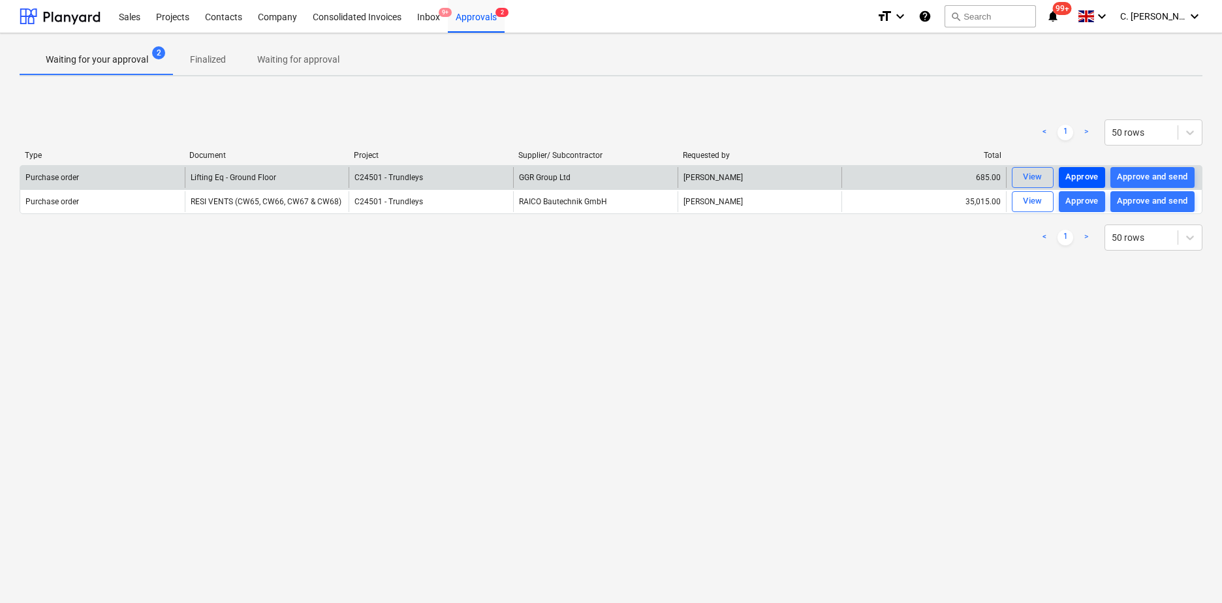
click at [1076, 178] on div "Approve" at bounding box center [1082, 177] width 33 height 15
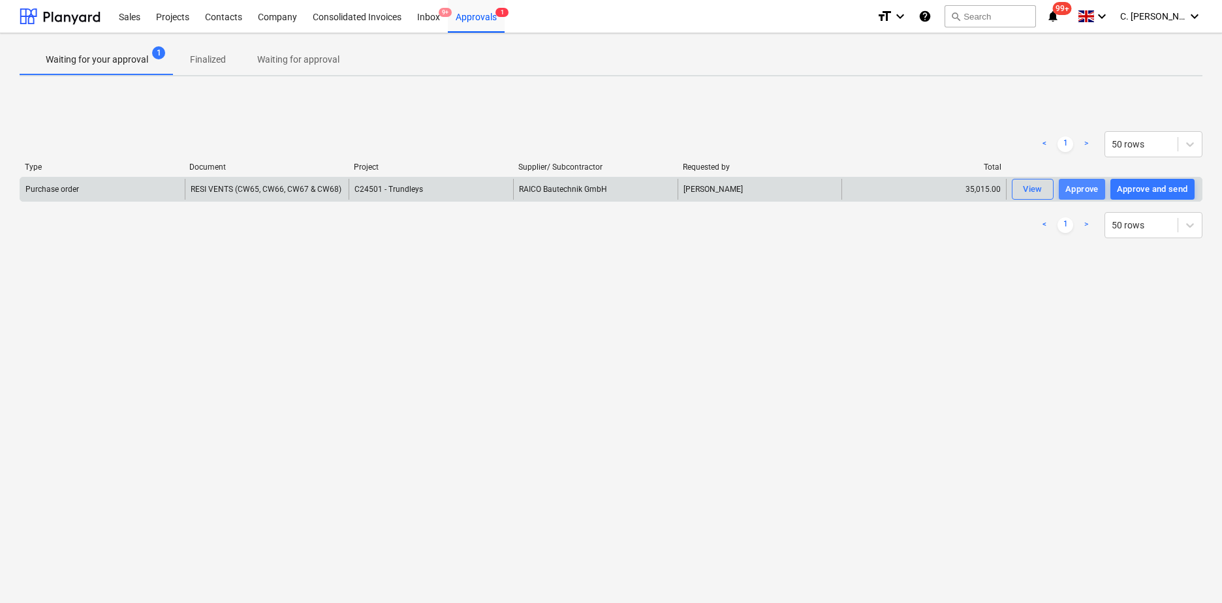
click at [1079, 189] on div "Approve" at bounding box center [1082, 189] width 33 height 15
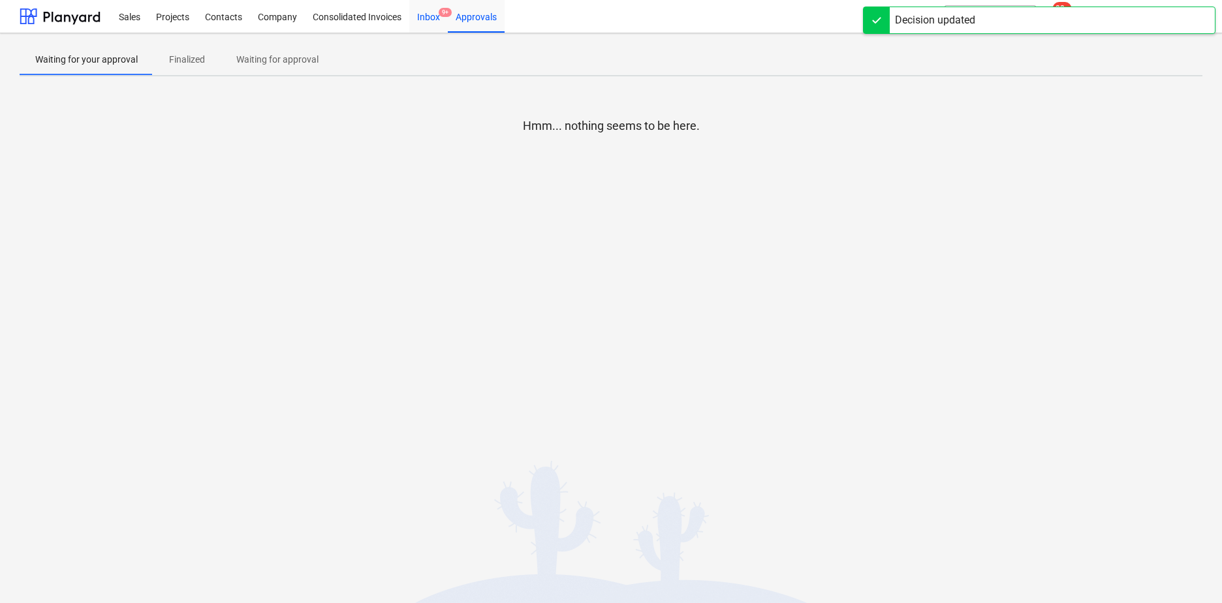
click at [431, 20] on div "Inbox 9+" at bounding box center [428, 15] width 39 height 33
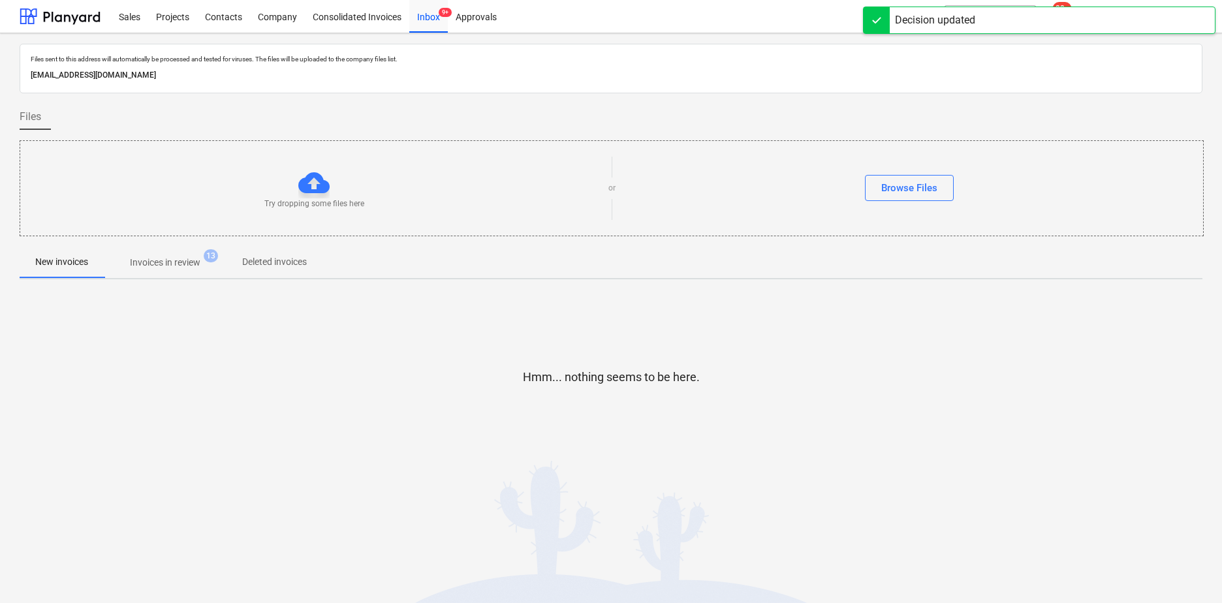
click at [166, 256] on p "Invoices in review" at bounding box center [165, 263] width 71 height 14
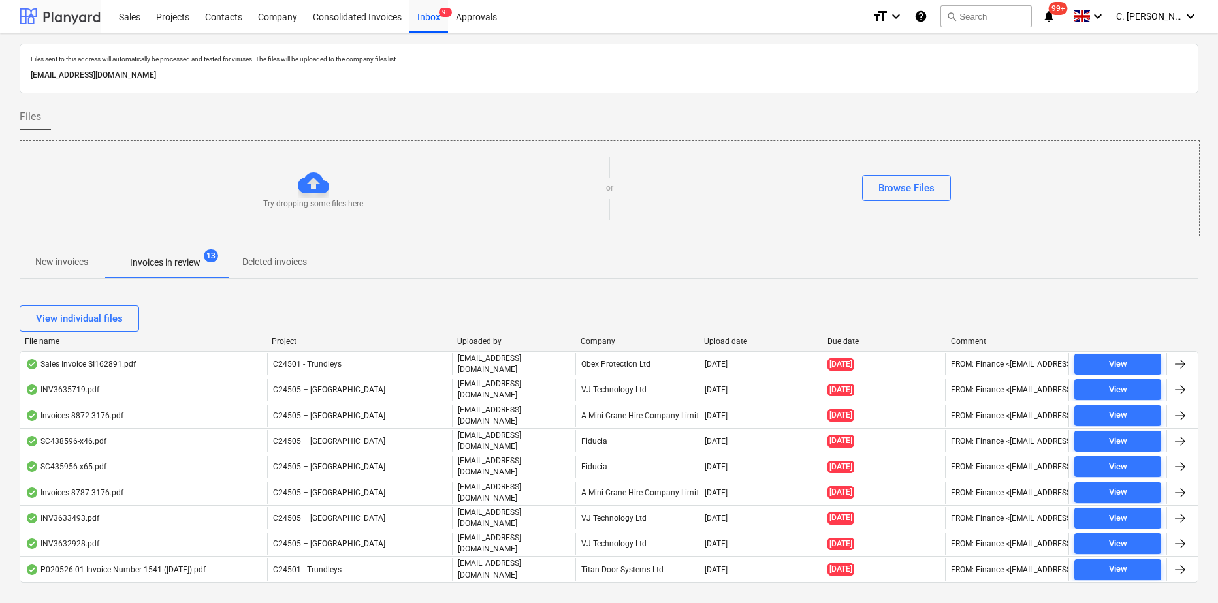
click at [63, 20] on div at bounding box center [60, 16] width 81 height 33
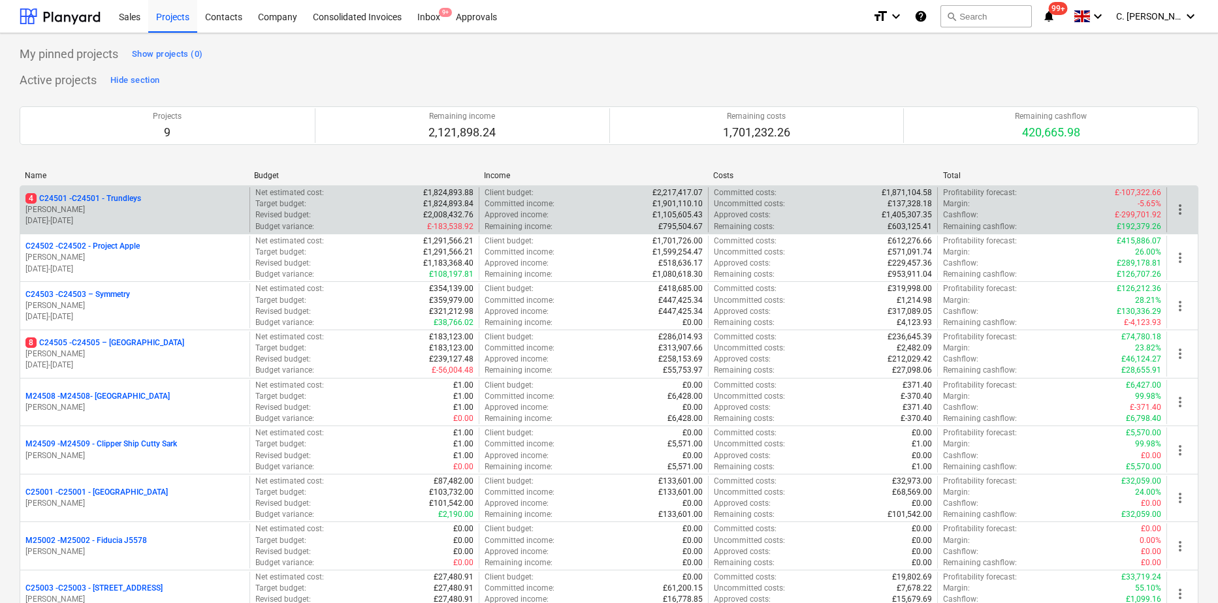
click at [133, 208] on p "[PERSON_NAME]" at bounding box center [134, 209] width 219 height 11
